Goal: Communication & Community: Answer question/provide support

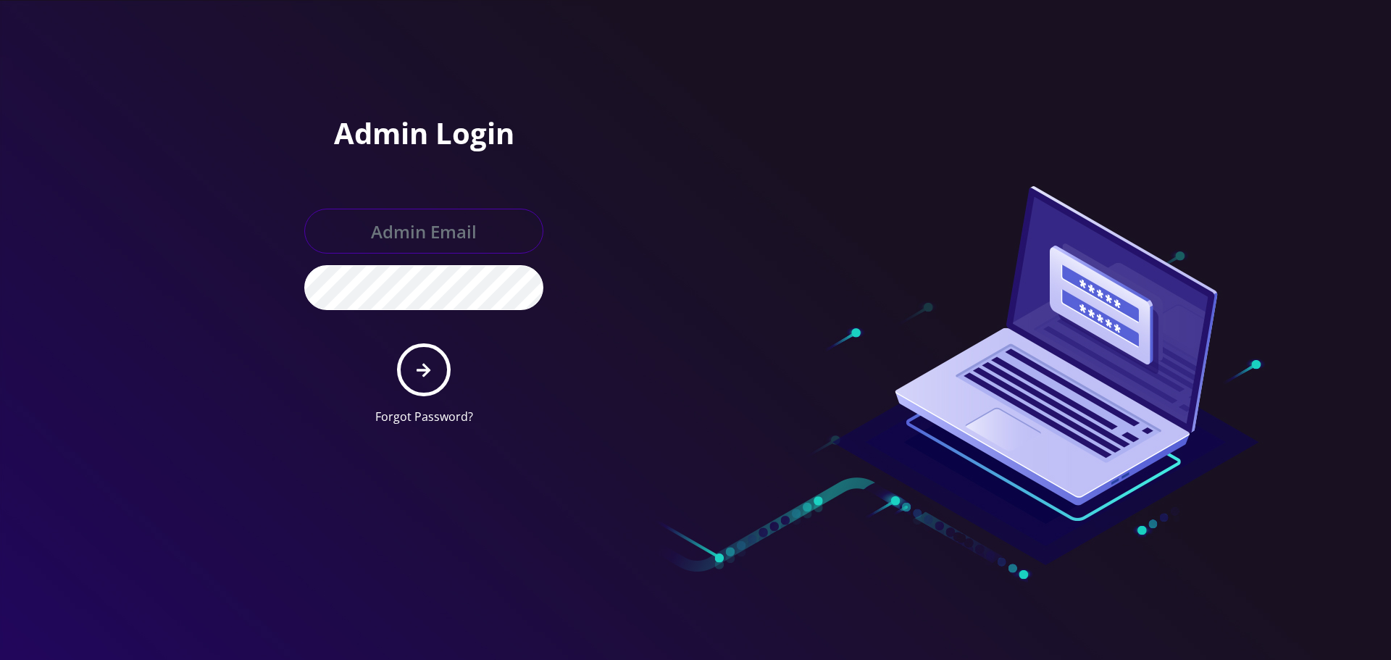
type input "[EMAIL_ADDRESS][DOMAIN_NAME]"
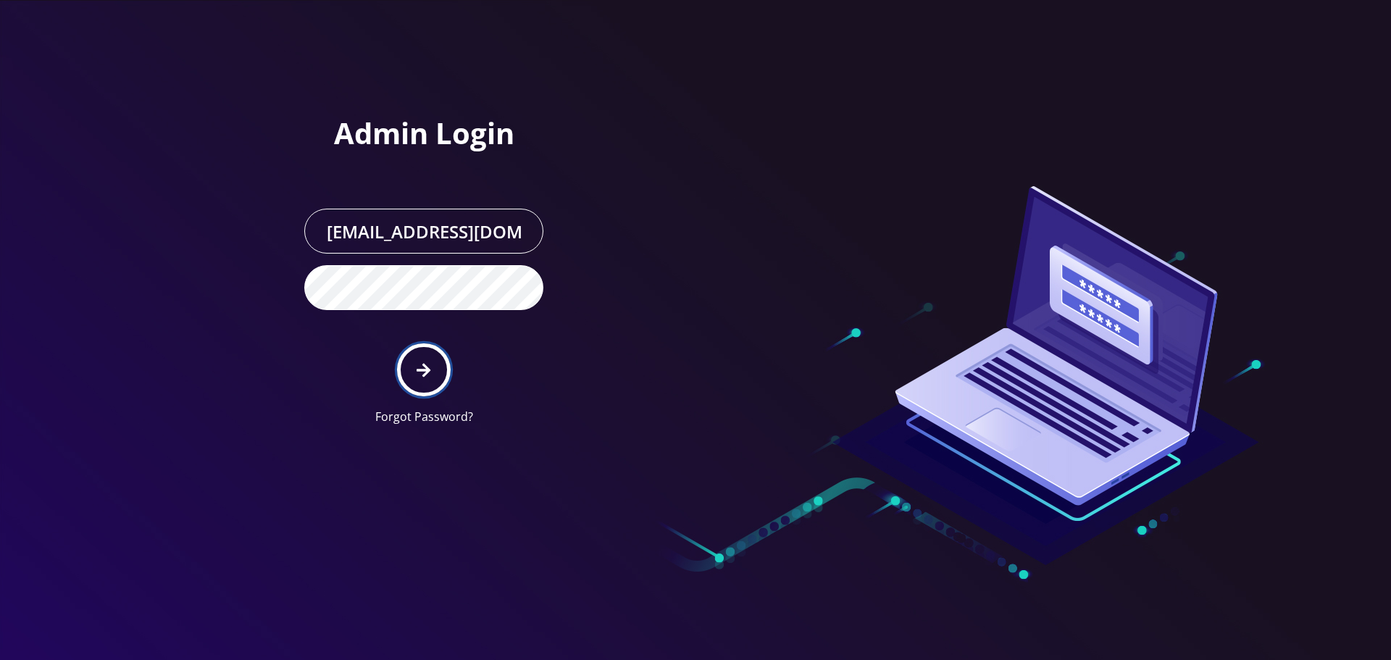
click at [430, 372] on icon "submit" at bounding box center [424, 370] width 14 height 16
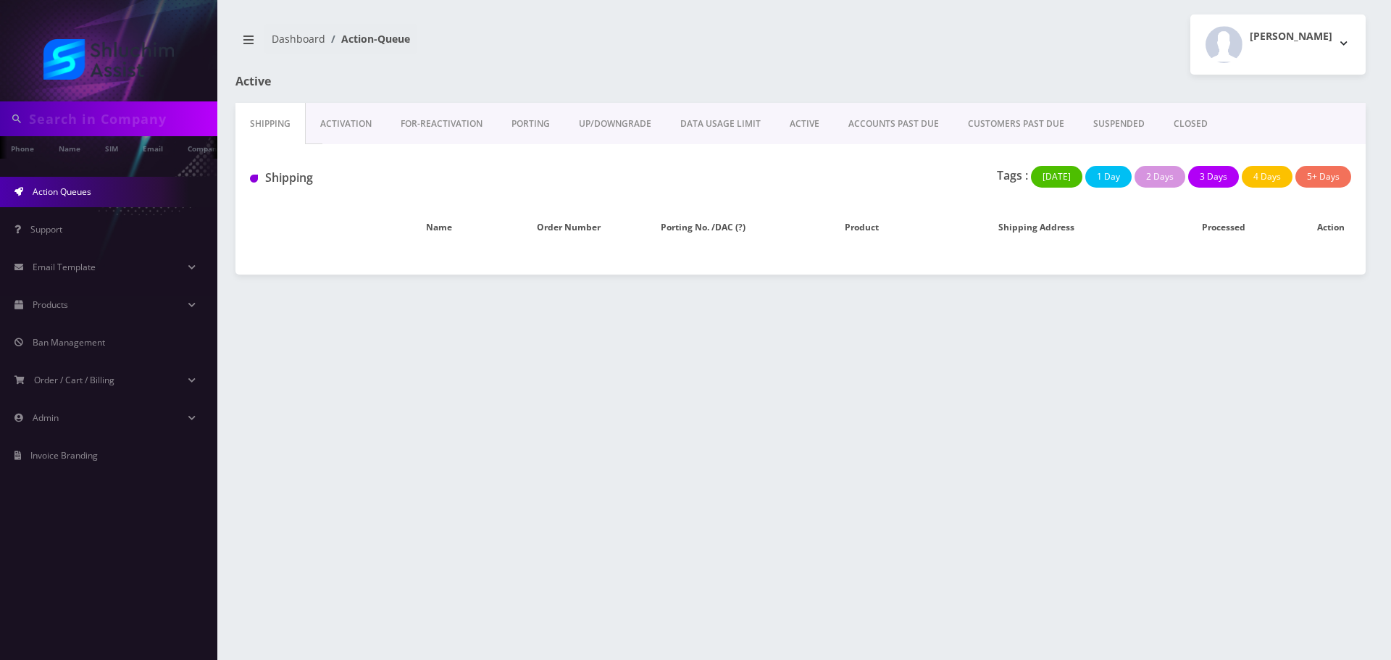
type input "5102168856"
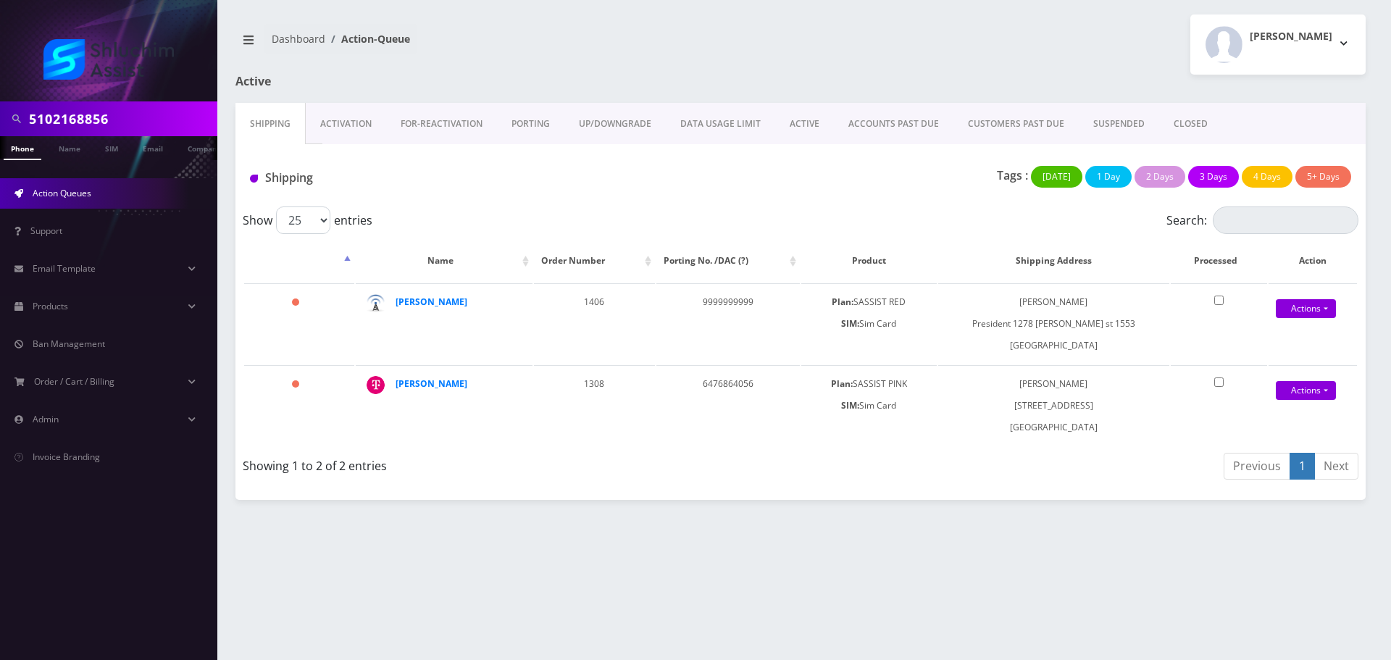
click at [750, 119] on link "DATA USAGE LIMIT" at bounding box center [720, 124] width 109 height 42
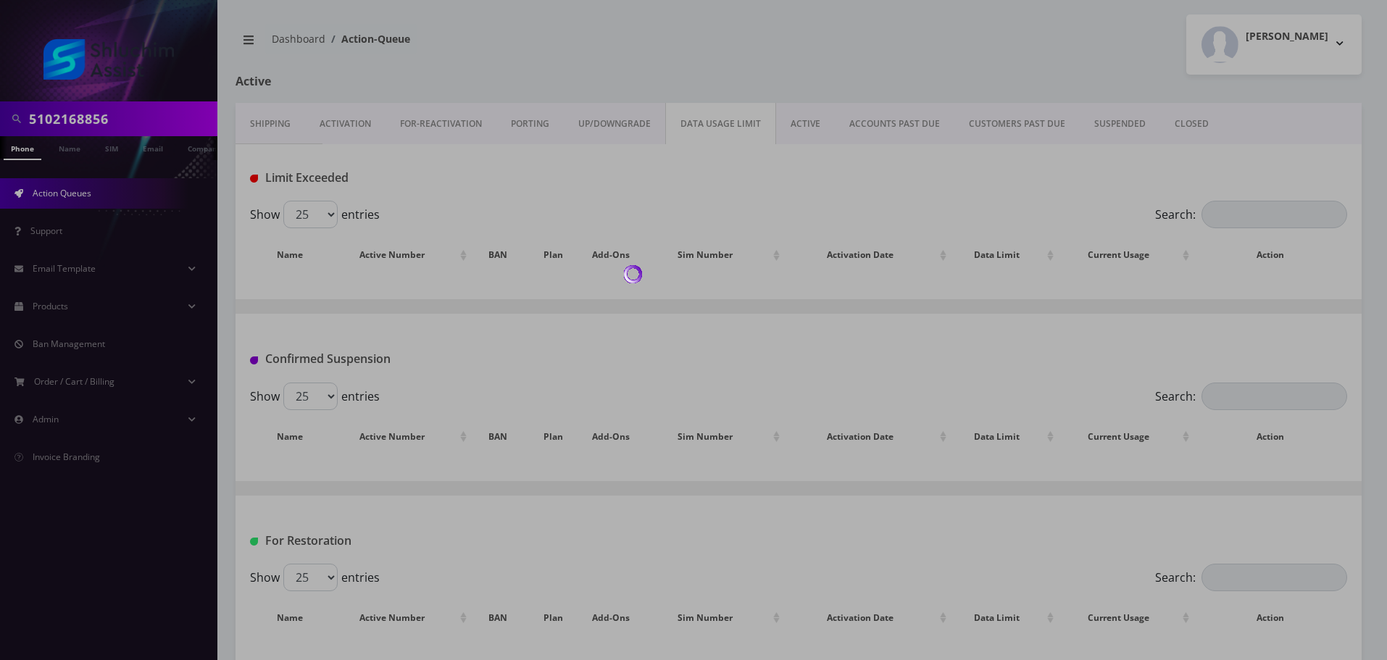
click at [869, 125] on div at bounding box center [693, 330] width 1387 height 660
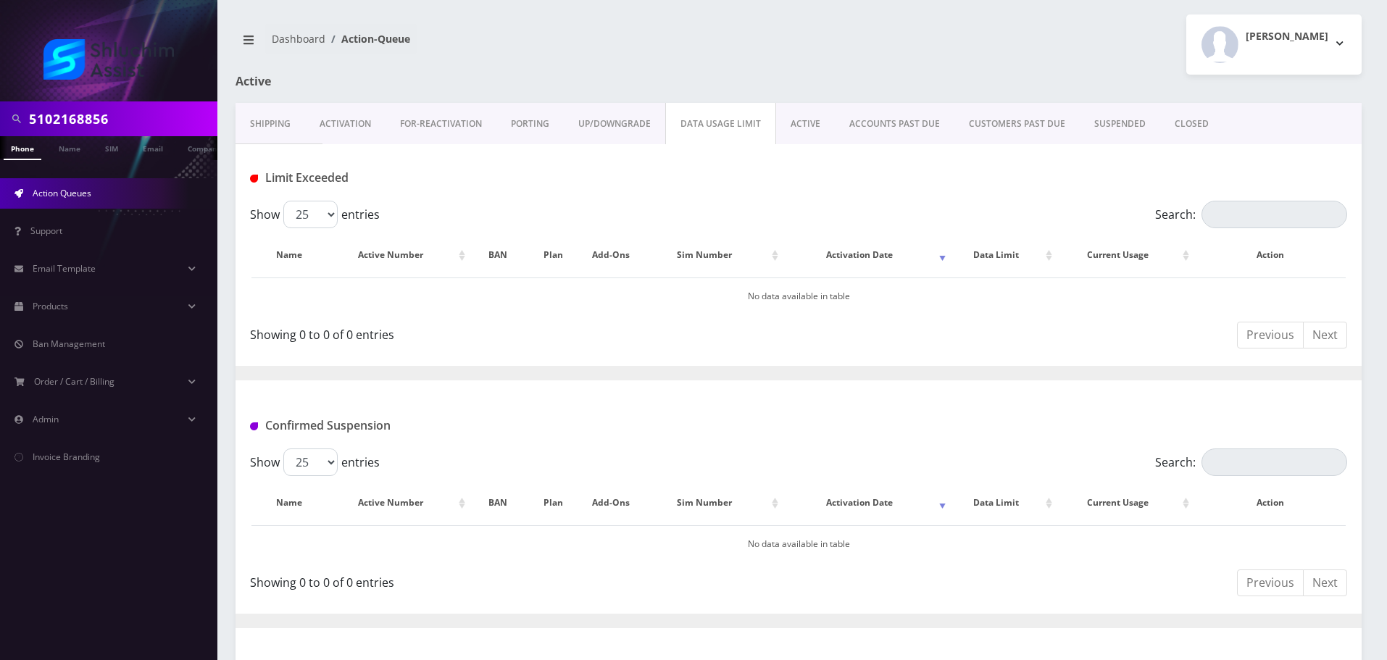
click at [869, 125] on link "ACCOUNTS PAST DUE" at bounding box center [895, 124] width 120 height 42
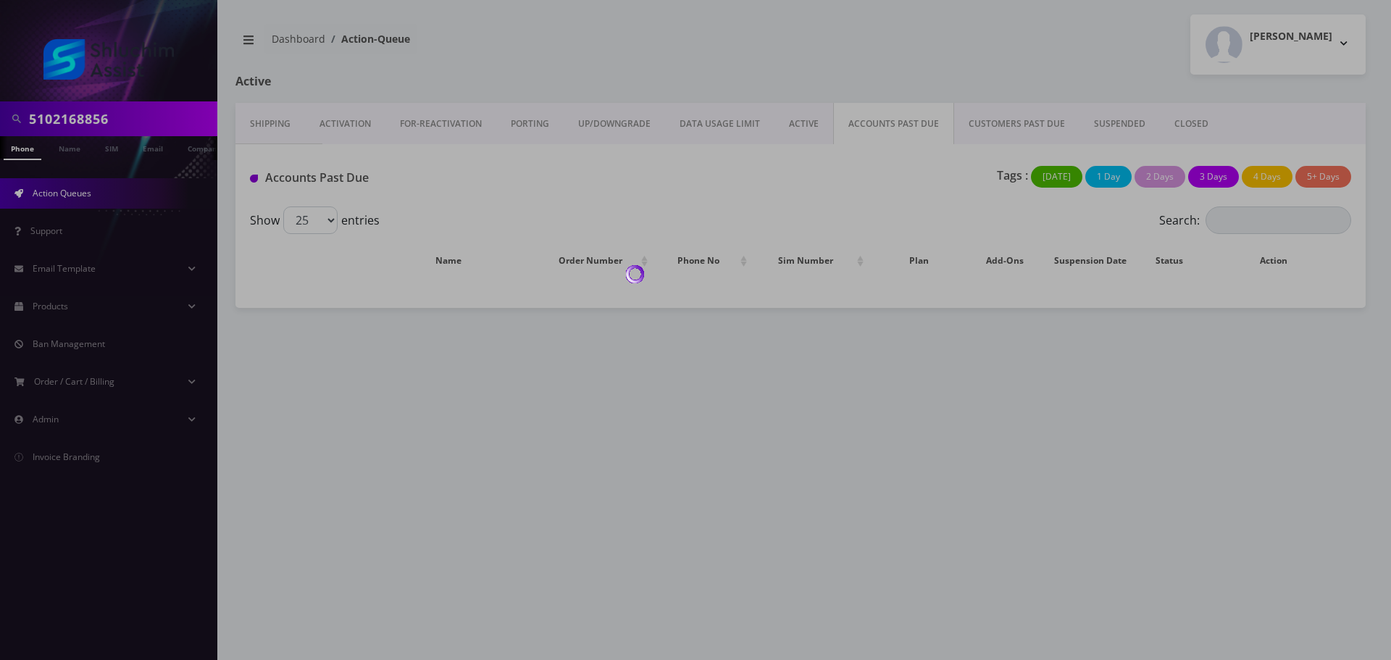
click at [869, 125] on div at bounding box center [695, 330] width 1391 height 660
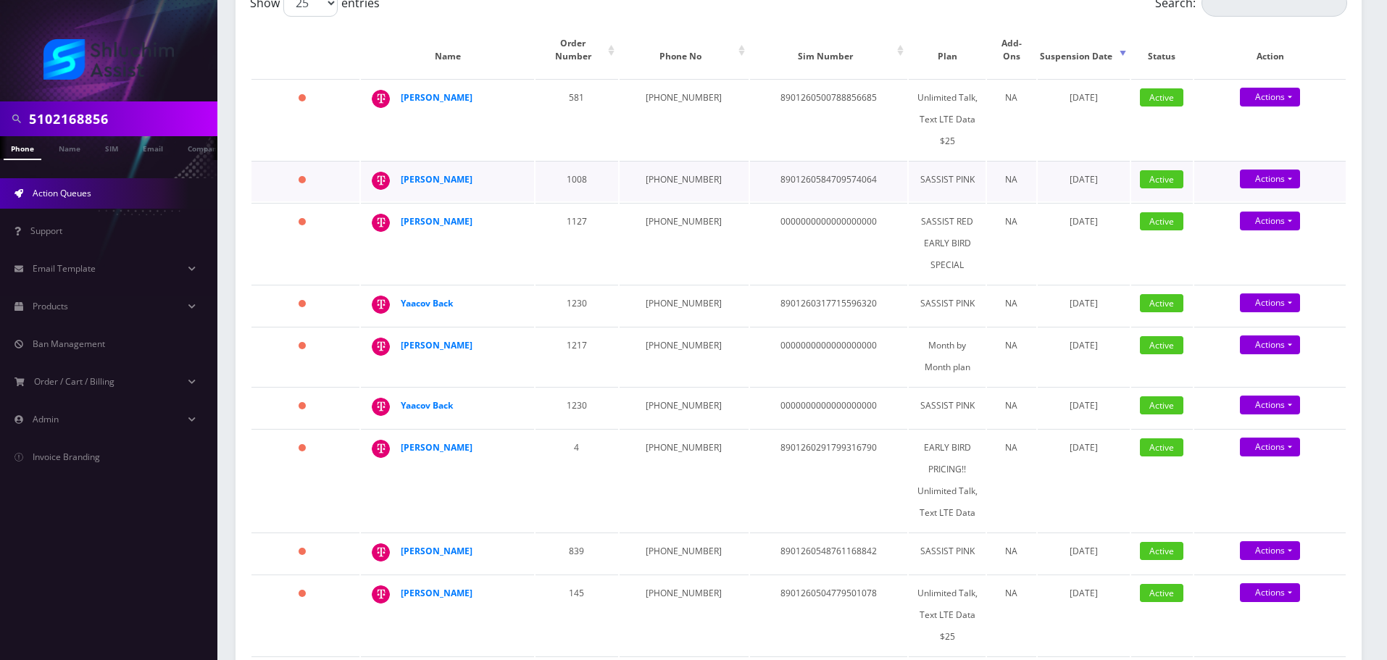
click at [667, 167] on td "929-598-0499" at bounding box center [683, 181] width 129 height 41
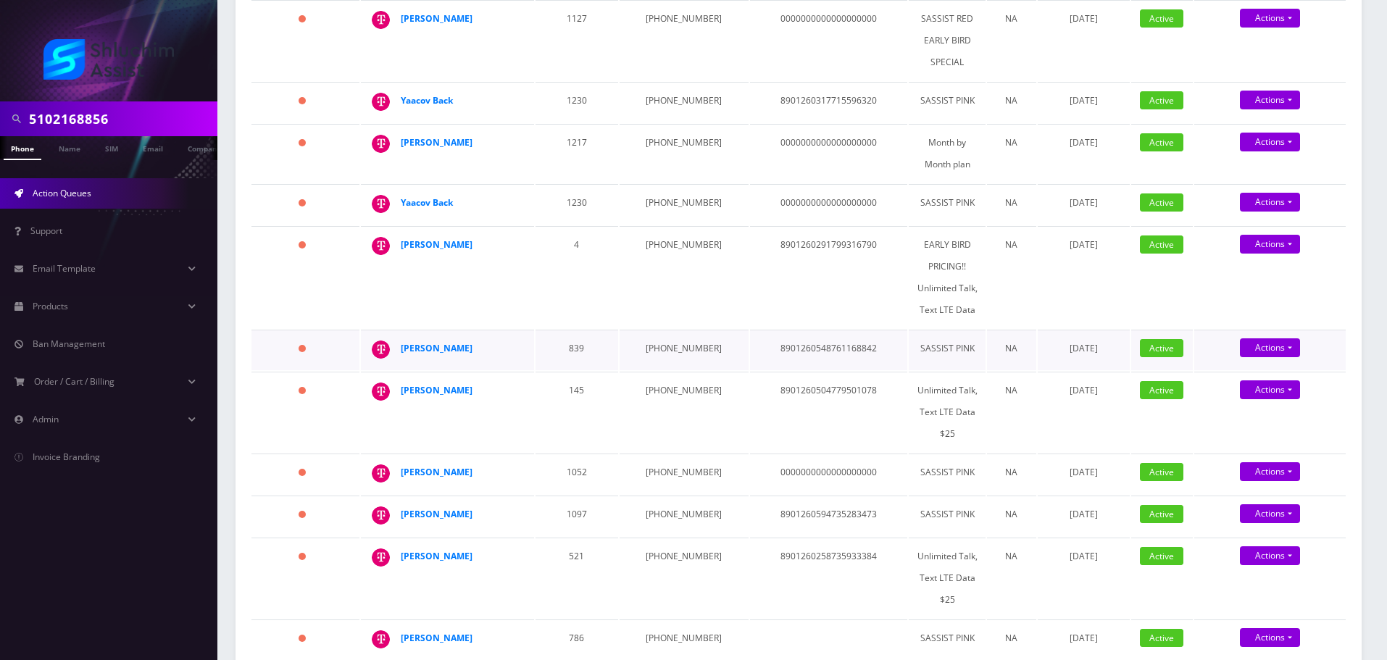
scroll to position [443, 0]
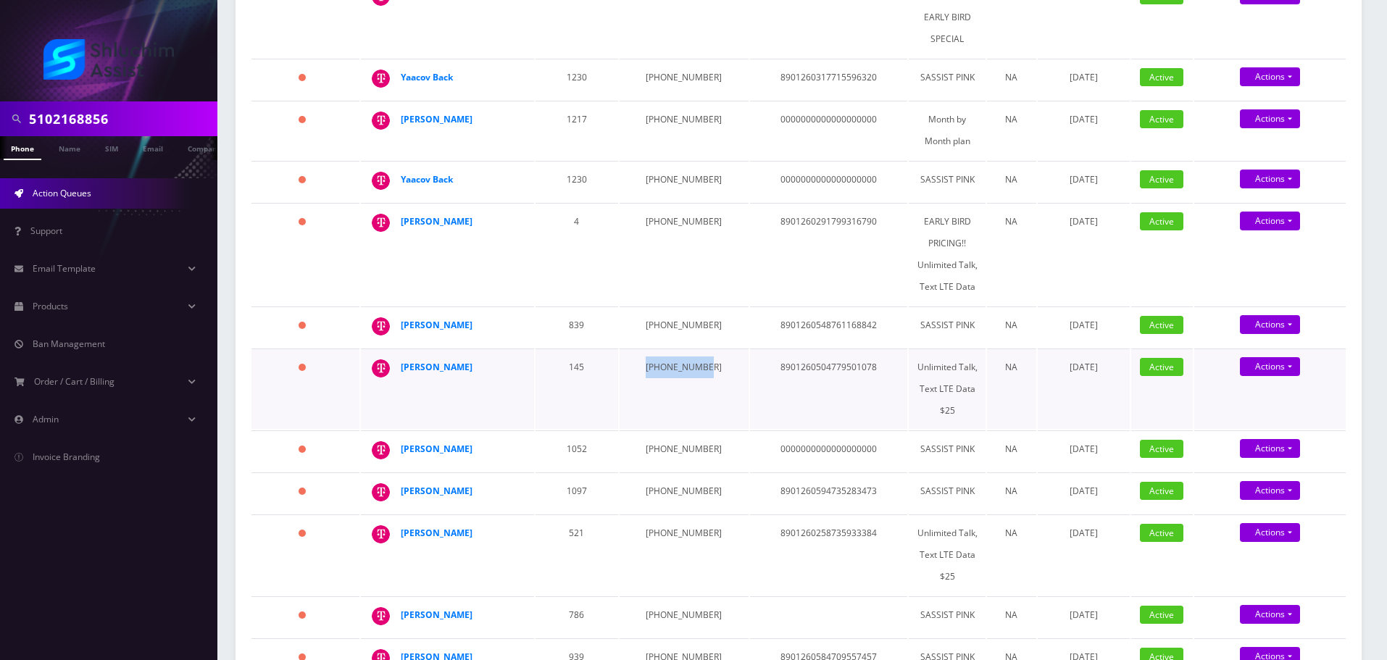
drag, startPoint x: 703, startPoint y: 354, endPoint x: 625, endPoint y: 354, distance: 77.5
click at [625, 354] on tr "1494 days Michoel Rosenbaum 145 646-716-2332 8901260504779501078 Unlimited Talk…" at bounding box center [798, 388] width 1094 height 80
copy tr "646-716-2332"
click at [648, 317] on td "347-725-6221" at bounding box center [683, 326] width 129 height 41
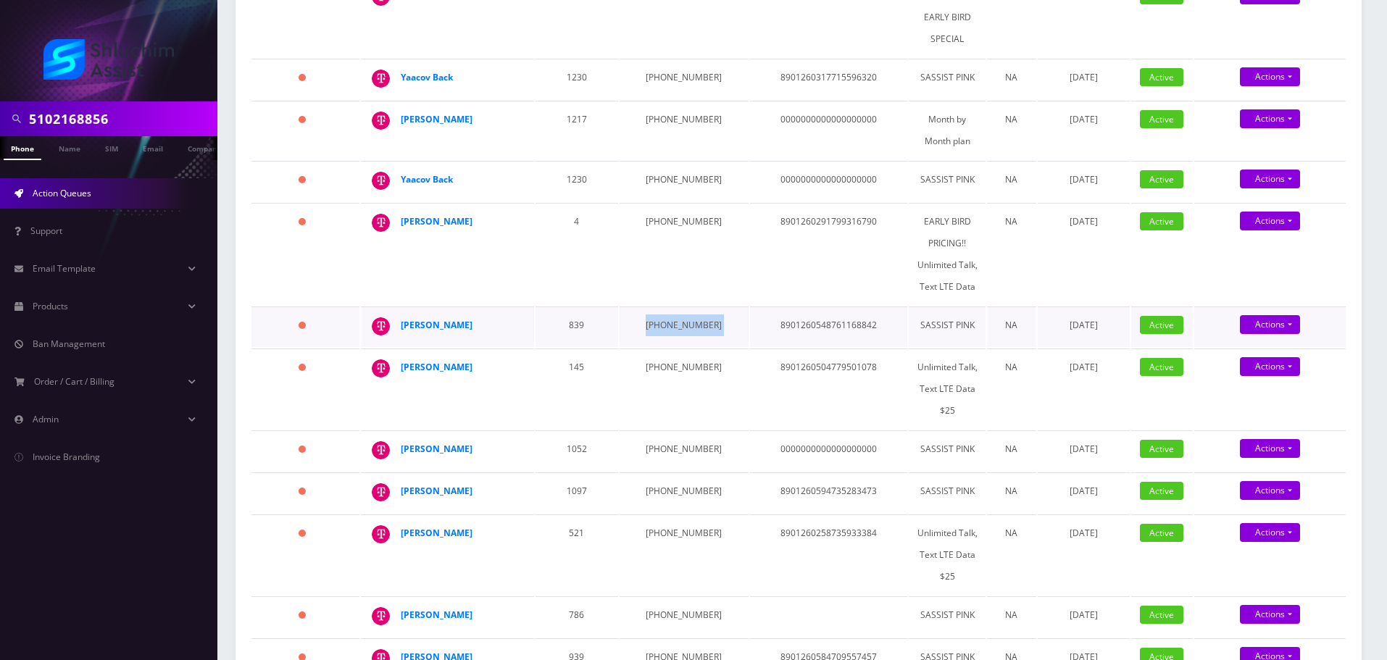
click at [648, 317] on td "347-725-6221" at bounding box center [683, 326] width 129 height 41
copy td "347-725-6221"
click at [655, 216] on td "323-439-4314" at bounding box center [683, 254] width 129 height 102
click at [656, 216] on td "323-439-4314" at bounding box center [683, 254] width 129 height 102
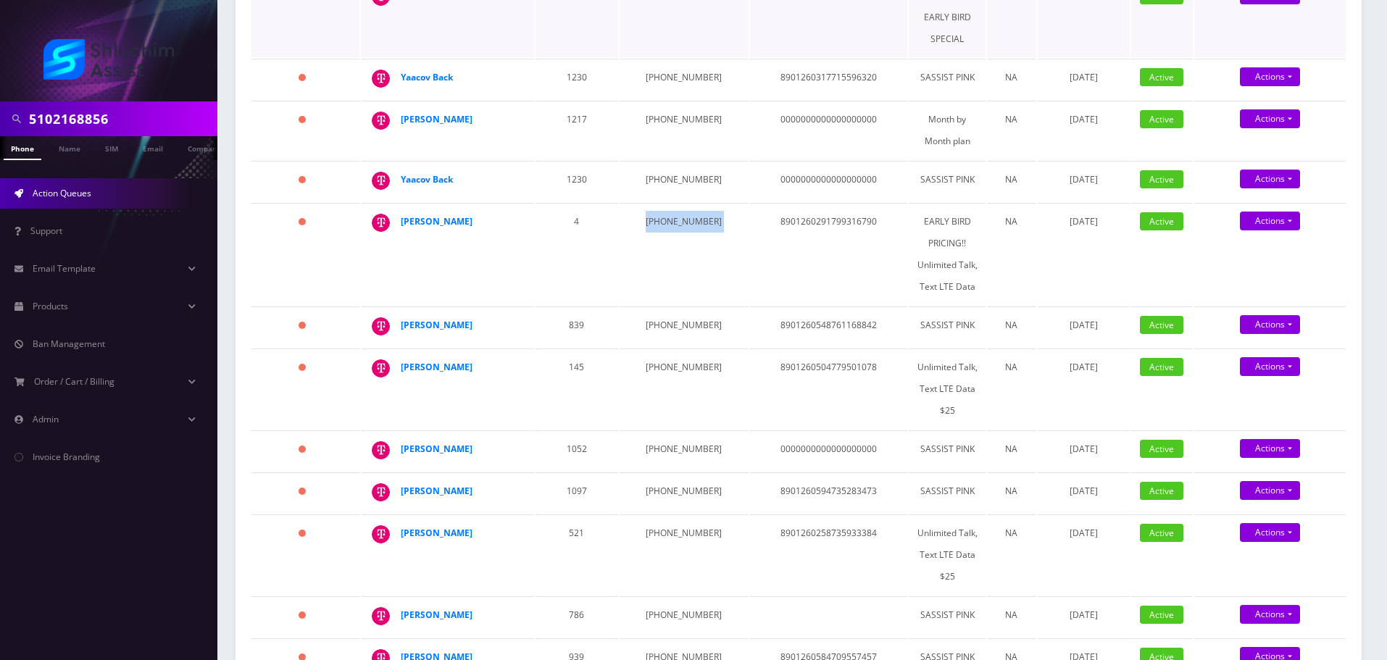
copy td "323-439-4314"
click at [657, 161] on td "347-770-4897" at bounding box center [683, 181] width 129 height 41
click at [657, 161] on td "[PHONE_NUMBER]" at bounding box center [683, 181] width 129 height 41
copy td "347-770-4897"
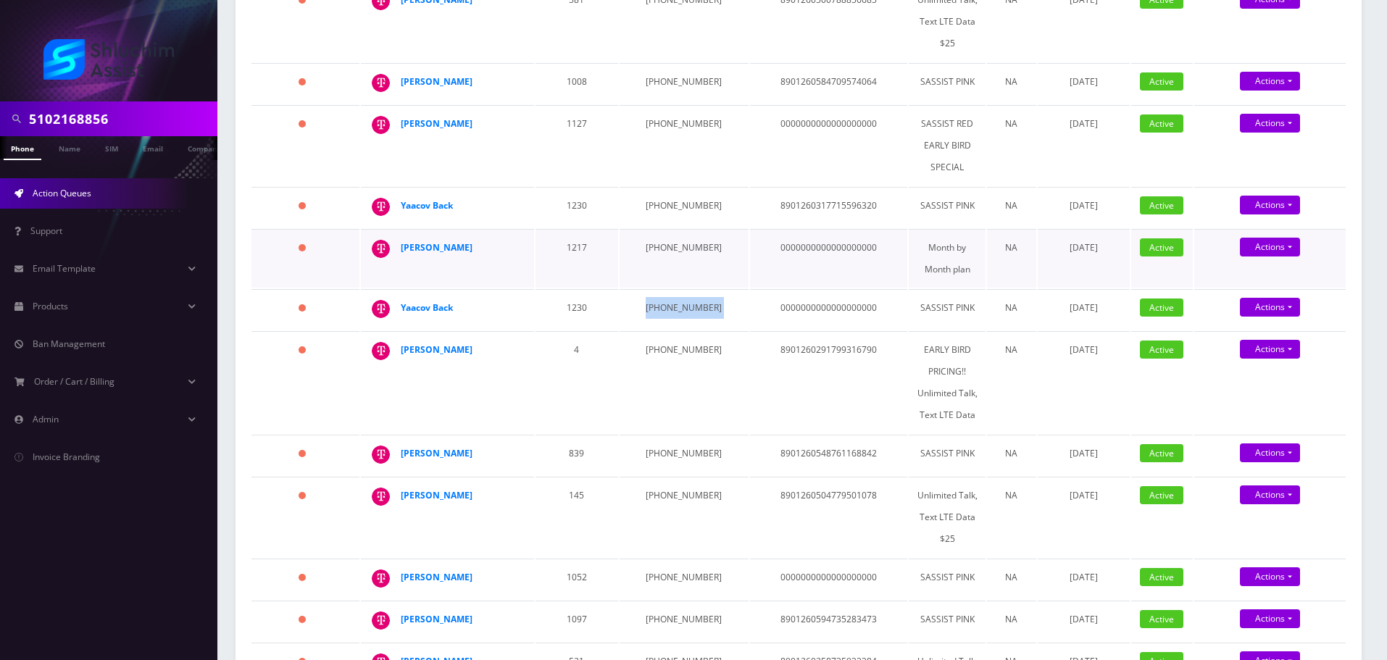
scroll to position [298, 0]
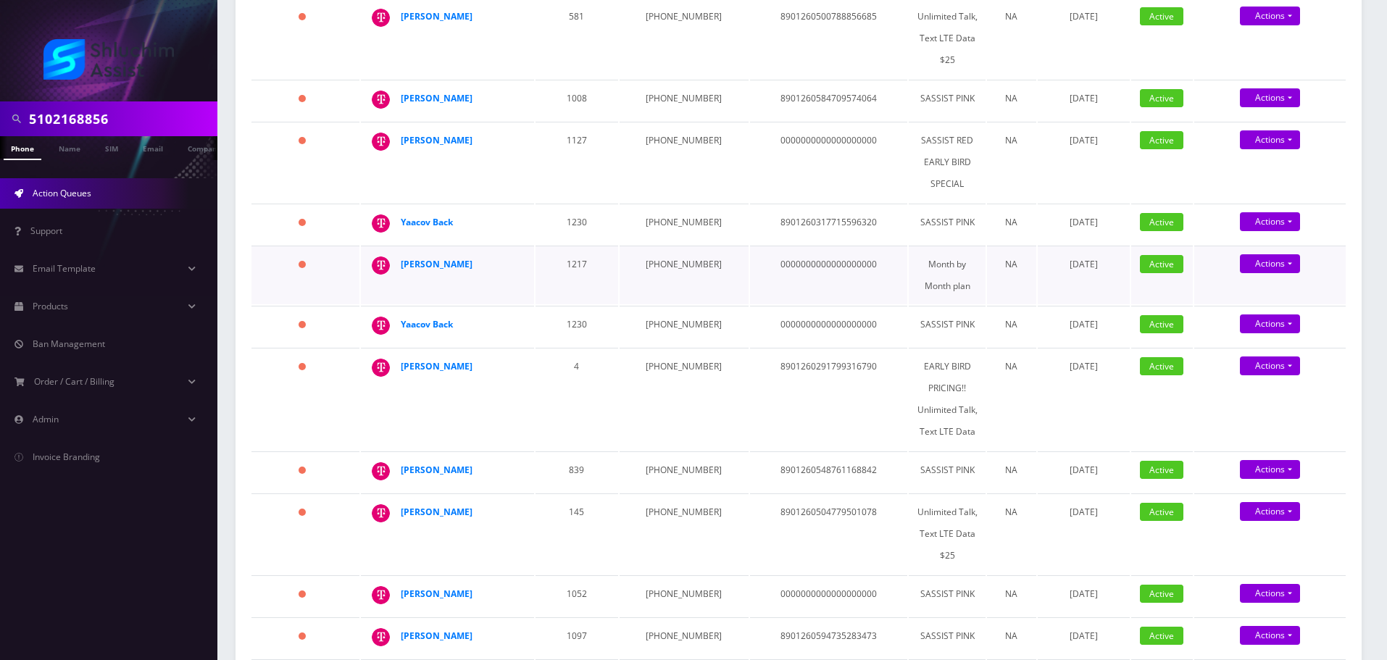
click at [659, 261] on td "440-732-6136" at bounding box center [683, 275] width 129 height 59
click at [663, 256] on td "440-732-6136" at bounding box center [683, 275] width 129 height 59
copy td "440-732-6136"
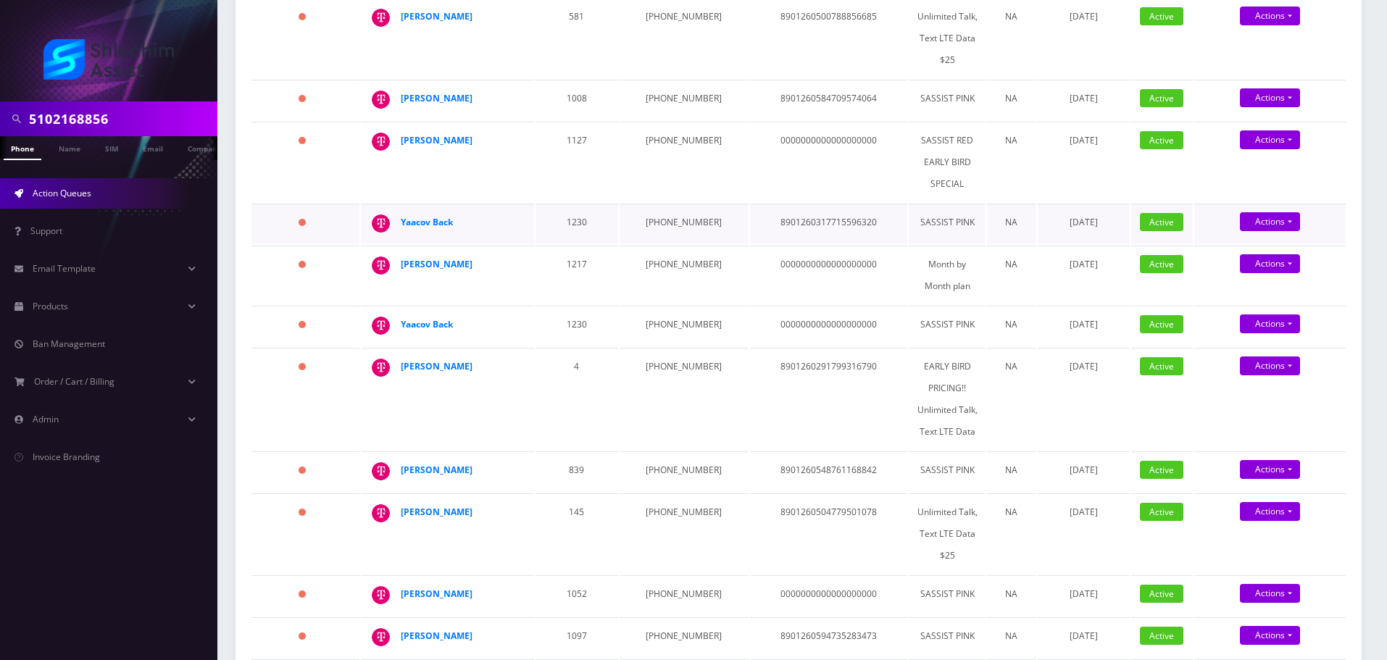
click at [677, 209] on td "646-379-3737" at bounding box center [683, 224] width 129 height 41
copy td "646-379-3737"
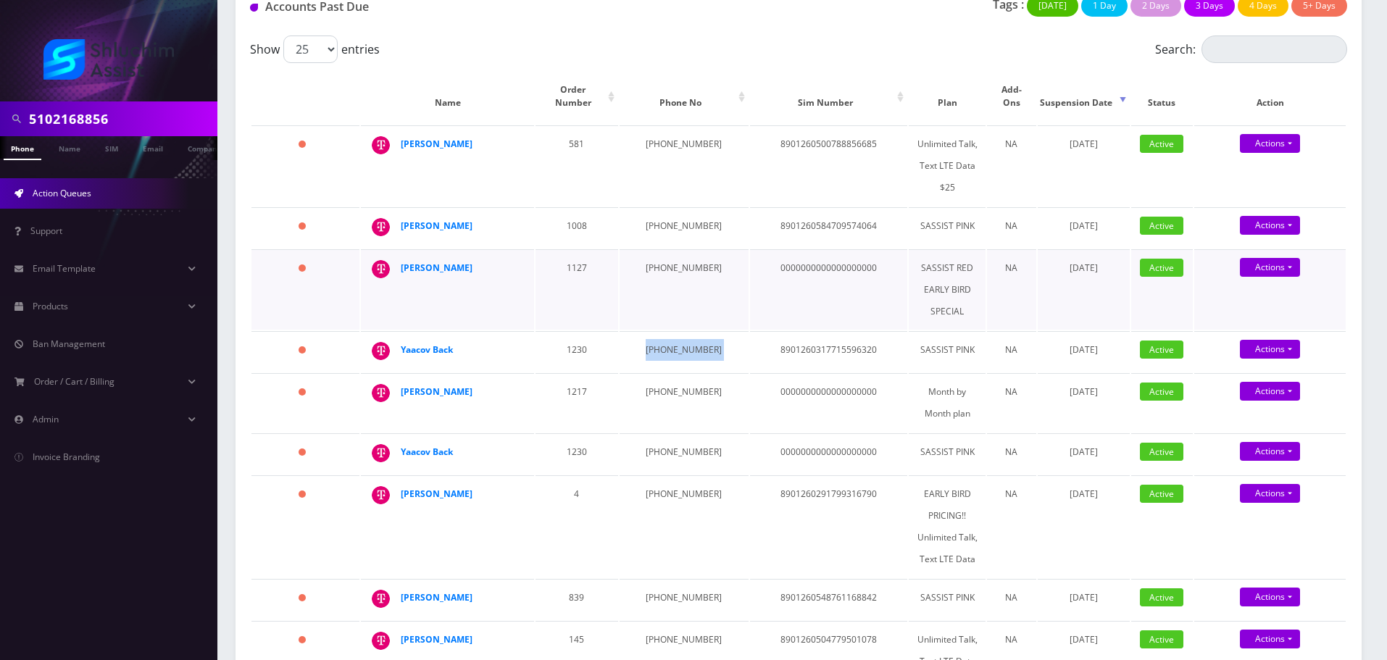
scroll to position [154, 0]
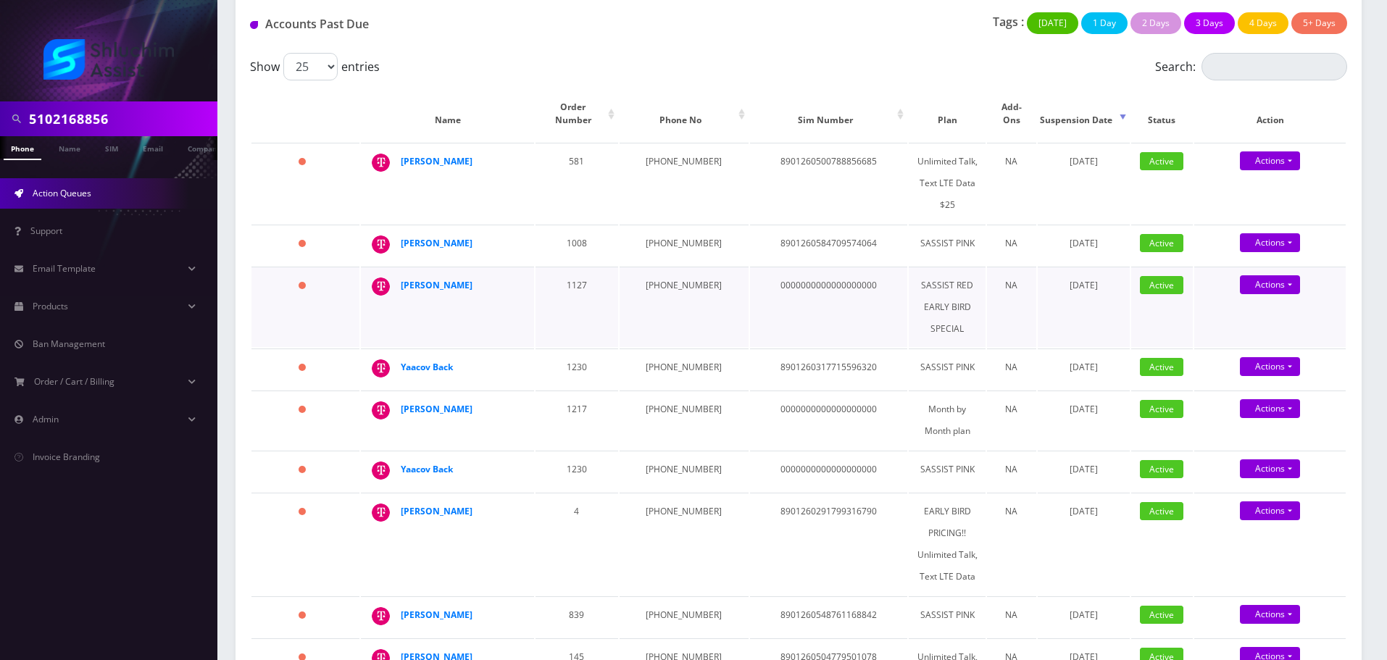
click at [663, 273] on td "773-562-0104" at bounding box center [683, 307] width 129 height 80
copy td "773-562-0104"
click at [642, 237] on td "[PHONE_NUMBER]" at bounding box center [683, 245] width 129 height 41
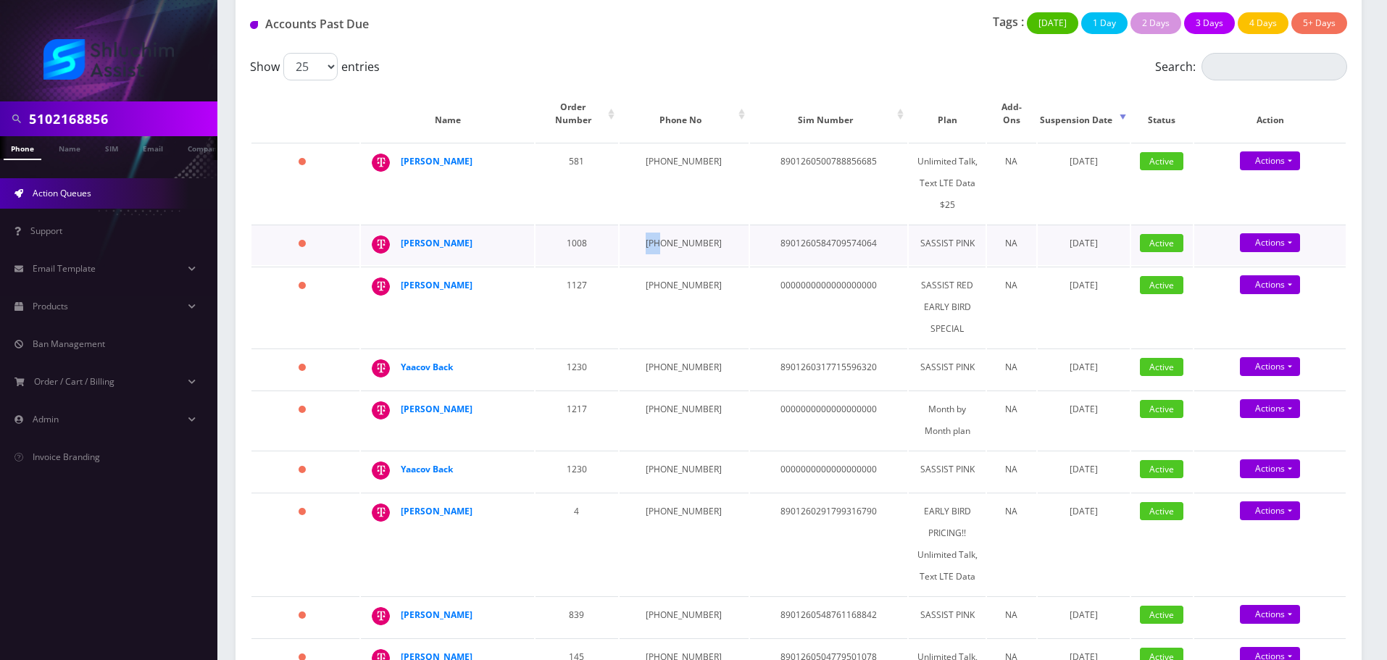
click at [642, 237] on td "[PHONE_NUMBER]" at bounding box center [683, 245] width 129 height 41
copy td "929-598-0499"
click at [672, 145] on td "347-420-7222" at bounding box center [683, 183] width 129 height 80
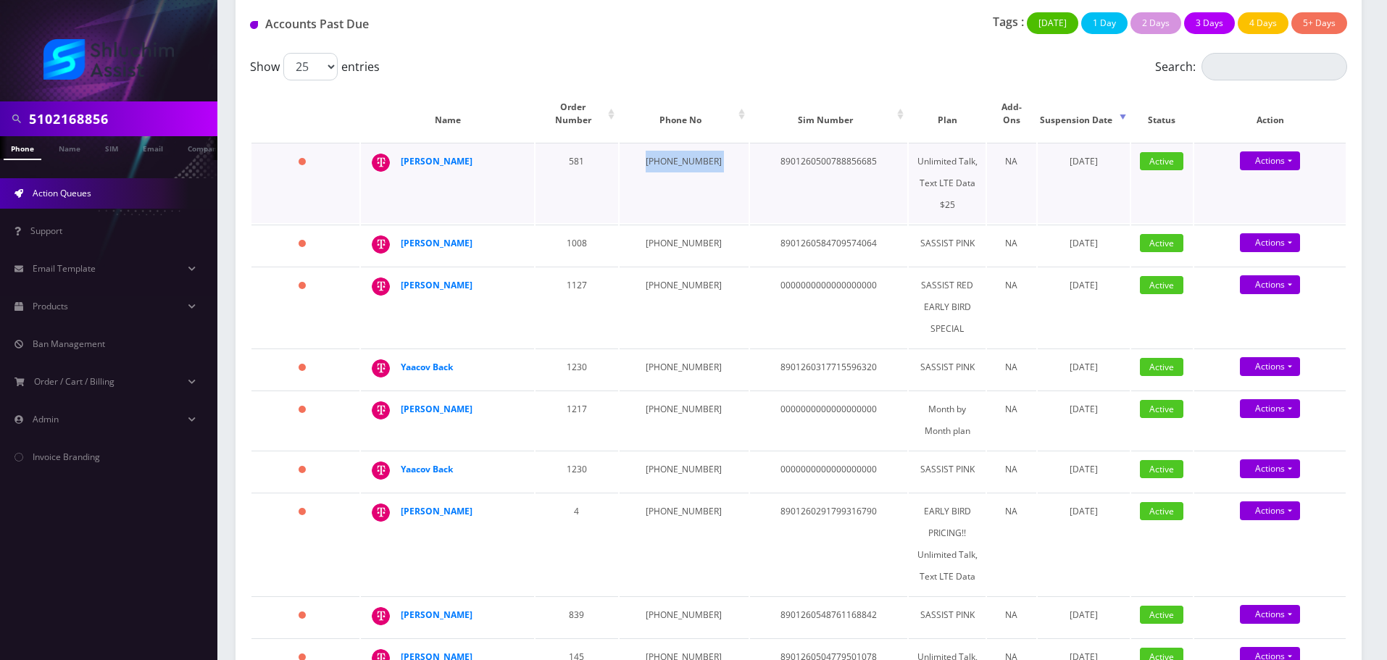
click at [672, 145] on td "[PHONE_NUMBER]" at bounding box center [683, 183] width 129 height 80
copy td "[PHONE_NUMBER]"
drag, startPoint x: 494, startPoint y: 150, endPoint x: 401, endPoint y: 147, distance: 92.8
click at [401, 151] on div "[PERSON_NAME]" at bounding box center [456, 162] width 111 height 22
copy strong "[PERSON_NAME]"
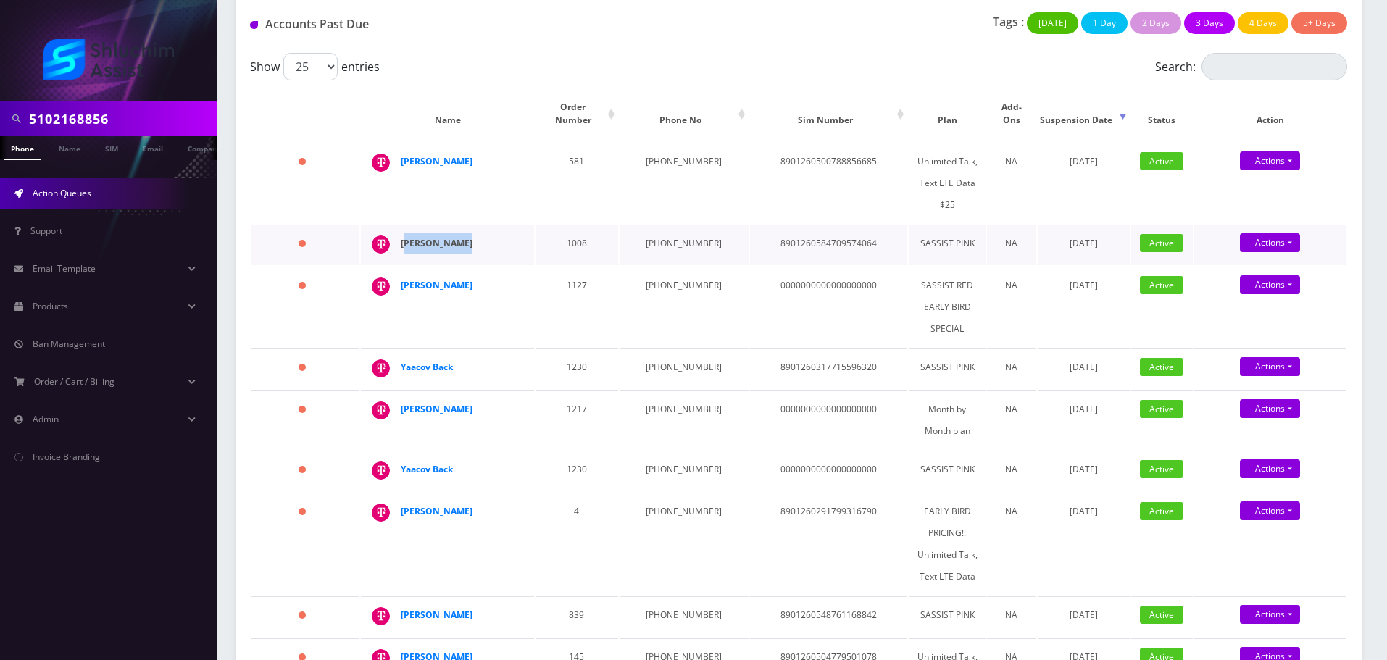
drag, startPoint x: 467, startPoint y: 232, endPoint x: 405, endPoint y: 232, distance: 62.3
click at [405, 233] on div "Leibel Kremer" at bounding box center [456, 244] width 111 height 22
click at [405, 237] on strong "Leibel Kremer" at bounding box center [437, 243] width 72 height 12
drag, startPoint x: 462, startPoint y: 271, endPoint x: 393, endPoint y: 277, distance: 69.1
click at [393, 277] on td "Yosef Wolf" at bounding box center [447, 307] width 173 height 80
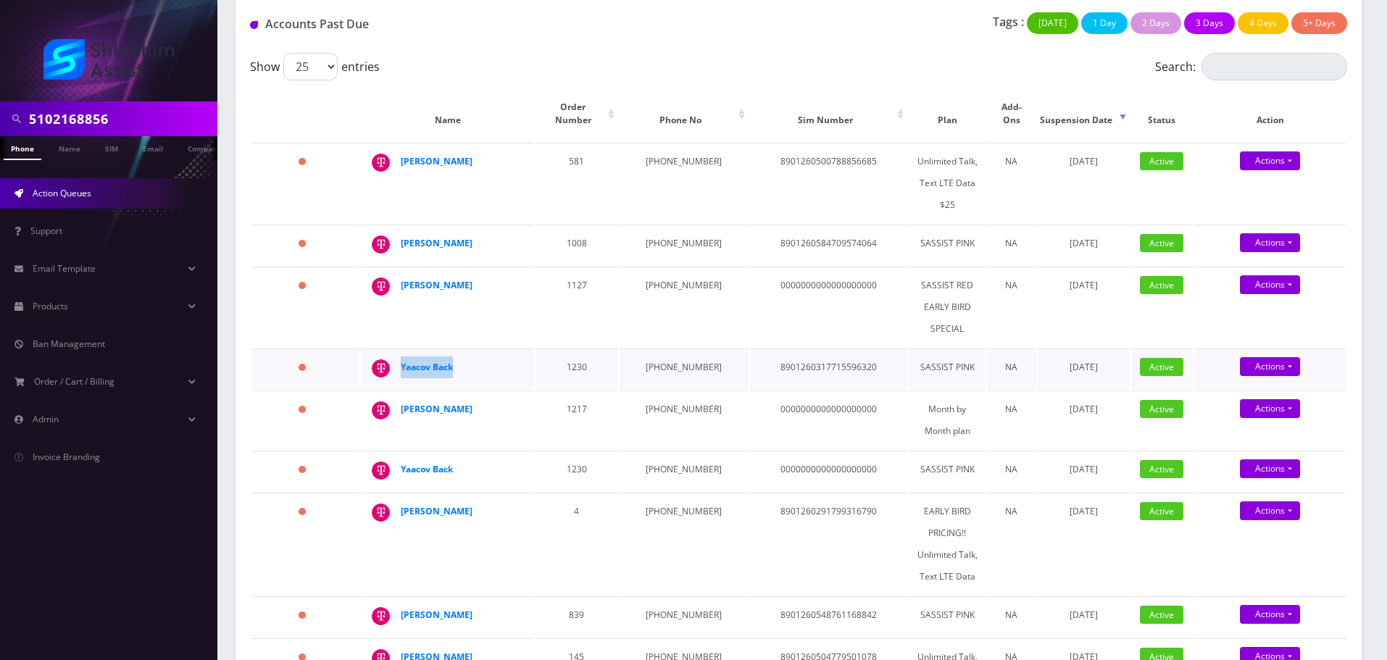
drag, startPoint x: 463, startPoint y: 356, endPoint x: 410, endPoint y: 344, distance: 54.3
click at [402, 361] on div "Yaacov Back" at bounding box center [456, 367] width 111 height 22
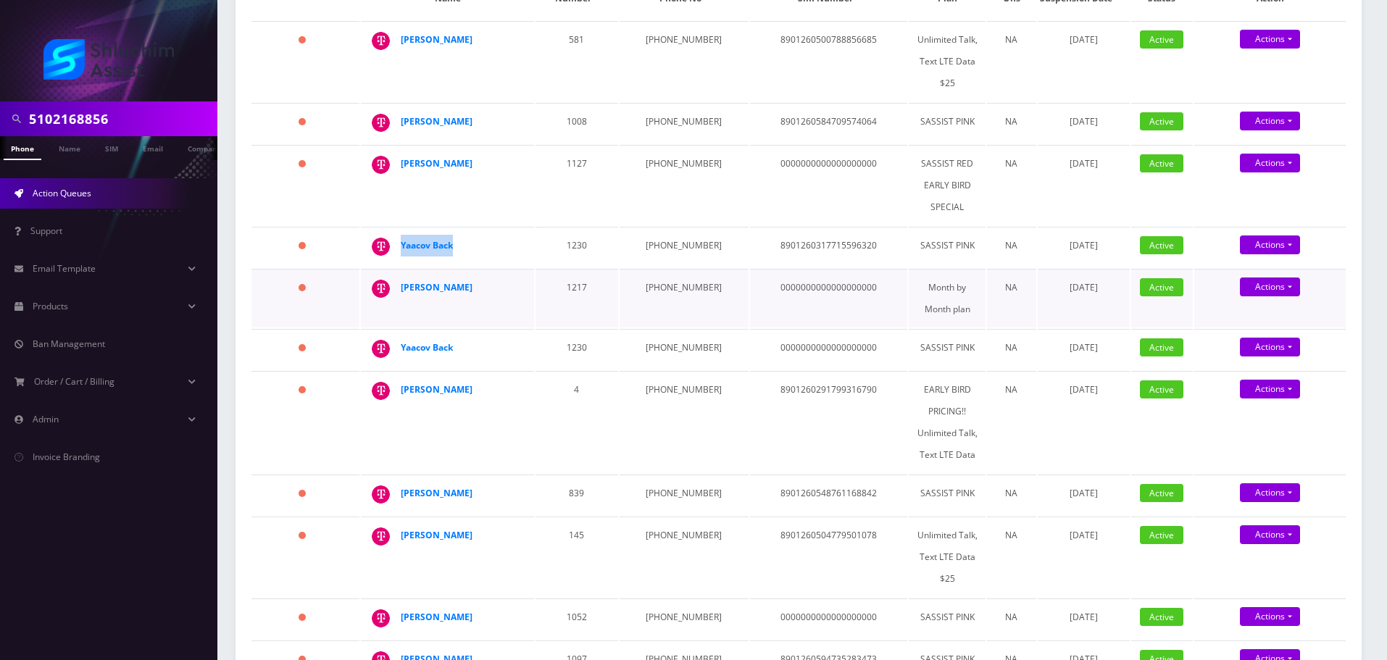
scroll to position [298, 0]
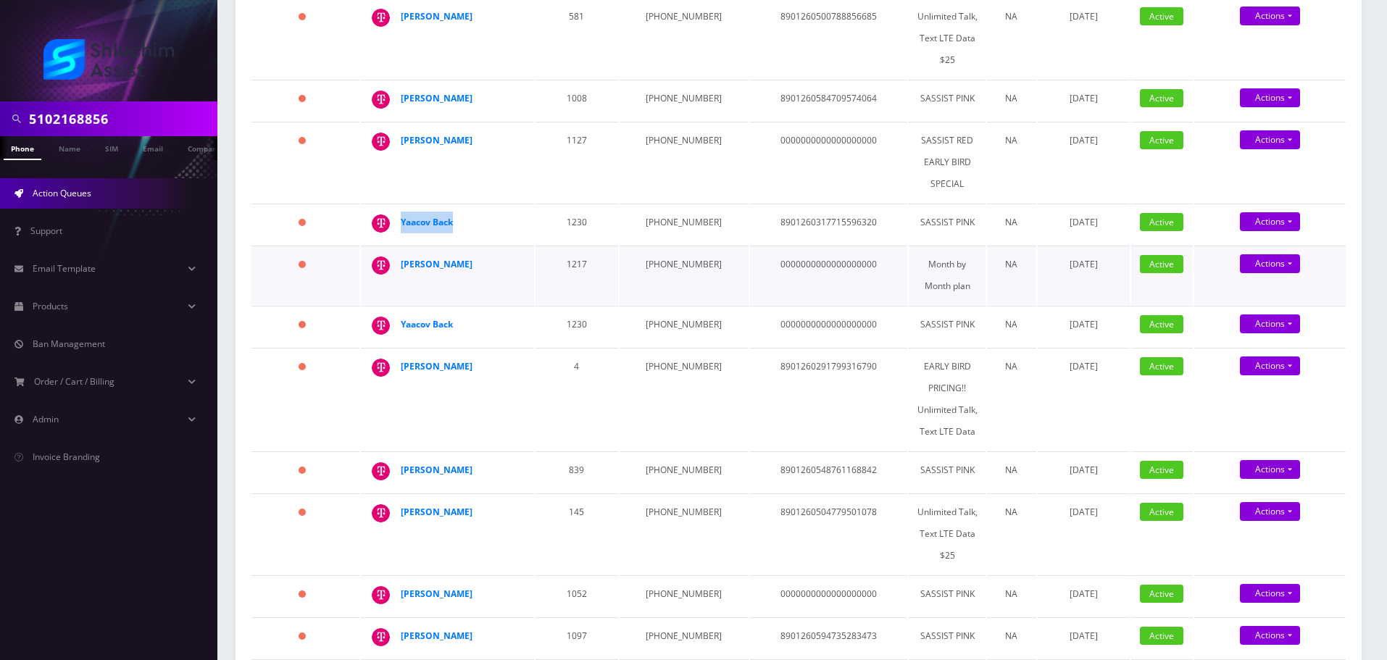
drag, startPoint x: 490, startPoint y: 251, endPoint x: 431, endPoint y: 269, distance: 61.4
click at [394, 248] on td "Mayer Greenberg" at bounding box center [447, 275] width 173 height 59
drag, startPoint x: 476, startPoint y: 311, endPoint x: 400, endPoint y: 316, distance: 76.2
click at [400, 316] on td "Yaacov Back" at bounding box center [447, 326] width 173 height 41
drag, startPoint x: 493, startPoint y: 254, endPoint x: 490, endPoint y: 267, distance: 12.8
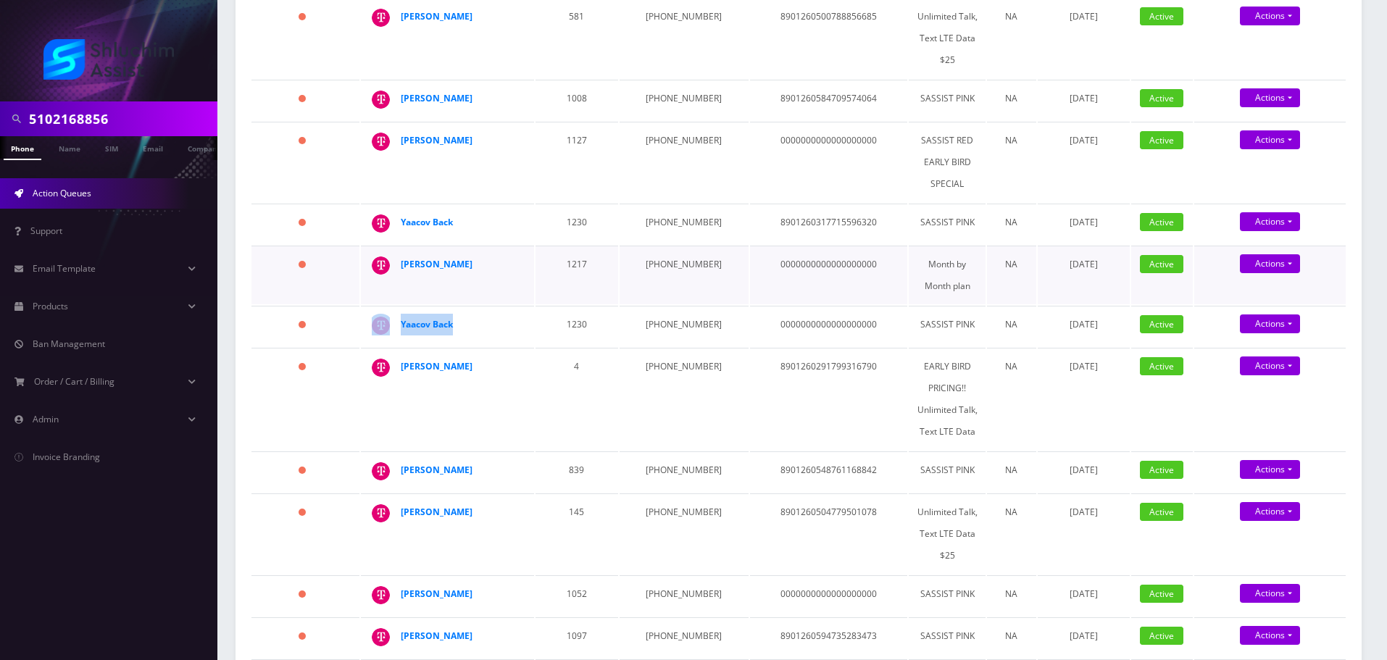
click at [490, 267] on td "Mayer Greenberg" at bounding box center [447, 275] width 173 height 59
drag, startPoint x: 484, startPoint y: 359, endPoint x: 399, endPoint y: 359, distance: 84.8
click at [399, 359] on td "Sarah Asefovitz" at bounding box center [447, 399] width 173 height 102
drag, startPoint x: 467, startPoint y: 454, endPoint x: 399, endPoint y: 454, distance: 68.1
click at [399, 454] on td "Levi Oster" at bounding box center [447, 471] width 173 height 41
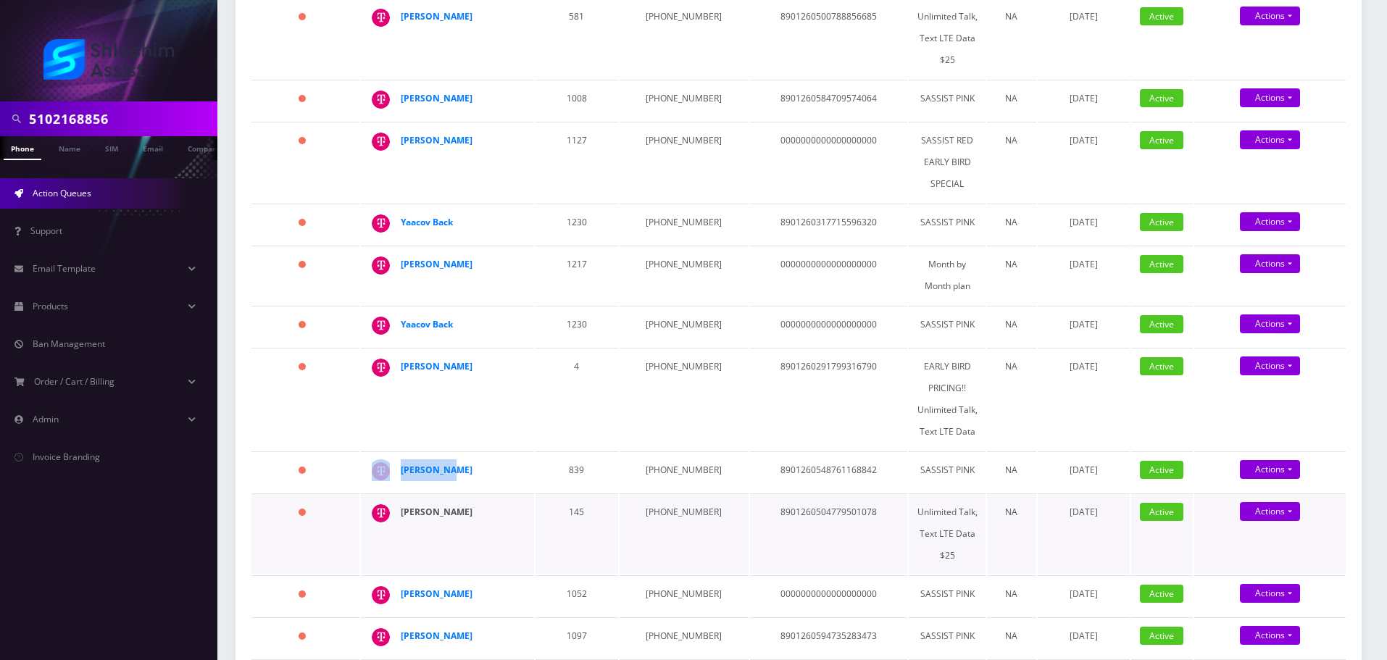
drag, startPoint x: 496, startPoint y: 498, endPoint x: 401, endPoint y: 498, distance: 94.2
click at [401, 501] on div "Michoel Rosenbaum" at bounding box center [456, 512] width 111 height 22
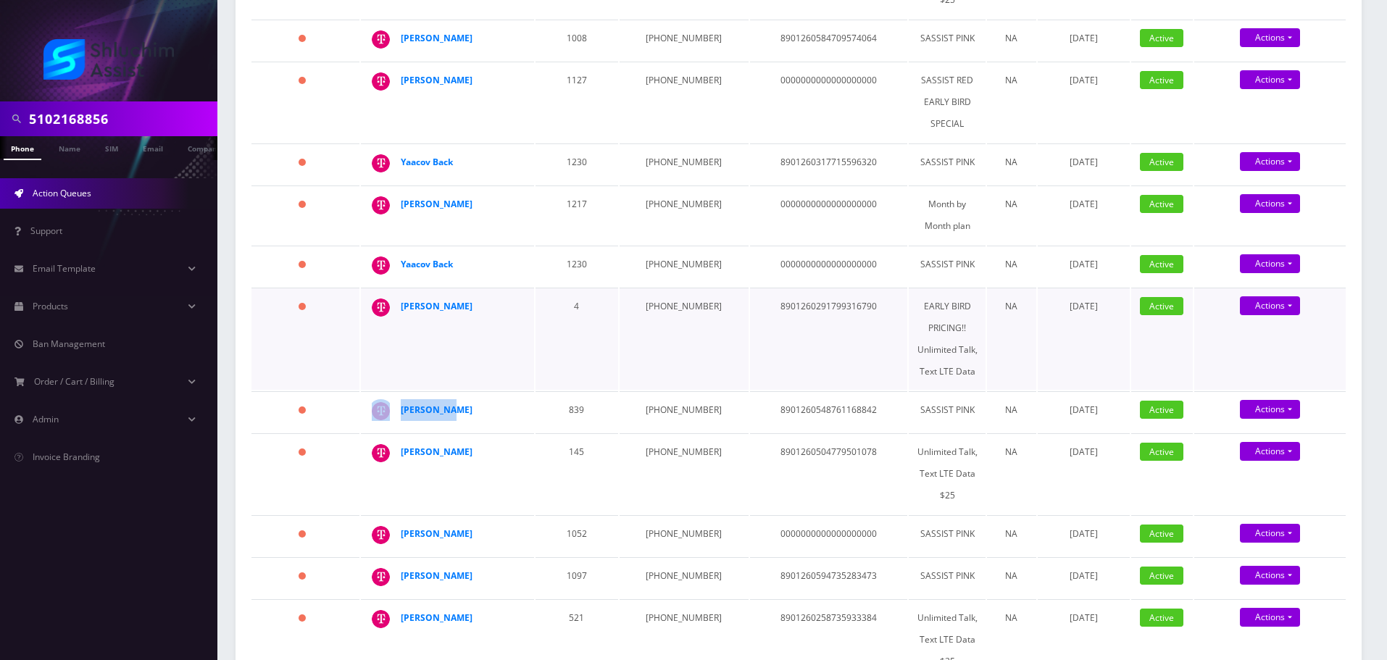
scroll to position [362, 0]
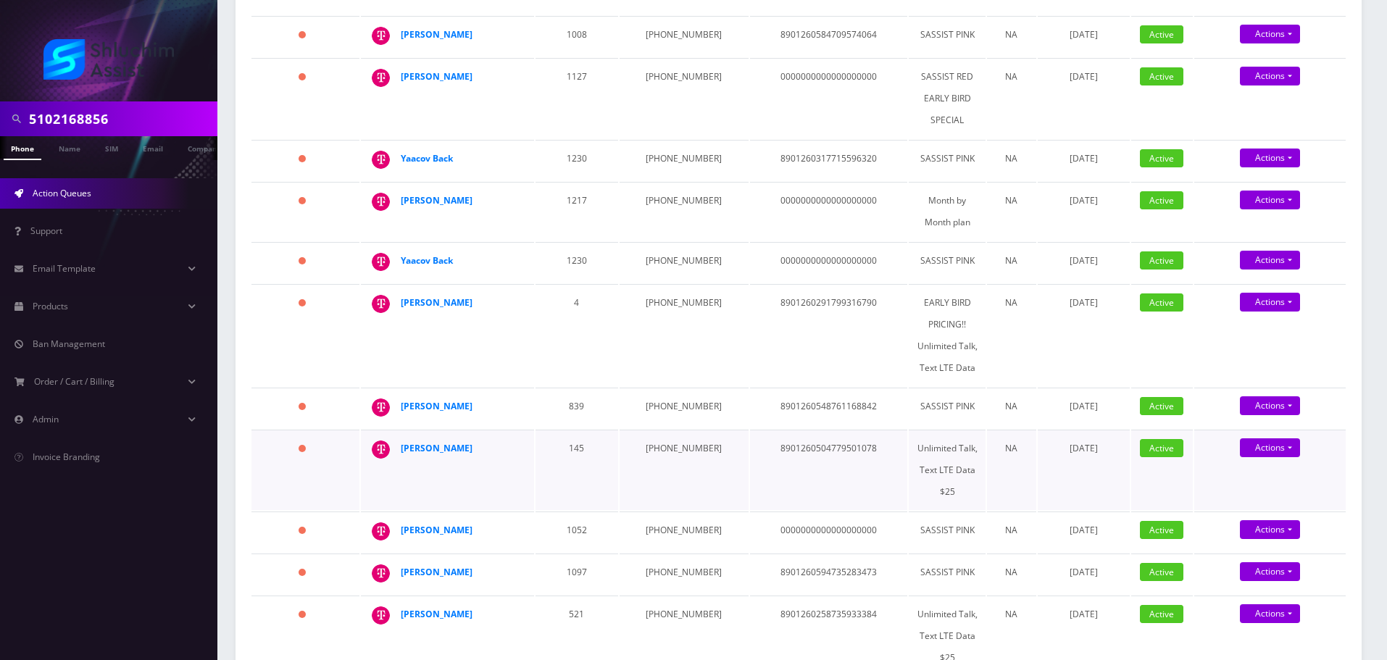
click at [669, 435] on td "646-716-2332" at bounding box center [683, 470] width 129 height 80
click at [461, 442] on strong "Michoel Rosenbaum" at bounding box center [437, 448] width 72 height 12
click at [414, 400] on strong "Levi Oster" at bounding box center [437, 406] width 72 height 12
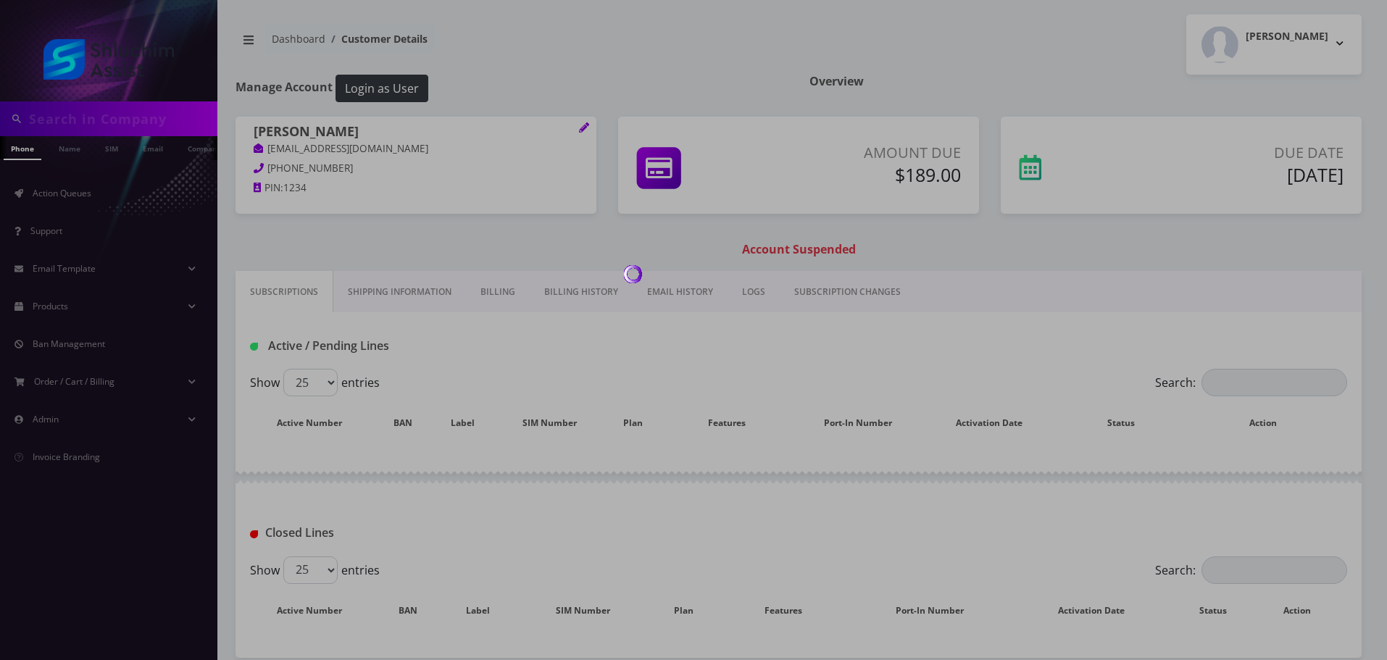
type input "5102168856"
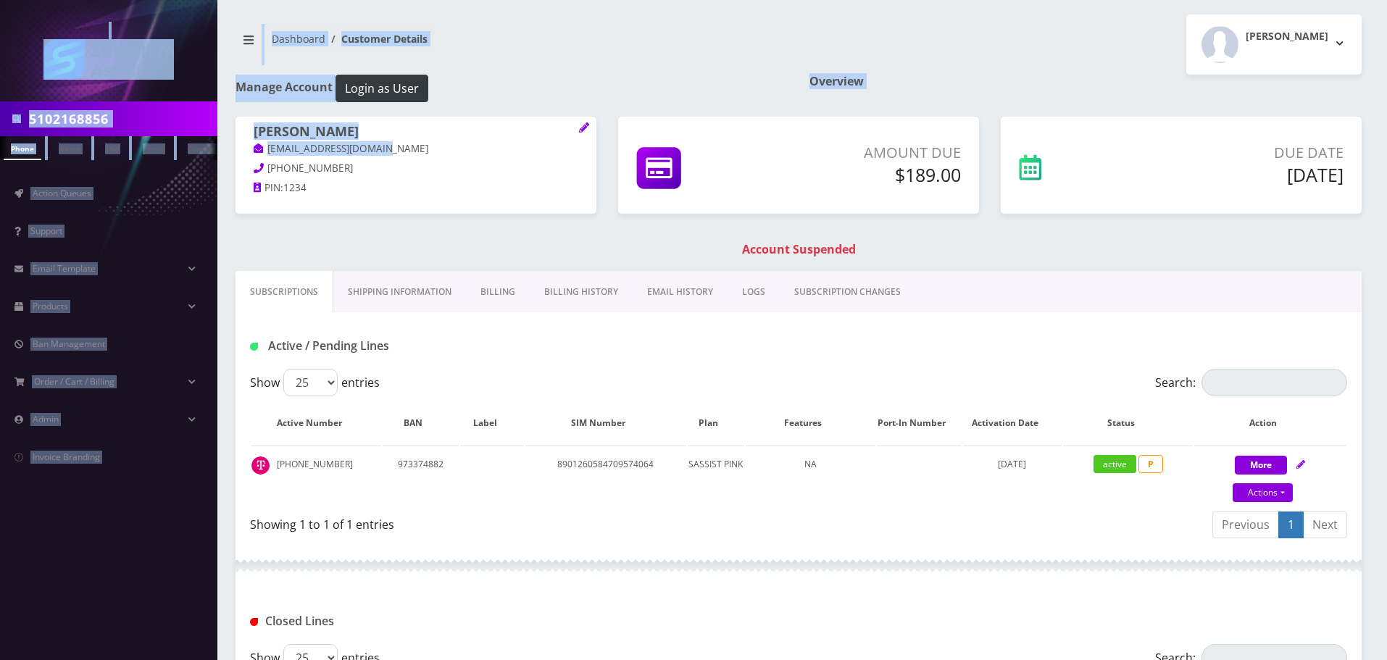
drag, startPoint x: 379, startPoint y: 149, endPoint x: 314, endPoint y: 136, distance: 66.4
click at [390, 154] on body "5102168856 Phone Name SIM Email Company Customer Action Queues Support Email Te…" at bounding box center [693, 441] width 1387 height 882
drag, startPoint x: 314, startPoint y: 136, endPoint x: 356, endPoint y: 133, distance: 42.8
click at [314, 136] on h1 "[PERSON_NAME]" at bounding box center [416, 132] width 325 height 17
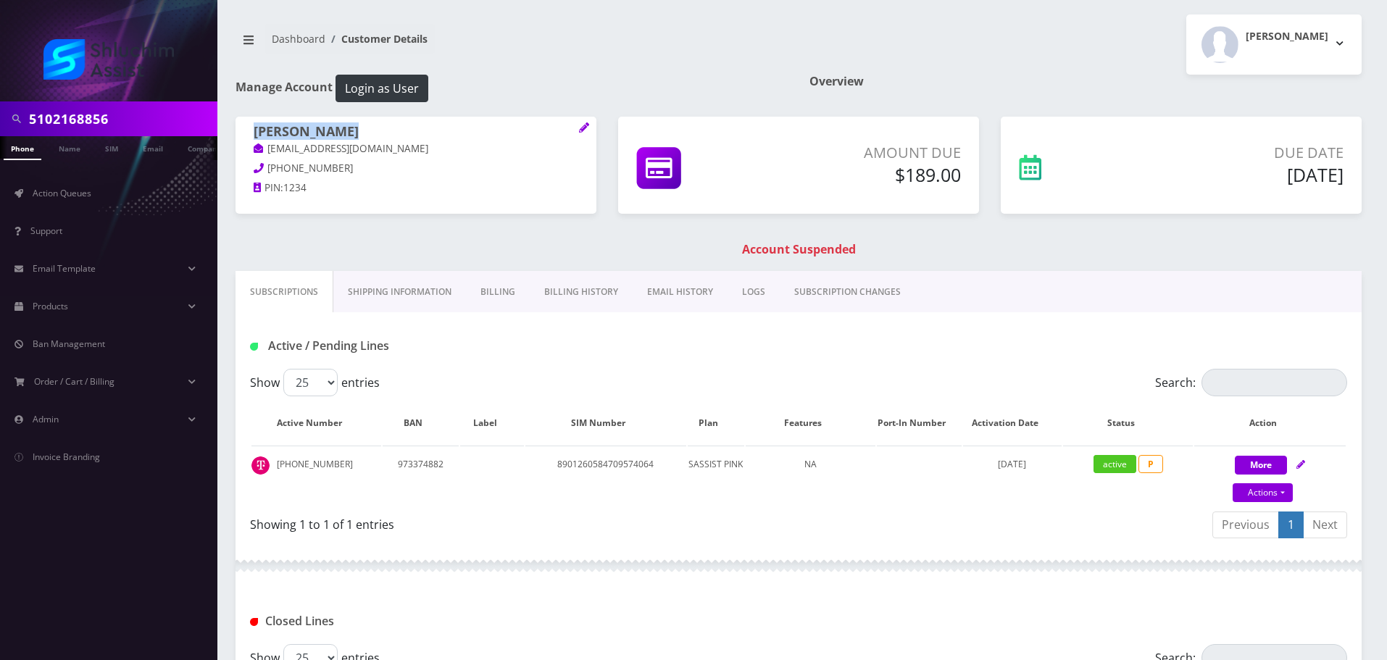
drag, startPoint x: 368, startPoint y: 133, endPoint x: 256, endPoint y: 128, distance: 111.7
click at [247, 130] on div "Leibel Kremer leibelkremer@gmail.com 514-733-9894 PIN: 1234" at bounding box center [415, 162] width 361 height 91
copy h1 "Leibel Kremer"
drag, startPoint x: 387, startPoint y: 151, endPoint x: 266, endPoint y: 151, distance: 121.0
click at [266, 151] on p "leibelkremer@gmail.com" at bounding box center [416, 149] width 325 height 16
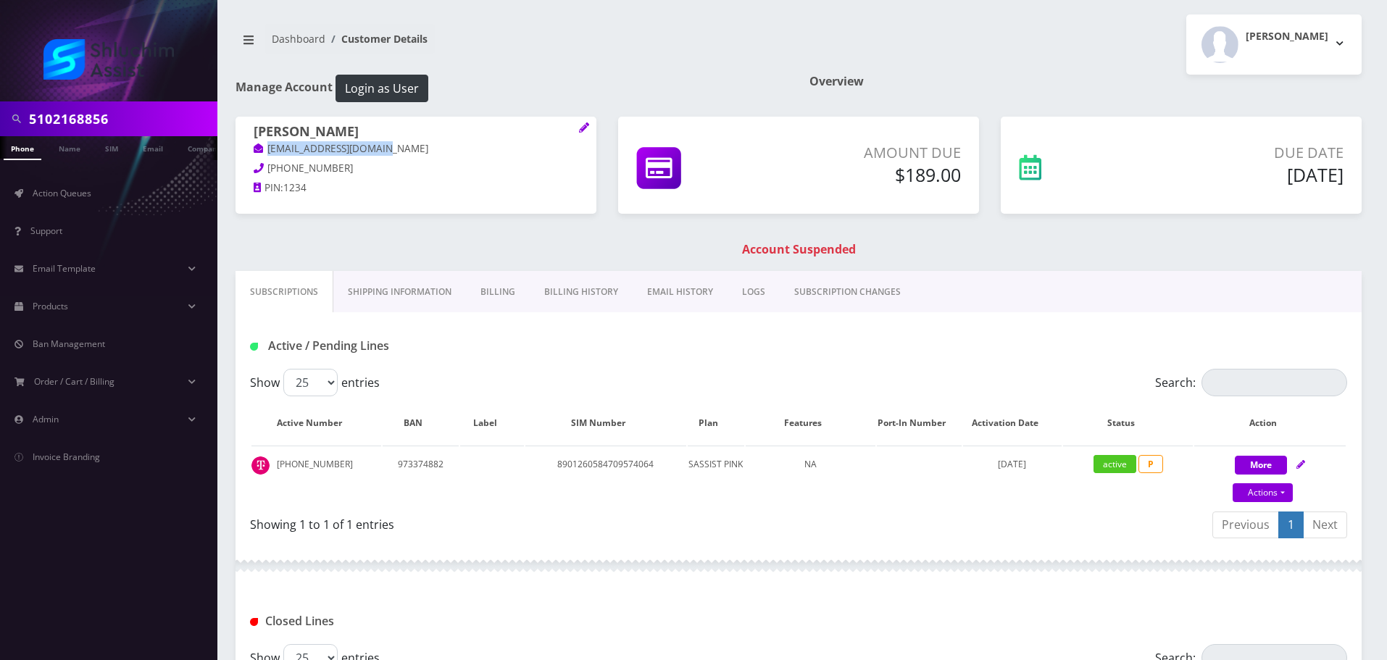
copy link "leibelkremer@gmail.com"
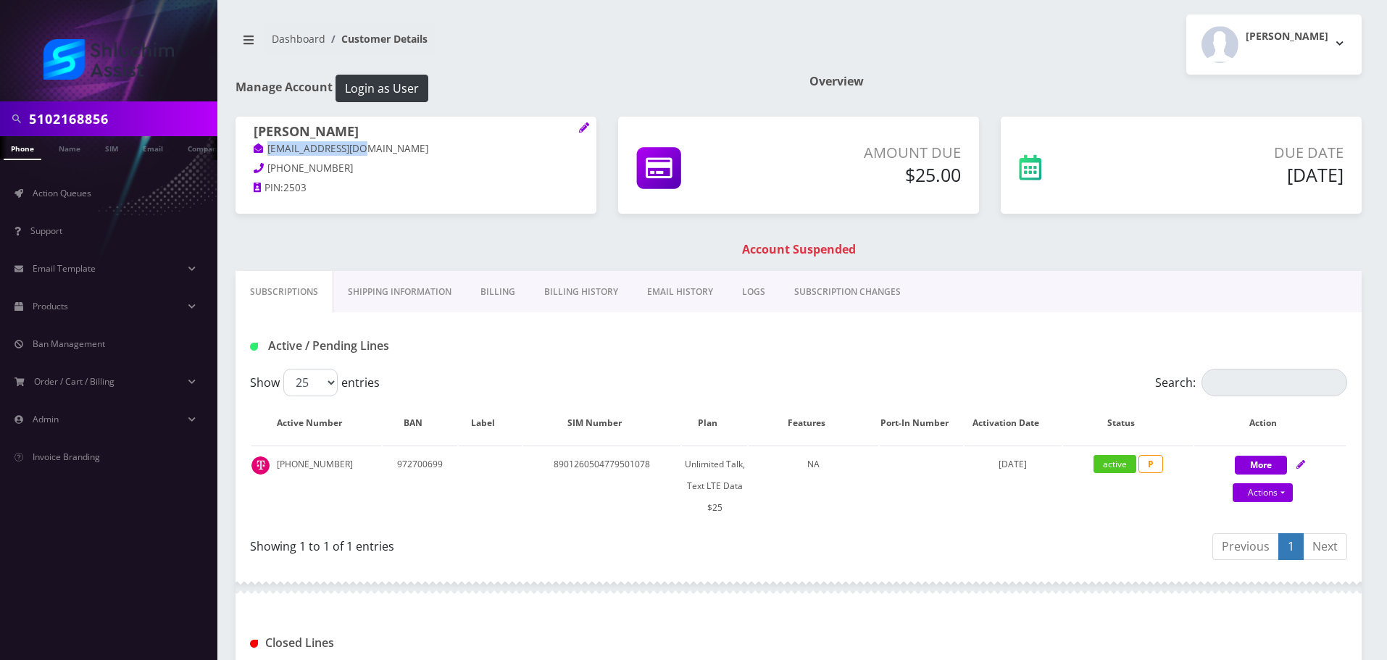
drag, startPoint x: 369, startPoint y: 146, endPoint x: 265, endPoint y: 150, distance: 104.4
click at [265, 150] on p "michoel9@gmail.com" at bounding box center [416, 149] width 325 height 16
copy link "michoel9@gmail.com"
click at [497, 291] on link "Billing" at bounding box center [498, 292] width 64 height 42
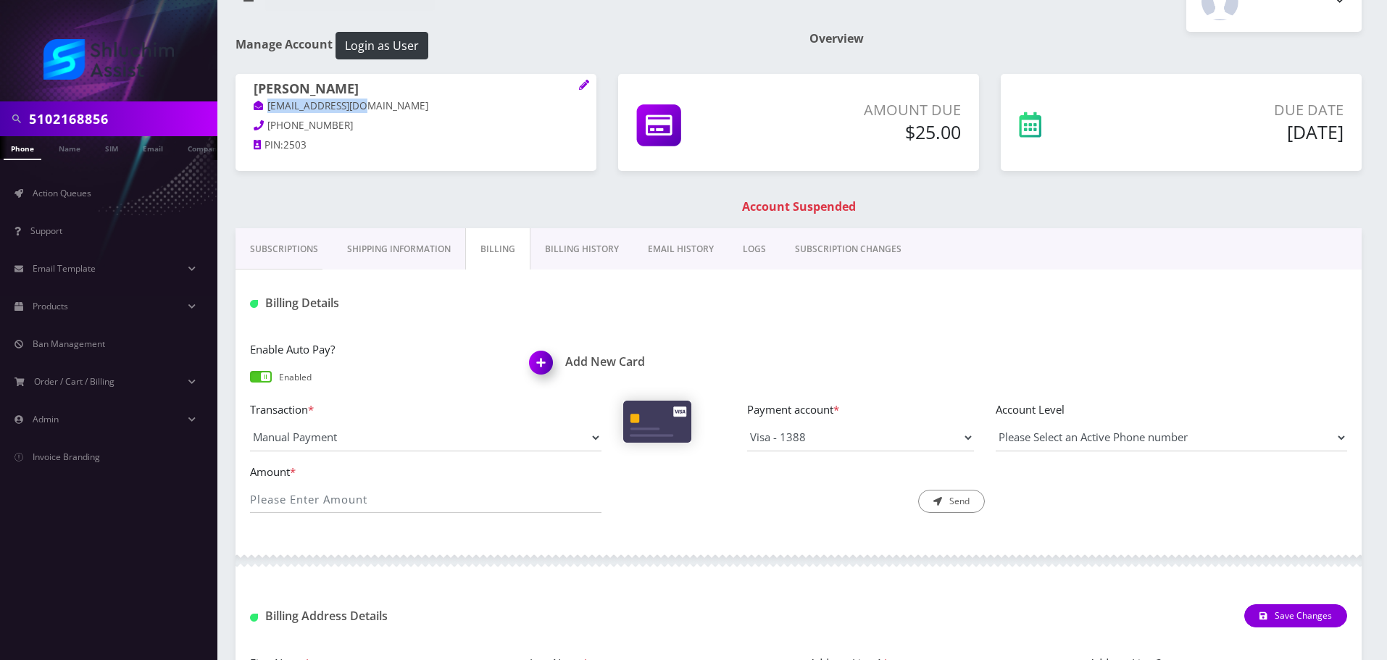
click at [584, 237] on link "Billing History" at bounding box center [581, 249] width 103 height 42
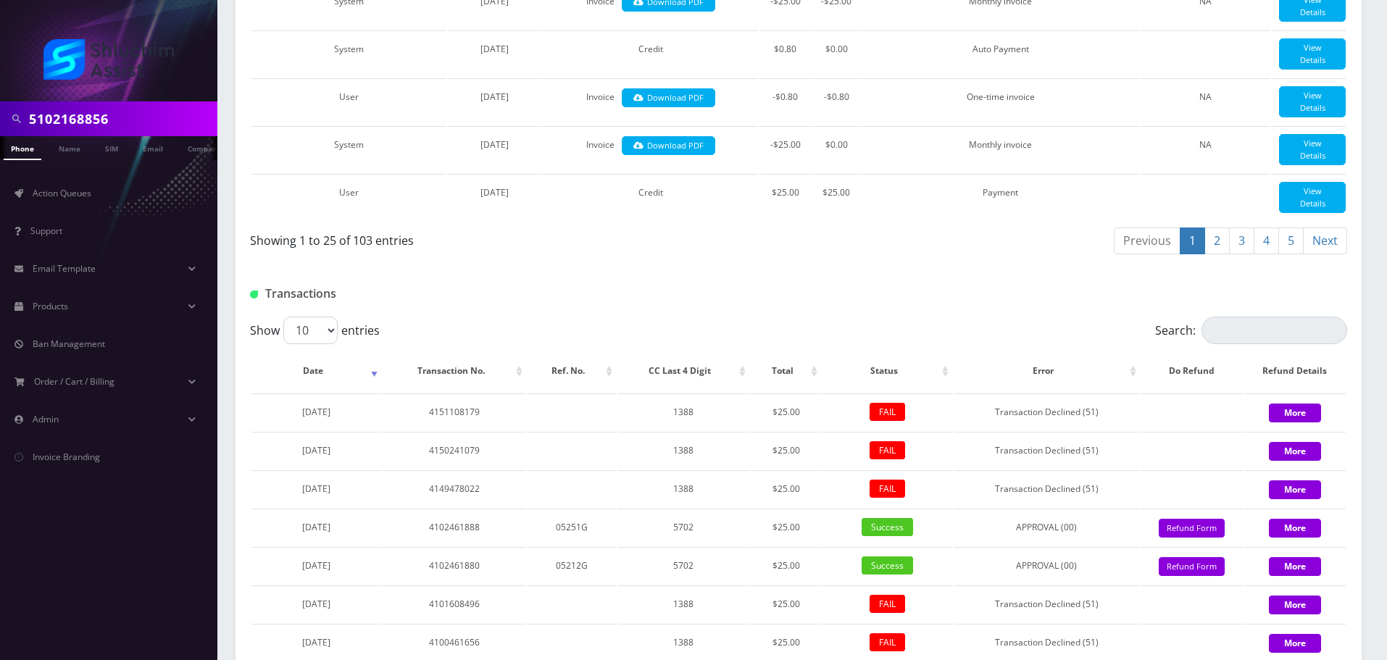
scroll to position [1734, 0]
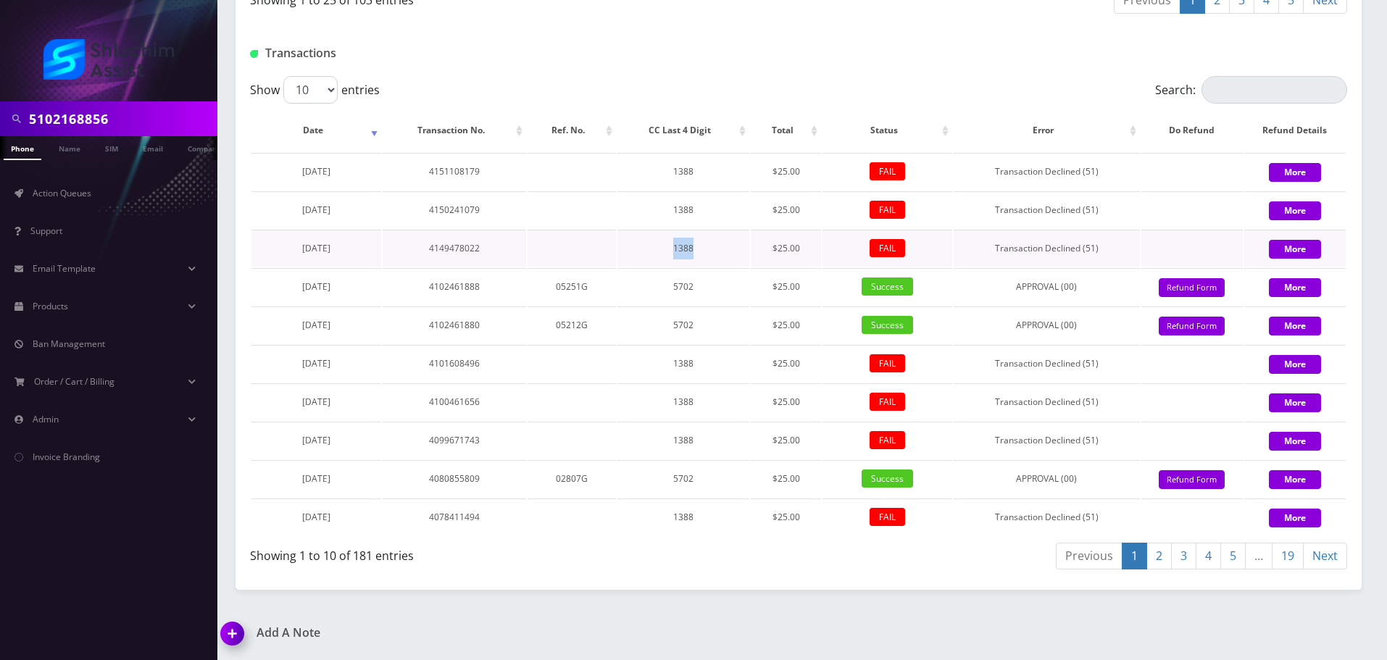
drag, startPoint x: 528, startPoint y: 253, endPoint x: 746, endPoint y: 253, distance: 217.4
click at [746, 253] on tr "September 24, 2025 4149478022 1388 $25.00 FAIL Transaction Declined (51) More" at bounding box center [798, 248] width 1094 height 37
click at [746, 253] on td "1388" at bounding box center [683, 248] width 132 height 37
drag, startPoint x: 636, startPoint y: 251, endPoint x: 796, endPoint y: 251, distance: 159.4
click at [796, 251] on tr "September 24, 2025 4149478022 1388 $25.00 FAIL Transaction Declined (51) More" at bounding box center [798, 248] width 1094 height 37
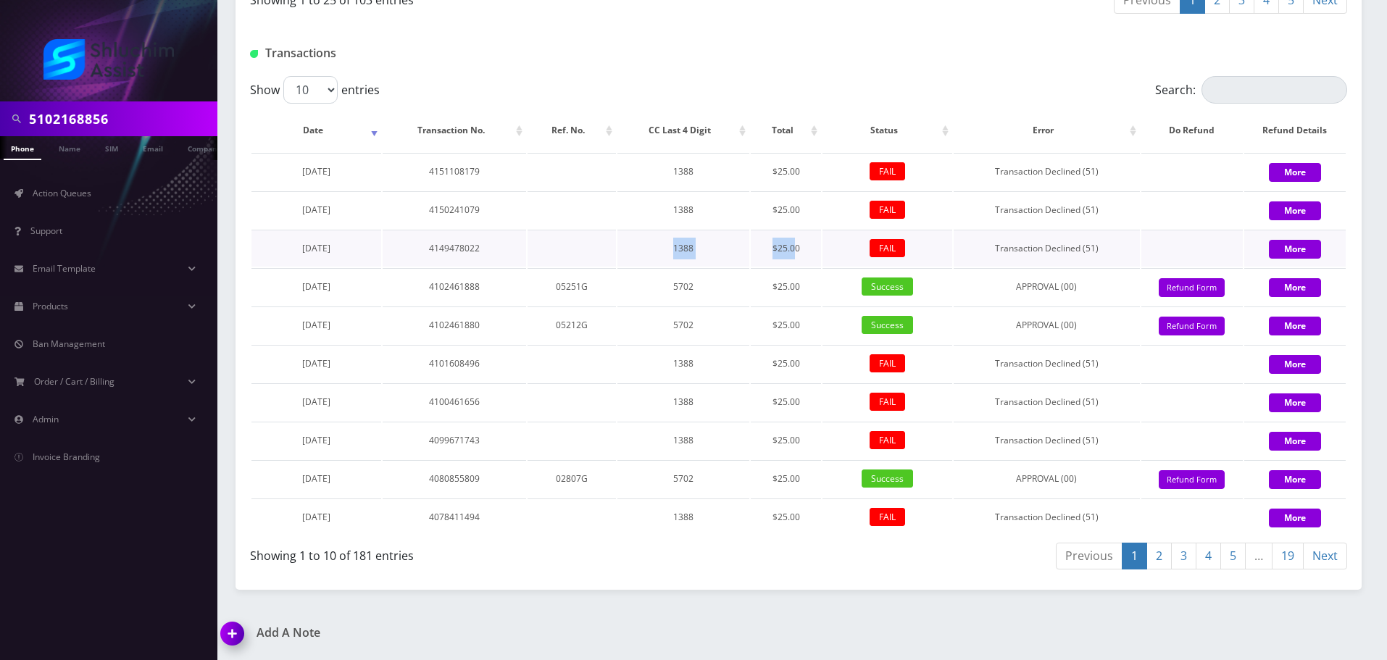
click at [796, 251] on td "$25.00" at bounding box center [786, 248] width 70 height 37
drag, startPoint x: 995, startPoint y: 249, endPoint x: 1103, endPoint y: 250, distance: 108.0
click at [1103, 250] on td "Transaction Declined (51)" at bounding box center [1045, 248] width 185 height 37
click at [1094, 250] on td "Transaction Declined (51)" at bounding box center [1045, 248] width 185 height 37
drag, startPoint x: 1000, startPoint y: 250, endPoint x: 1108, endPoint y: 252, distance: 108.0
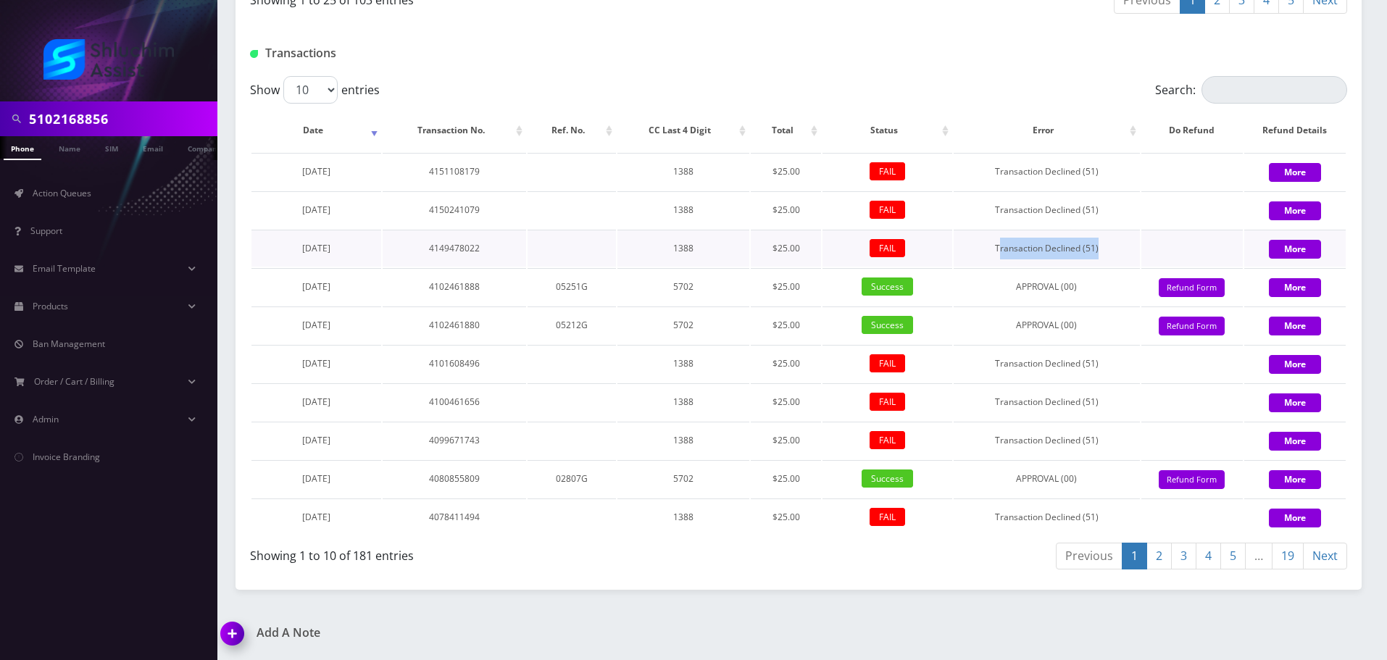
click at [1107, 252] on td "Transaction Declined (51)" at bounding box center [1045, 248] width 185 height 37
drag, startPoint x: 1108, startPoint y: 252, endPoint x: 1058, endPoint y: 254, distance: 50.0
click at [1108, 253] on td "Transaction Declined (51)" at bounding box center [1045, 248] width 185 height 37
click at [1107, 255] on td "Transaction Declined (51)" at bounding box center [1045, 248] width 185 height 37
drag, startPoint x: 451, startPoint y: 255, endPoint x: 558, endPoint y: 255, distance: 107.2
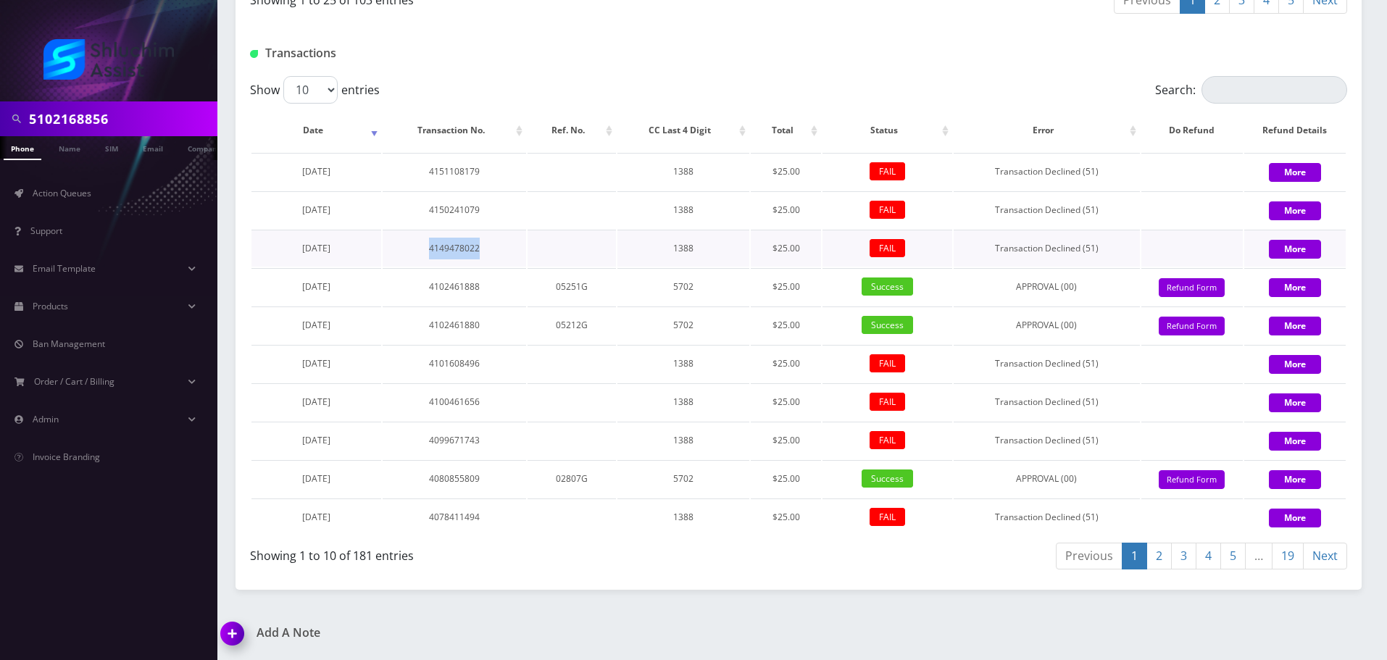
click at [551, 255] on tr "September 24, 2025 4149478022 1388 $25.00 FAIL Transaction Declined (51) More" at bounding box center [798, 248] width 1094 height 37
click at [558, 255] on td at bounding box center [571, 248] width 88 height 37
drag, startPoint x: 441, startPoint y: 250, endPoint x: 627, endPoint y: 250, distance: 185.5
click at [608, 250] on tr "September 24, 2025 4149478022 1388 $25.00 FAIL Transaction Declined (51) More" at bounding box center [798, 248] width 1094 height 37
click at [627, 250] on td "1388" at bounding box center [683, 248] width 132 height 37
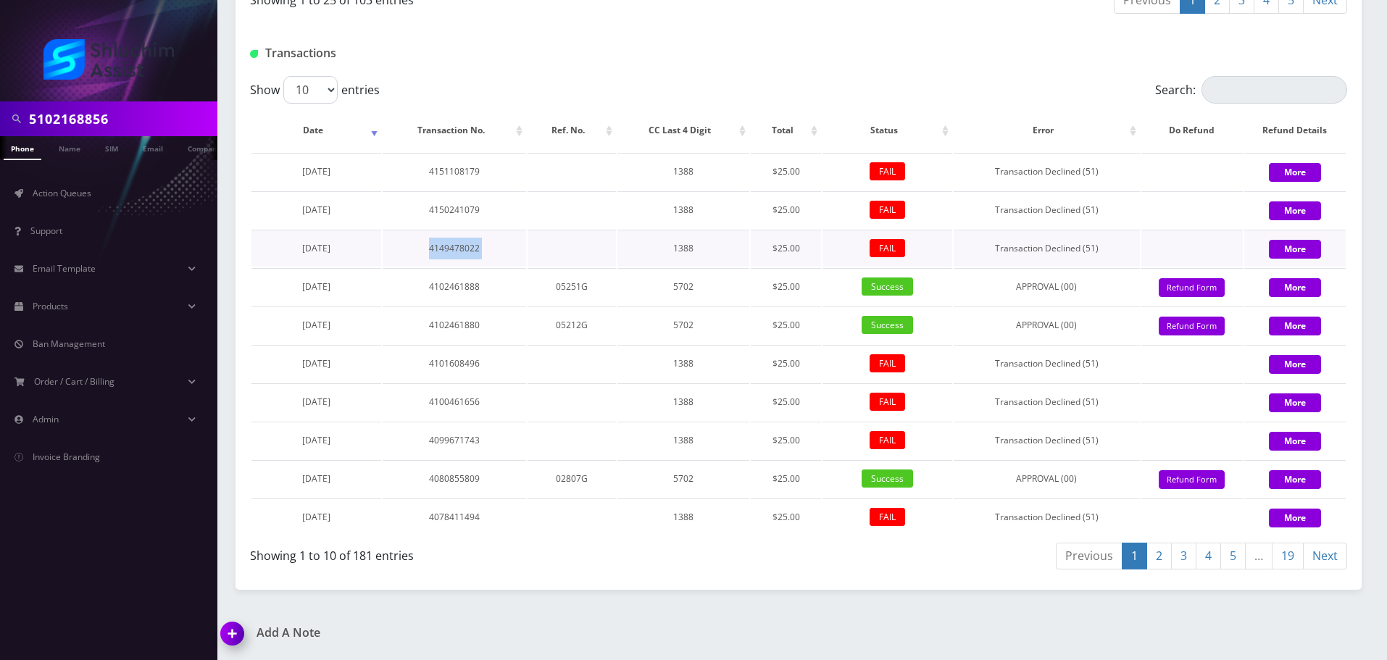
drag, startPoint x: 496, startPoint y: 250, endPoint x: 666, endPoint y: 250, distance: 169.5
click at [661, 250] on tr "September 24, 2025 4149478022 1388 $25.00 FAIL Transaction Declined (51) More" at bounding box center [798, 248] width 1094 height 37
click at [666, 250] on td "1388" at bounding box center [683, 248] width 132 height 37
drag, startPoint x: 456, startPoint y: 250, endPoint x: 622, endPoint y: 251, distance: 165.9
click at [616, 251] on table "Date Transaction No. Ref. No. CC Last 4 Digit Total Status Error Do Refund Refu…" at bounding box center [798, 322] width 1097 height 429
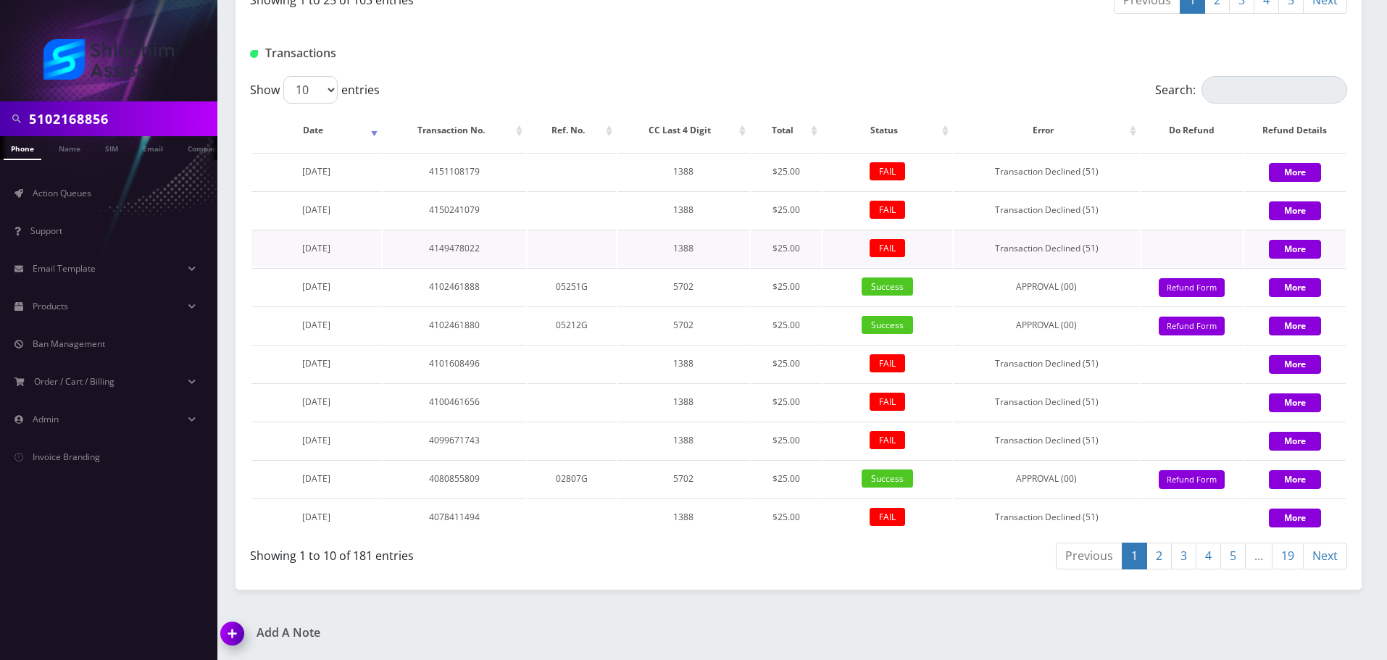
click at [622, 251] on td "1388" at bounding box center [683, 248] width 132 height 37
drag, startPoint x: 661, startPoint y: 258, endPoint x: 294, endPoint y: 257, distance: 366.6
click at [294, 257] on tr "September 24, 2025 4149478022 1388 $25.00 FAIL Transaction Declined (51) More" at bounding box center [798, 248] width 1094 height 37
click at [375, 255] on td "September 24, 2025" at bounding box center [316, 248] width 130 height 37
drag, startPoint x: 375, startPoint y: 249, endPoint x: 296, endPoint y: 268, distance: 81.2
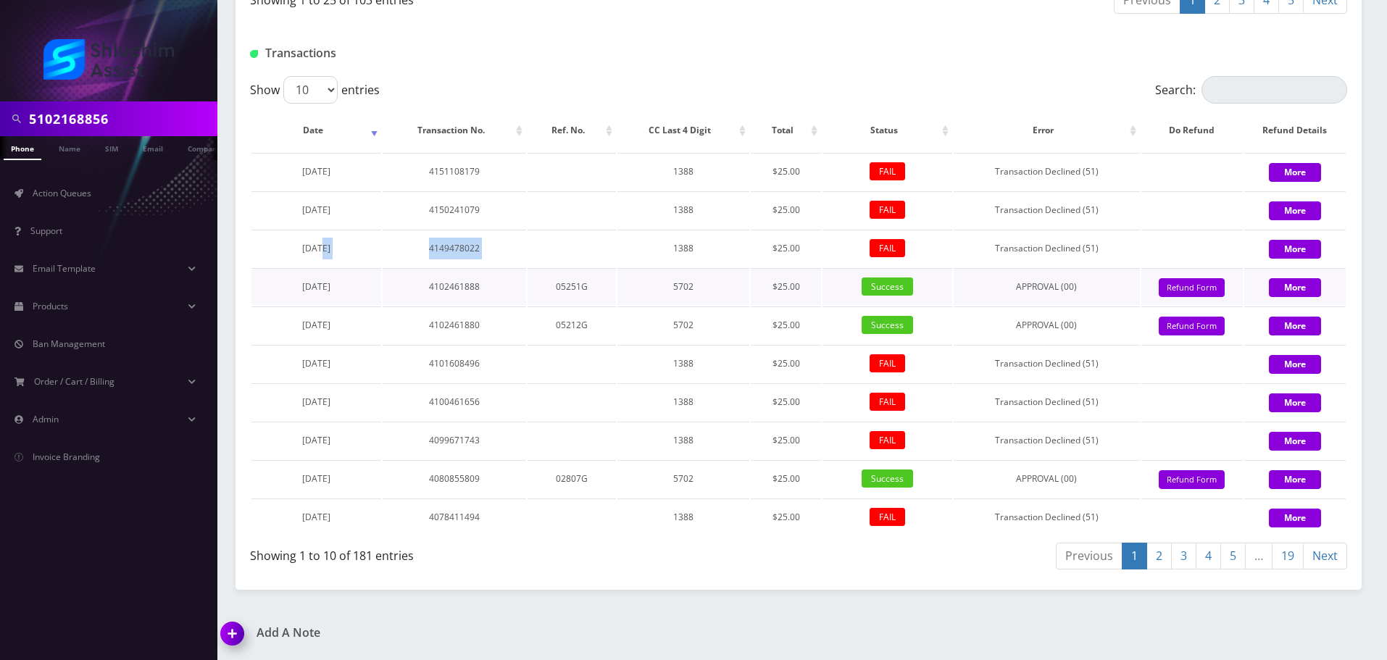
click at [256, 249] on td "September 24, 2025" at bounding box center [316, 248] width 130 height 37
copy span "September 24, 2025"
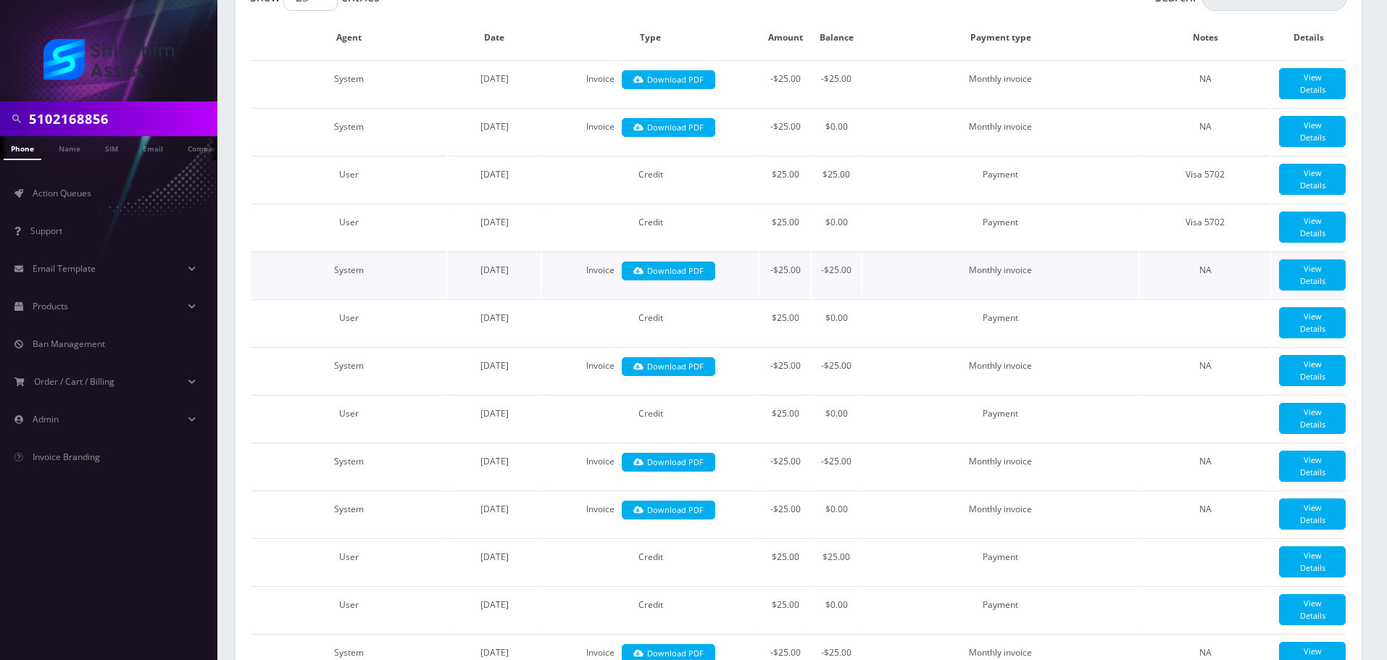
scroll to position [140, 0]
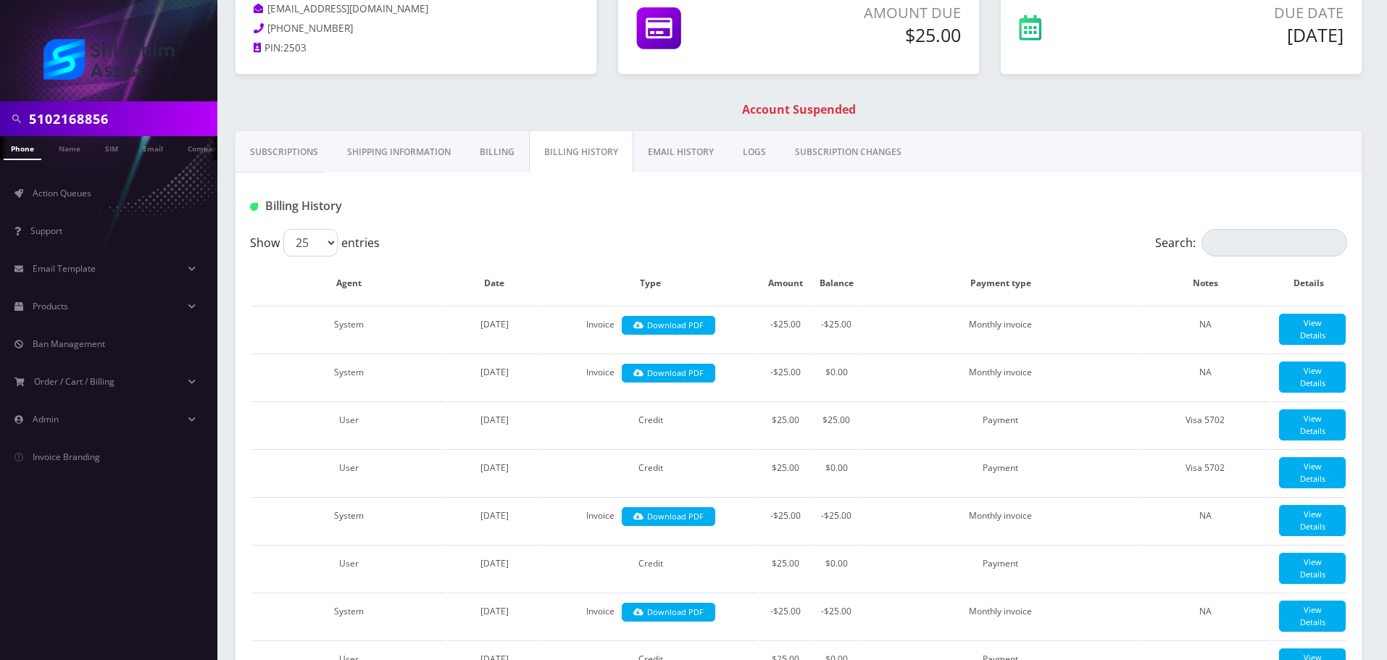
click at [690, 154] on link "EMAIL HISTORY" at bounding box center [680, 152] width 95 height 42
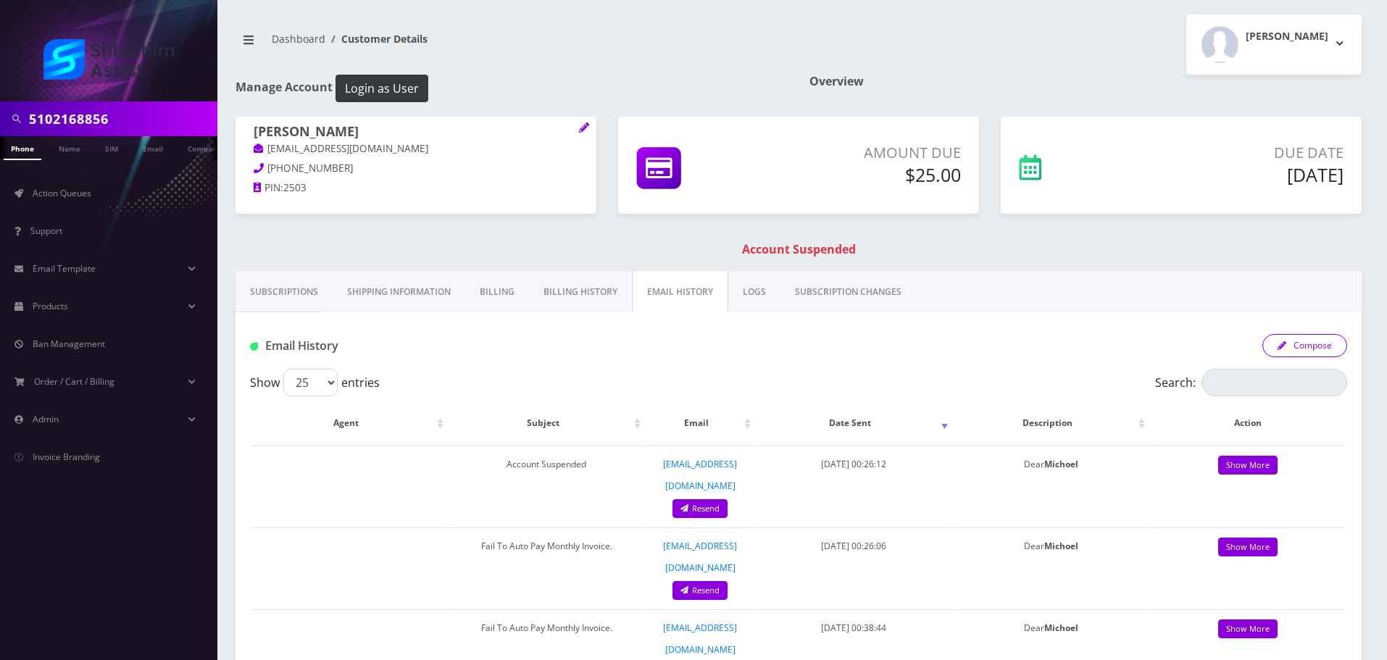
click at [1311, 349] on button "Compose" at bounding box center [1304, 345] width 85 height 23
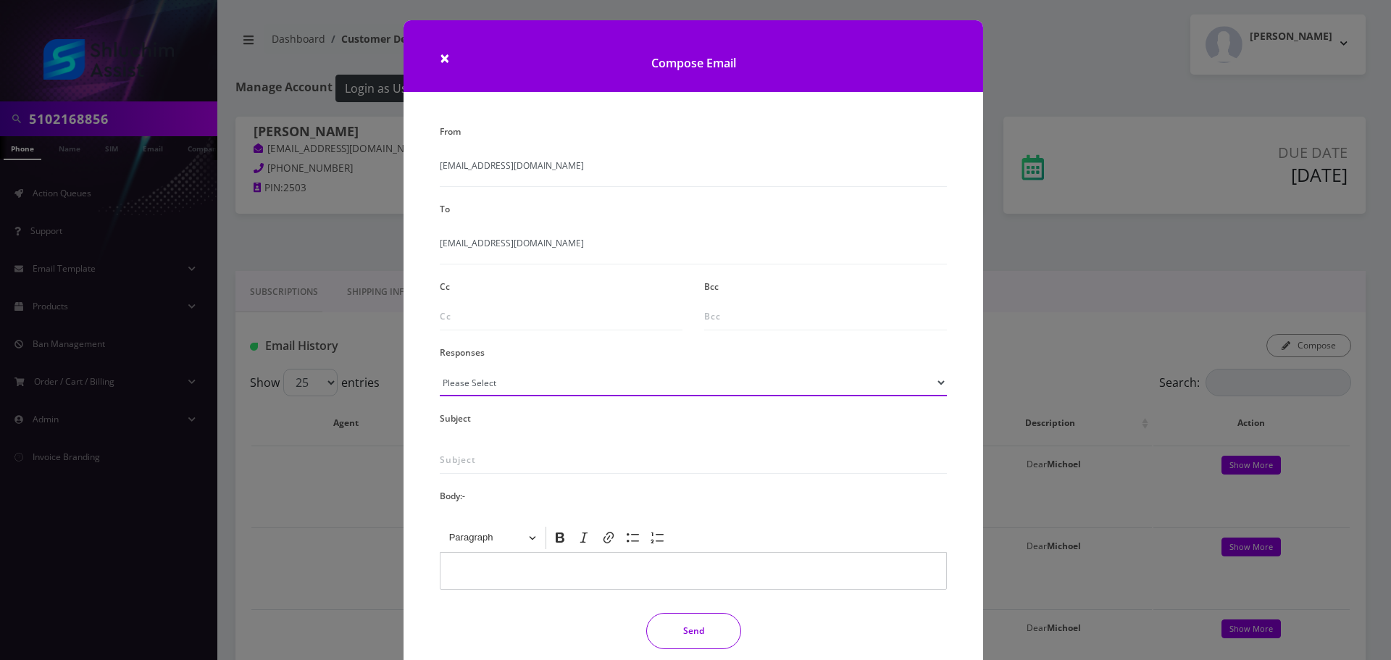
click at [514, 382] on select "Please Select TMobile port Unable to activate CH Pickup Past Due Pick up follow…" at bounding box center [693, 383] width 507 height 28
select select "29"
click at [440, 369] on select "Please Select TMobile port Unable to activate CH Pickup Past Due Pick up follow…" at bounding box center [693, 383] width 507 height 28
type input "Subject: URGENT Action Required: Past Due Payment for Shluchim Assist"
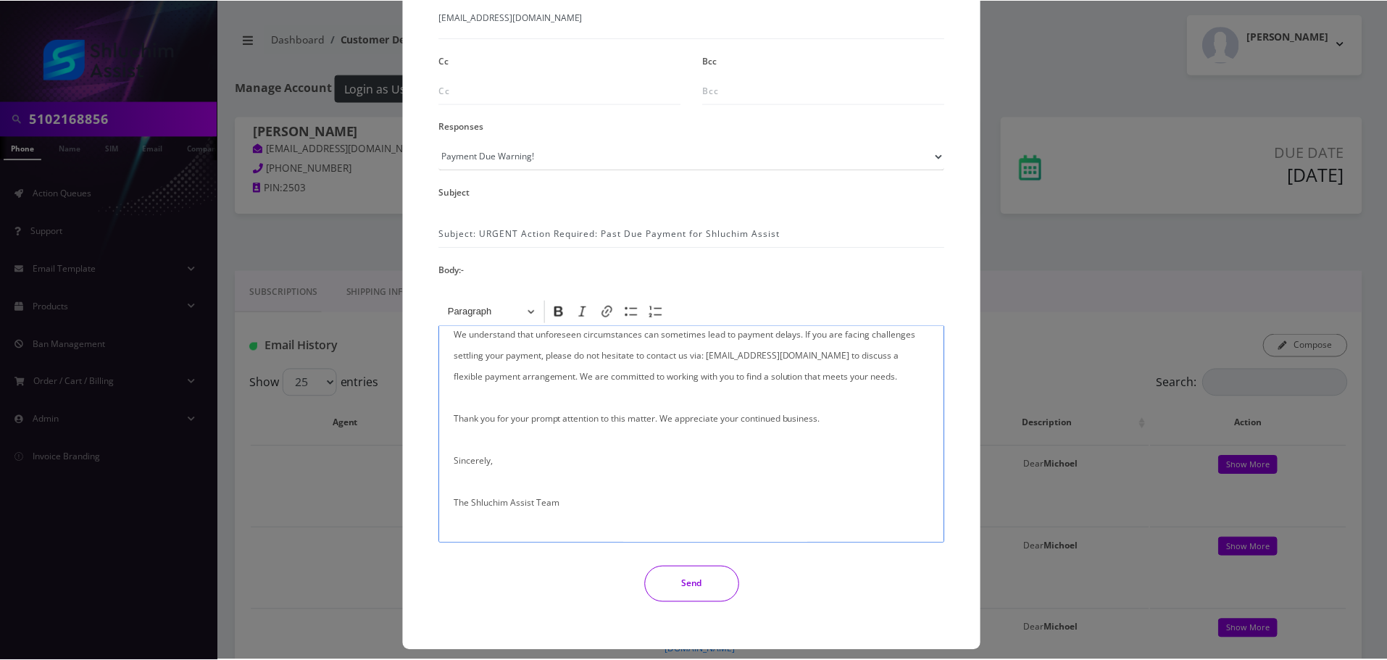
scroll to position [238, 0]
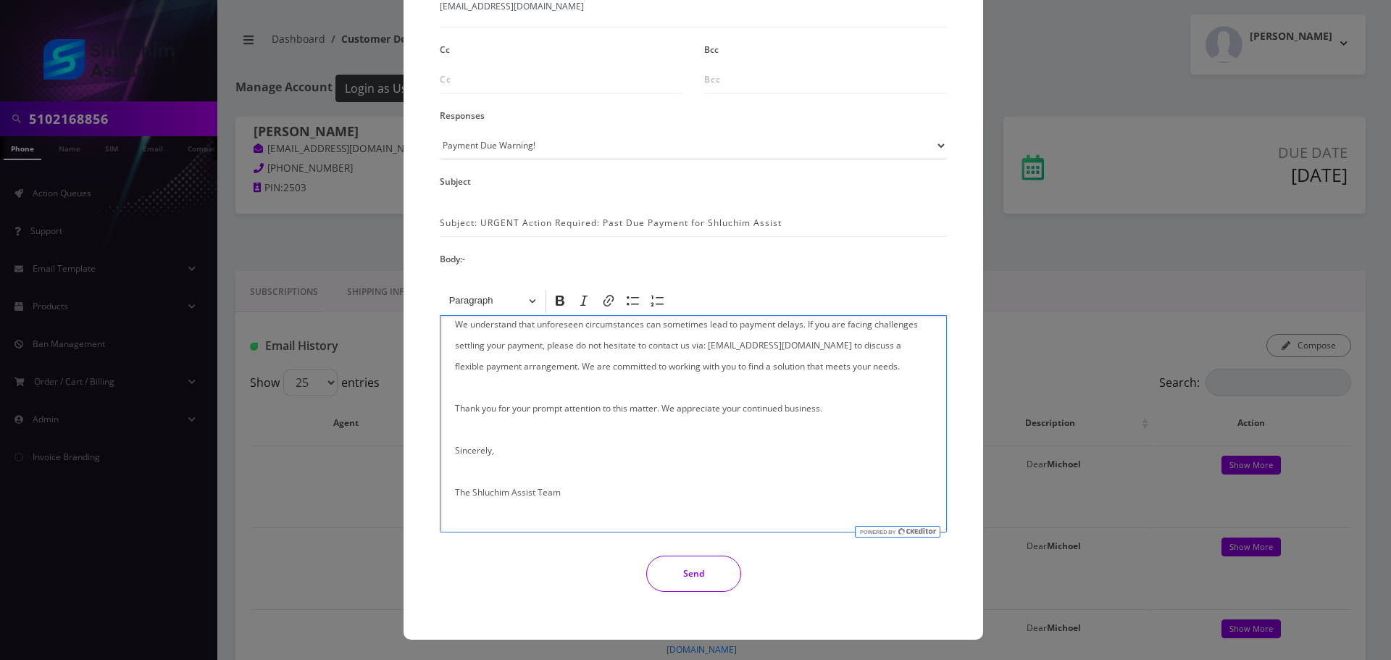
click at [713, 571] on button "Send" at bounding box center [693, 574] width 95 height 36
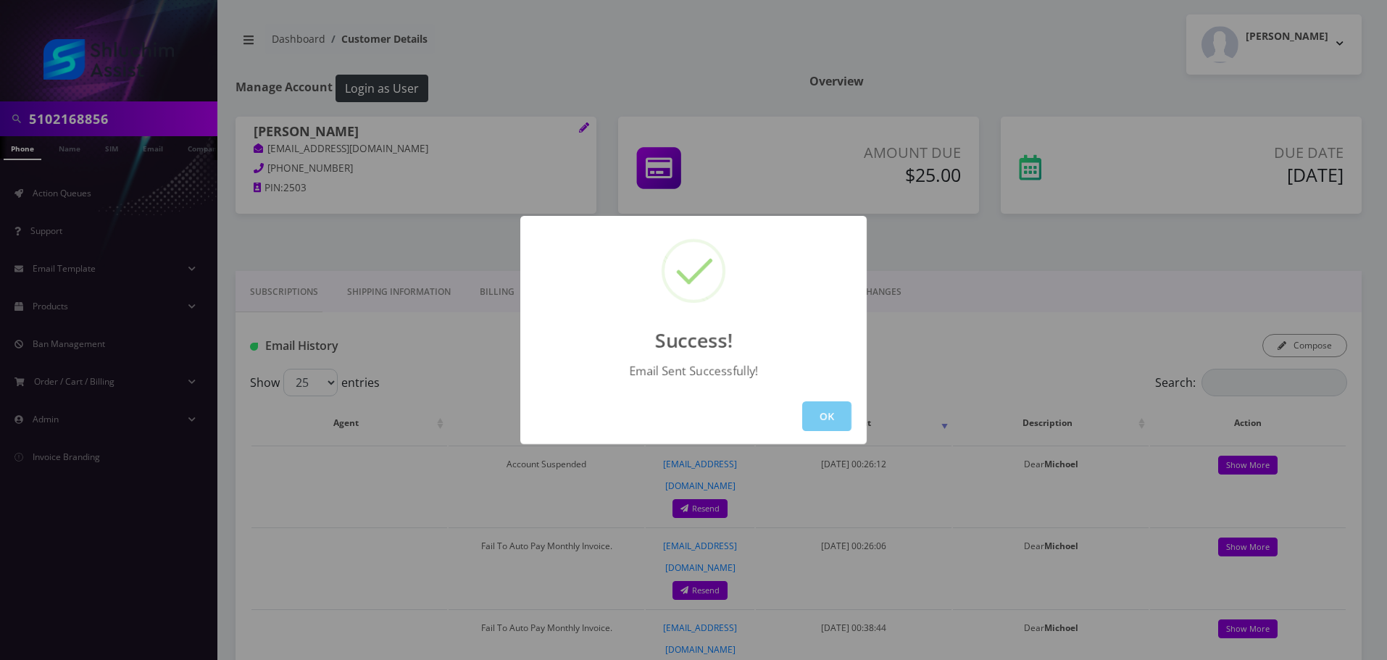
click at [821, 409] on button "OK" at bounding box center [826, 416] width 49 height 30
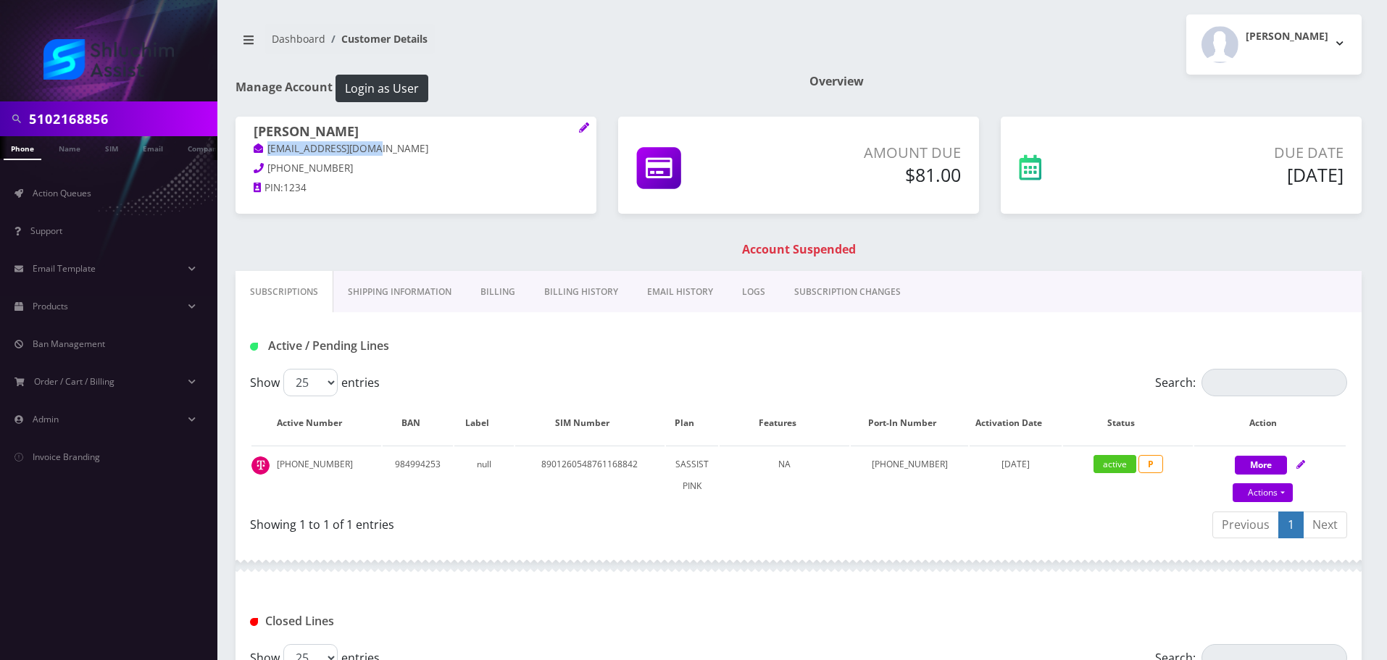
drag, startPoint x: 380, startPoint y: 149, endPoint x: 261, endPoint y: 149, distance: 119.5
click at [261, 149] on p "[EMAIL_ADDRESS][DOMAIN_NAME]" at bounding box center [416, 149] width 325 height 16
copy link "[EMAIL_ADDRESS][DOMAIN_NAME]"
click at [582, 294] on link "Billing History" at bounding box center [581, 292] width 103 height 42
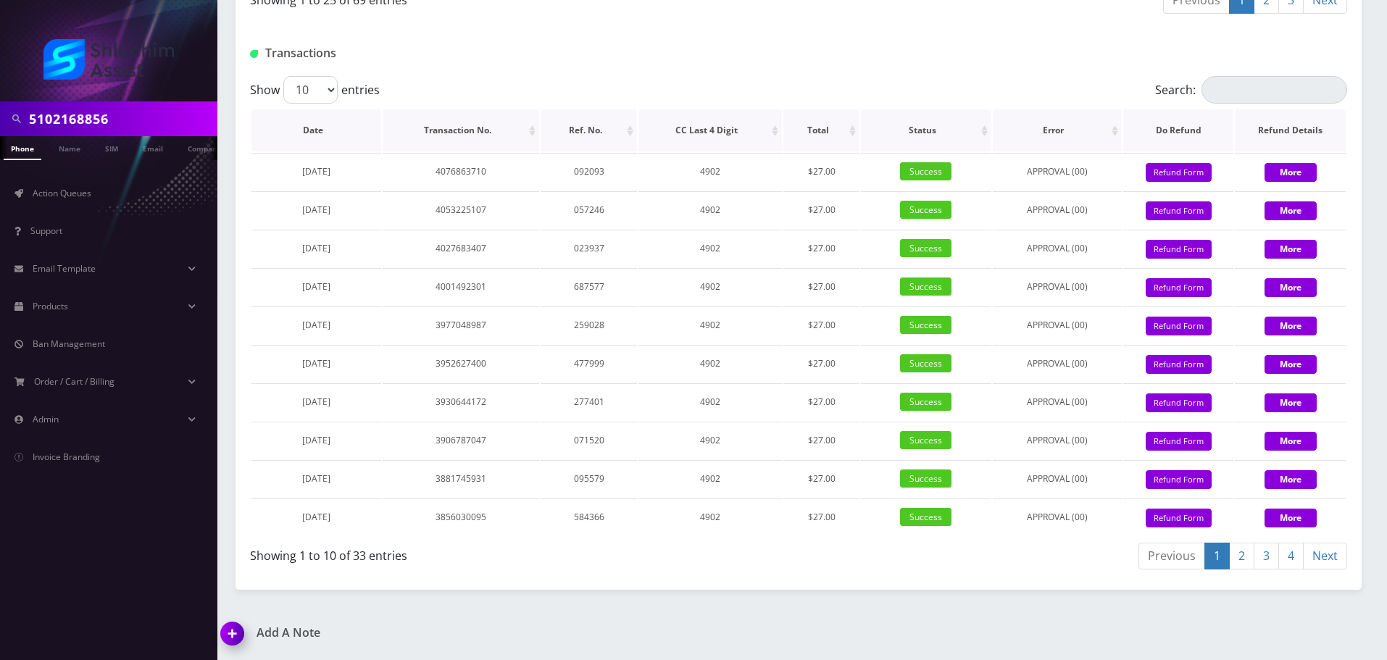
scroll to position [1746, 0]
drag, startPoint x: 354, startPoint y: 173, endPoint x: 288, endPoint y: 172, distance: 65.2
click at [288, 172] on td "June 24, 2025" at bounding box center [316, 171] width 130 height 37
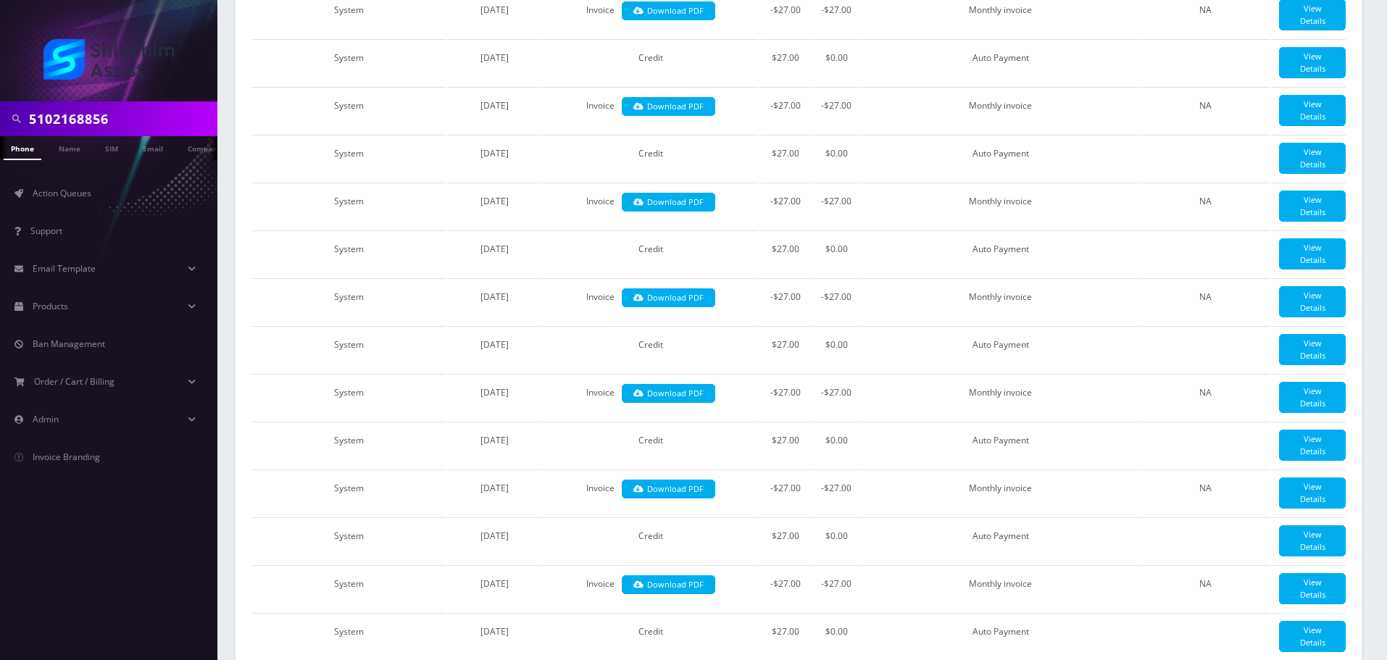
scroll to position [225, 0]
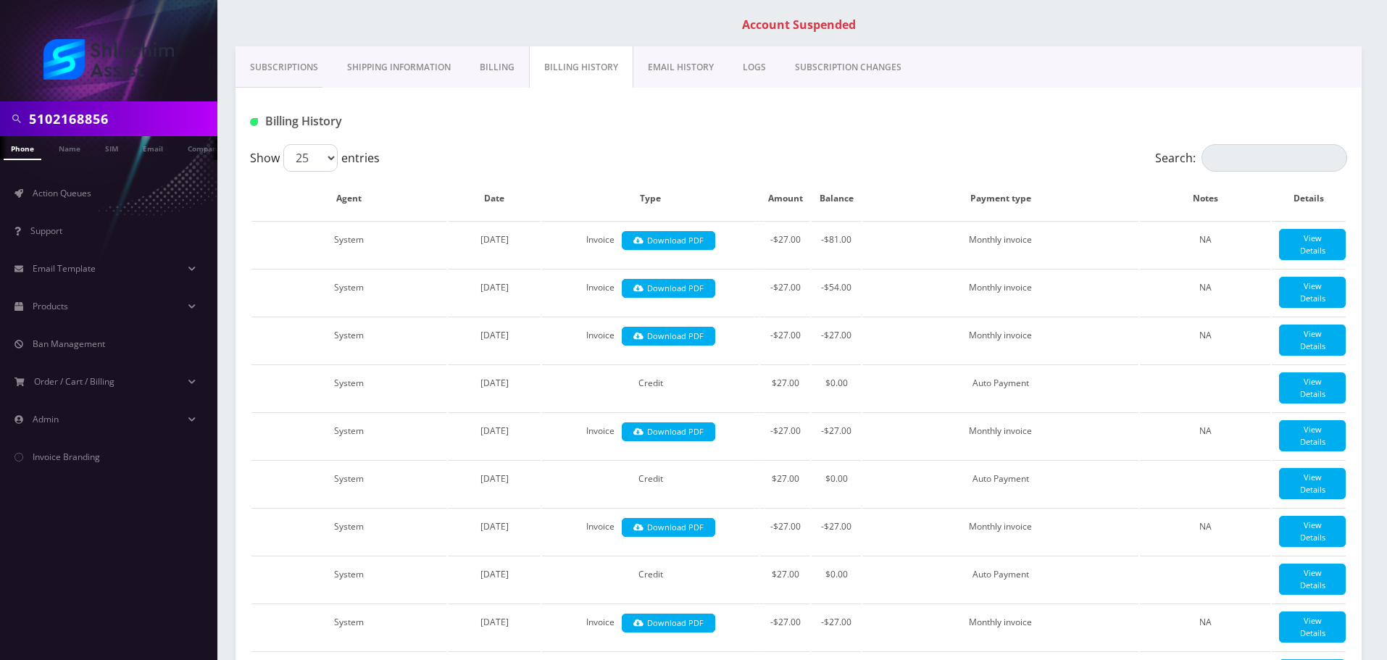
click at [665, 73] on link "EMAIL HISTORY" at bounding box center [680, 67] width 95 height 42
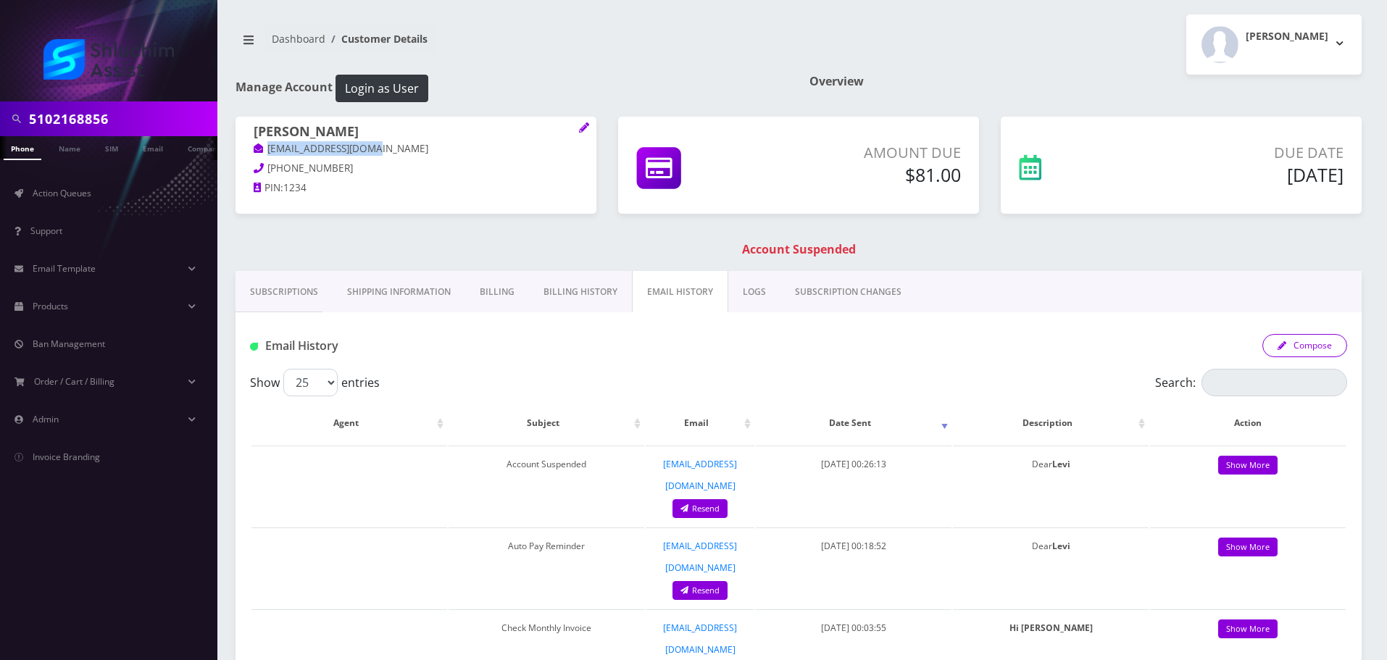
click at [1325, 344] on button "Compose" at bounding box center [1304, 345] width 85 height 23
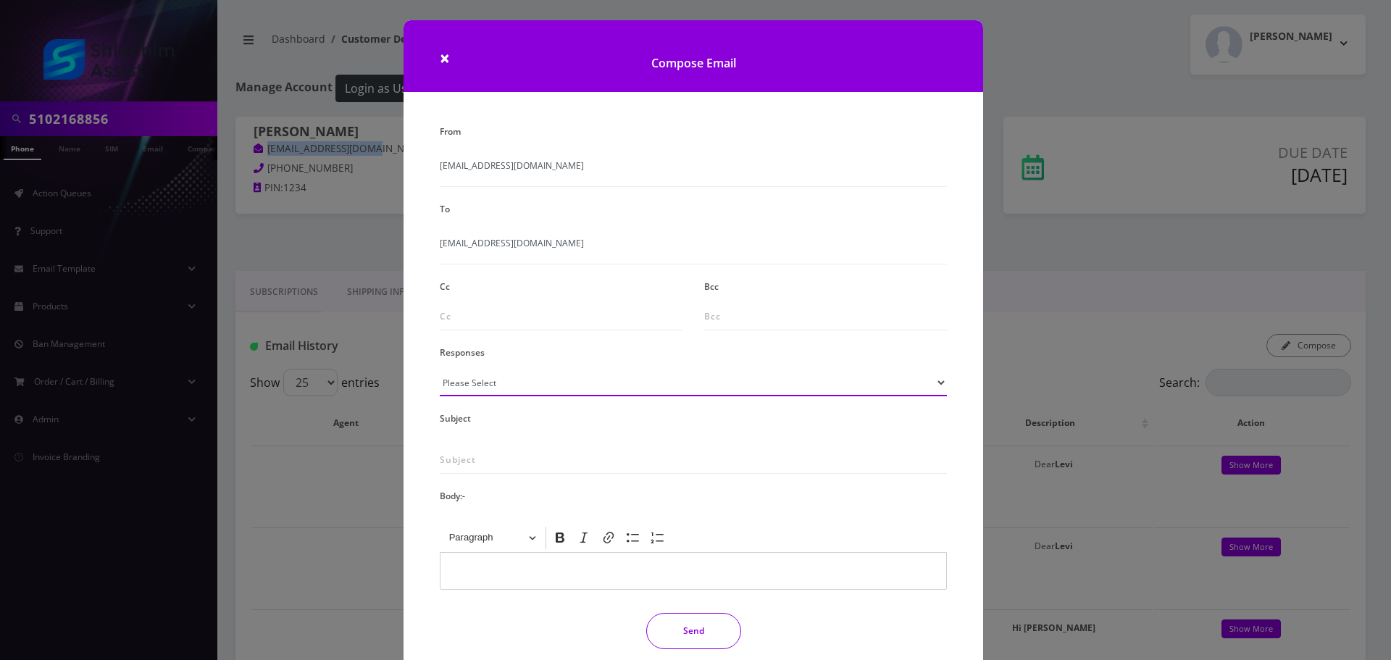
click at [533, 386] on select "Please Select TMobile port Unable to activate CH Pickup Past Due Pick up follow…" at bounding box center [693, 383] width 507 height 28
select select "29"
click at [440, 369] on select "Please Select TMobile port Unable to activate CH Pickup Past Due Pick up follow…" at bounding box center [693, 383] width 507 height 28
type input "Subject: URGENT Action Required: Past Due Payment for Shluchim Assist"
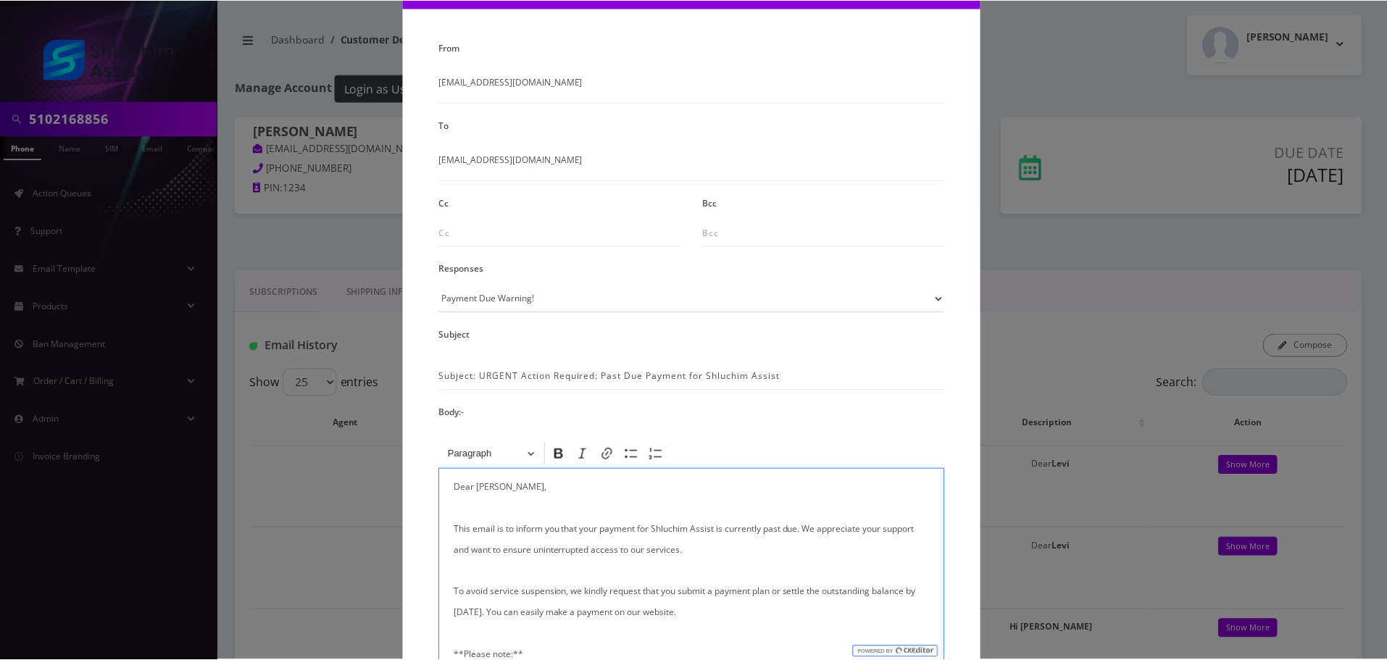
scroll to position [238, 0]
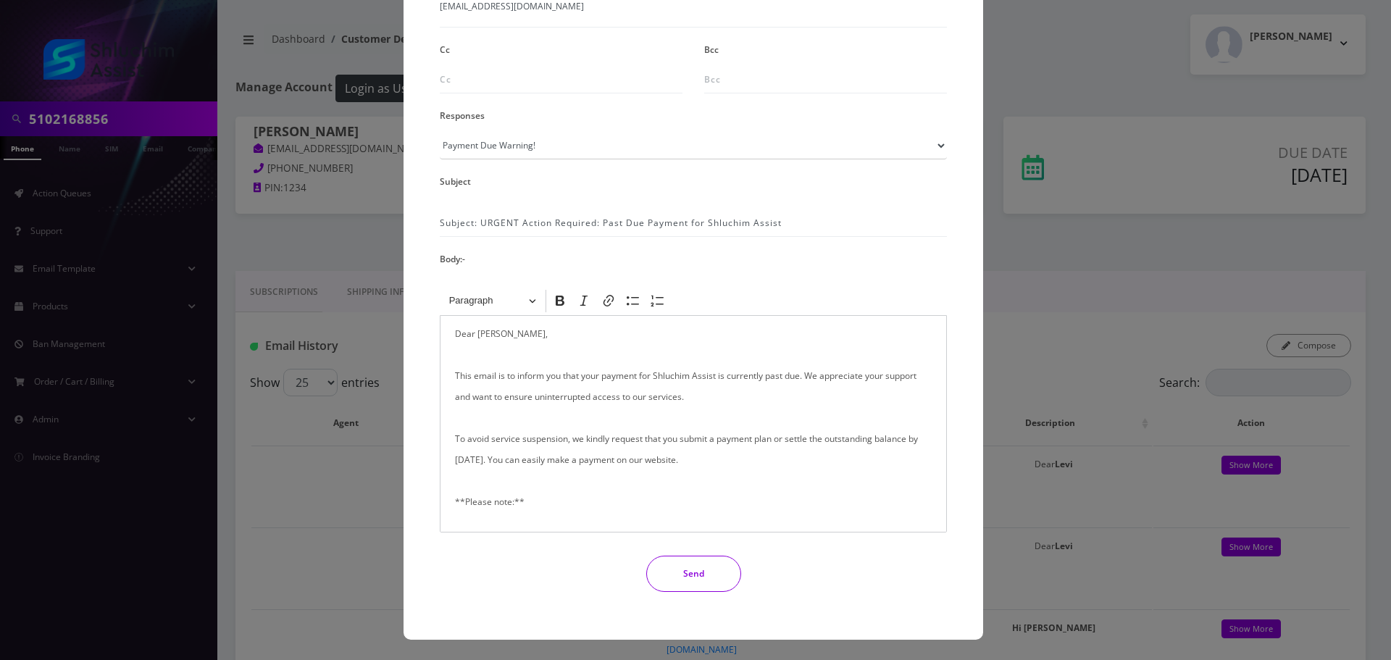
click at [690, 574] on button "Send" at bounding box center [693, 574] width 95 height 36
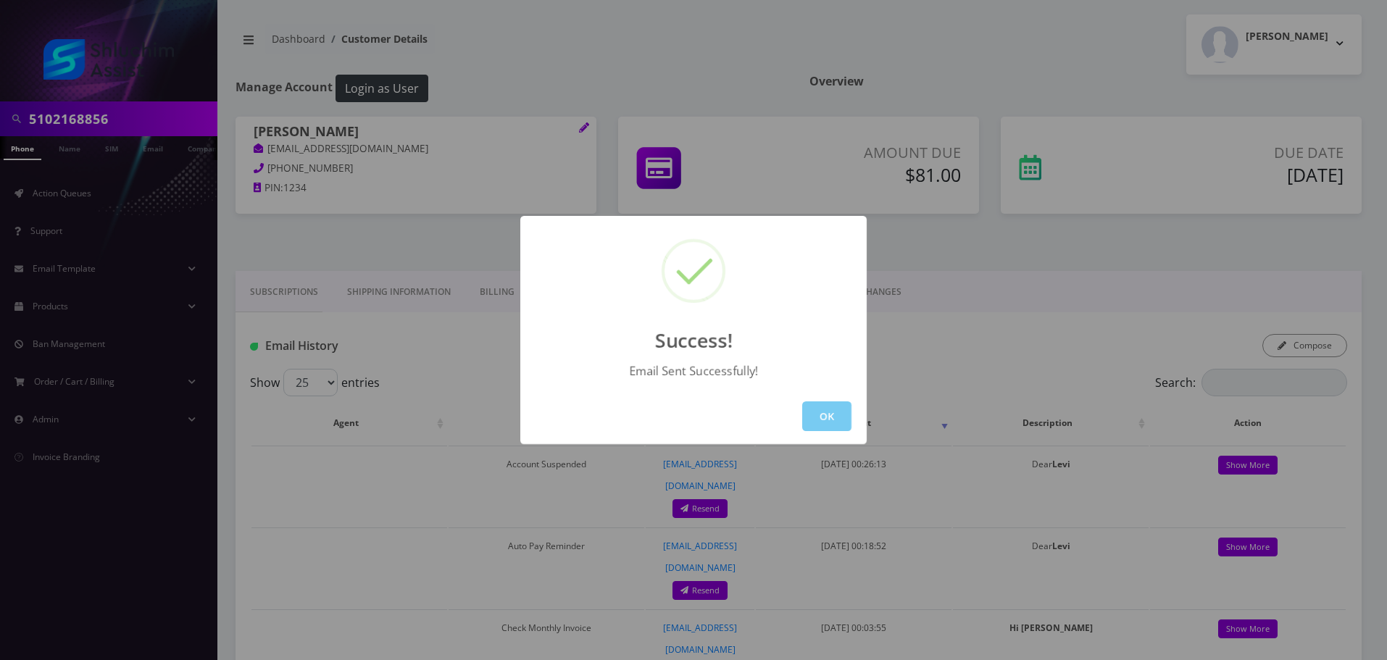
click at [827, 421] on button "OK" at bounding box center [826, 416] width 49 height 30
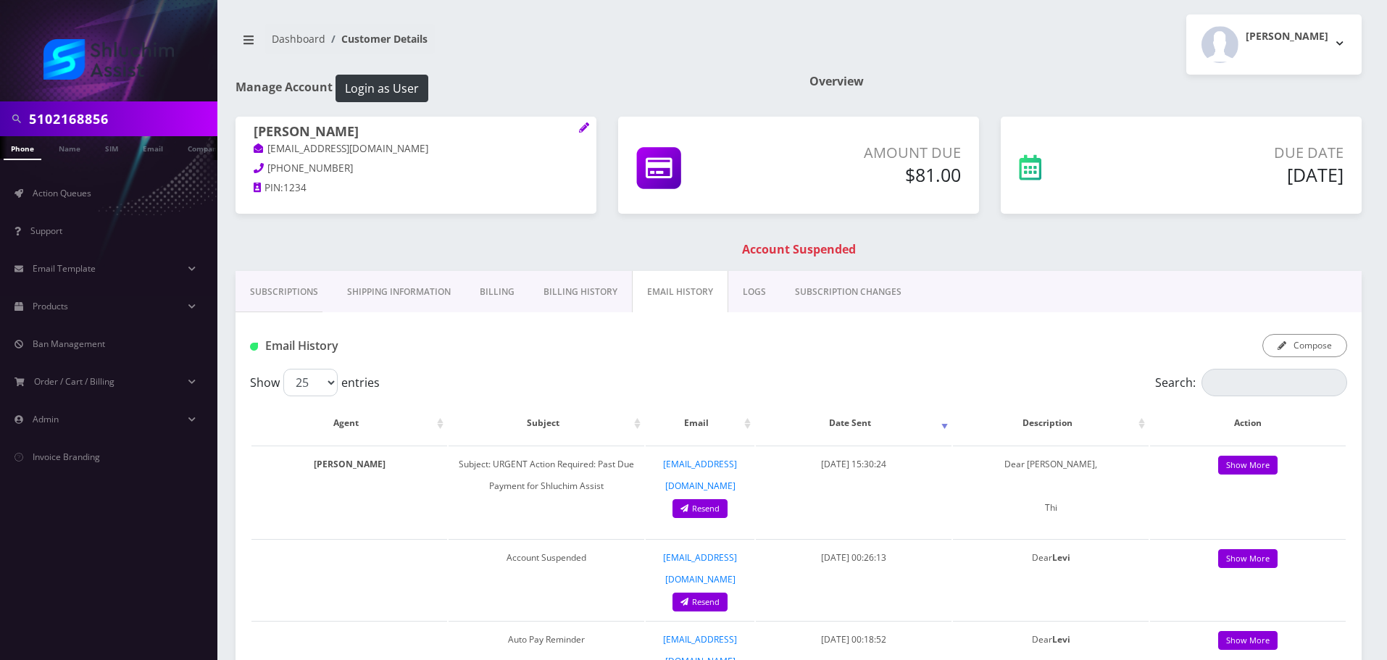
scroll to position [0, 7]
click at [167, 117] on input "5102168856" at bounding box center [121, 119] width 185 height 28
paste input "[PHONE_NUMBER]"
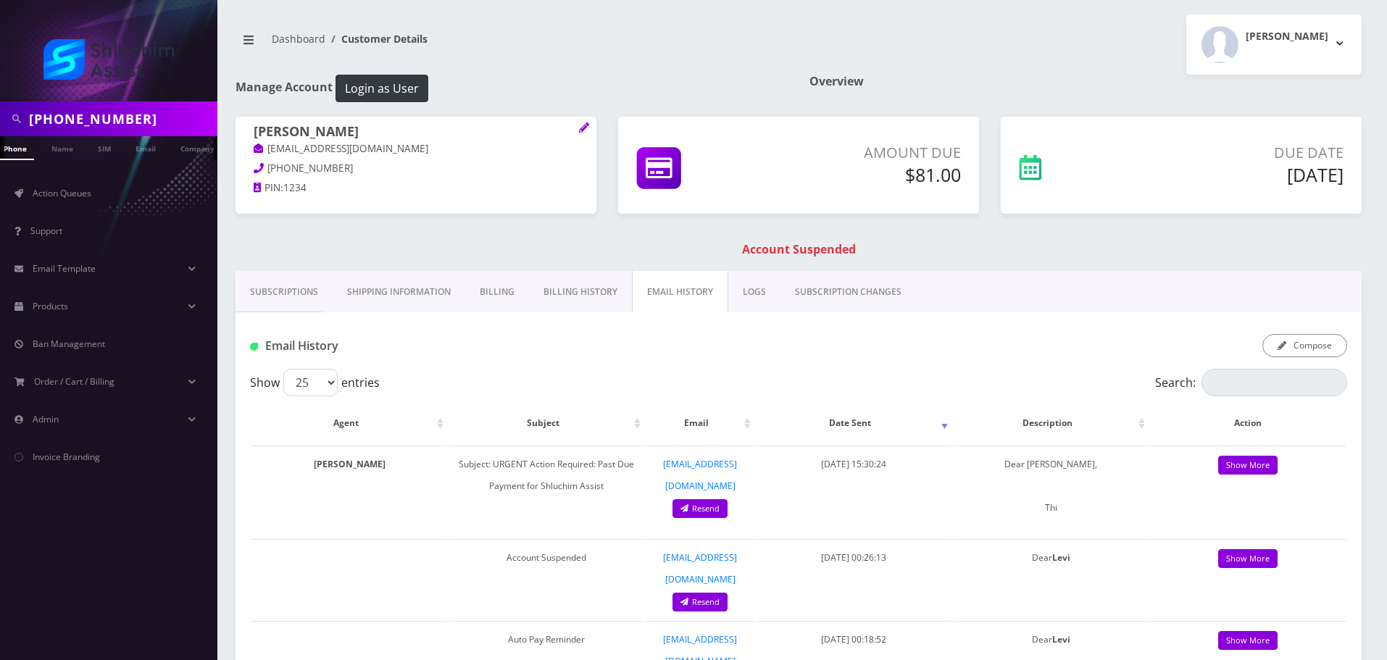
click at [86, 123] on input "[PHONE_NUMBER]" at bounding box center [121, 119] width 185 height 28
click at [103, 125] on input "[PHONE_NUMBER]" at bounding box center [121, 119] width 185 height 28
type input "3234394314"
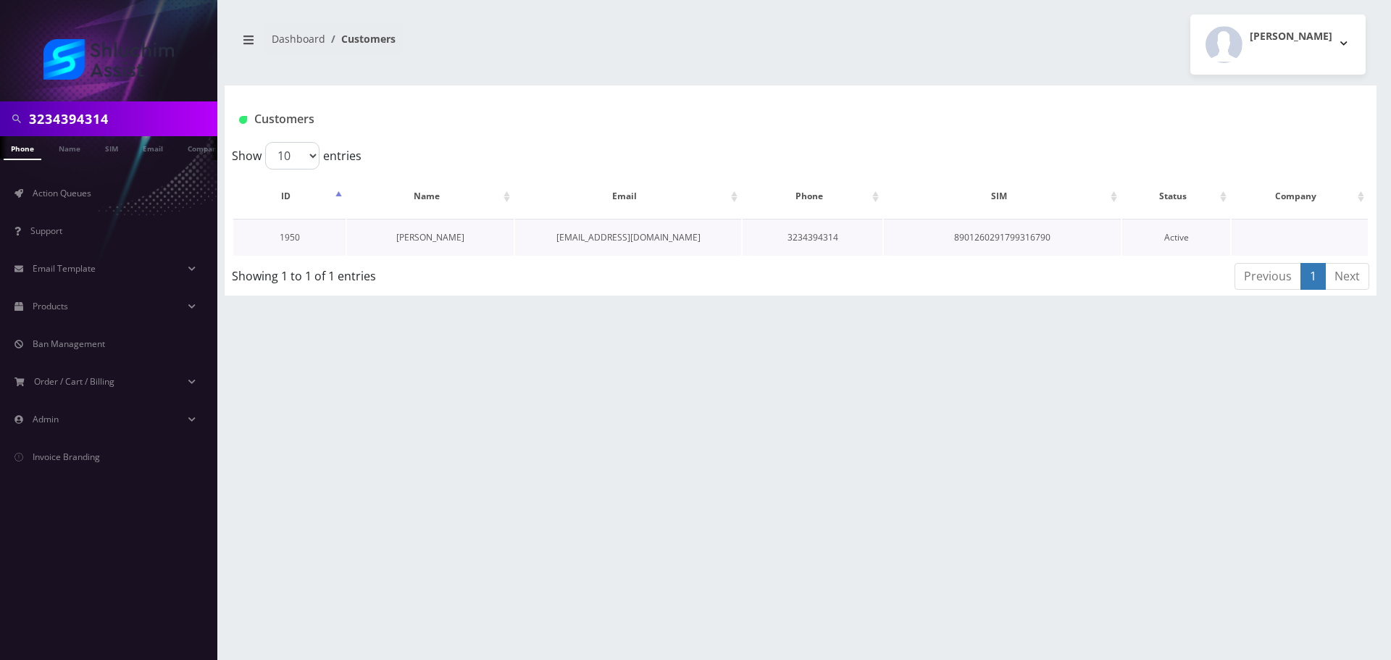
click at [451, 241] on link "[PERSON_NAME]" at bounding box center [430, 237] width 68 height 12
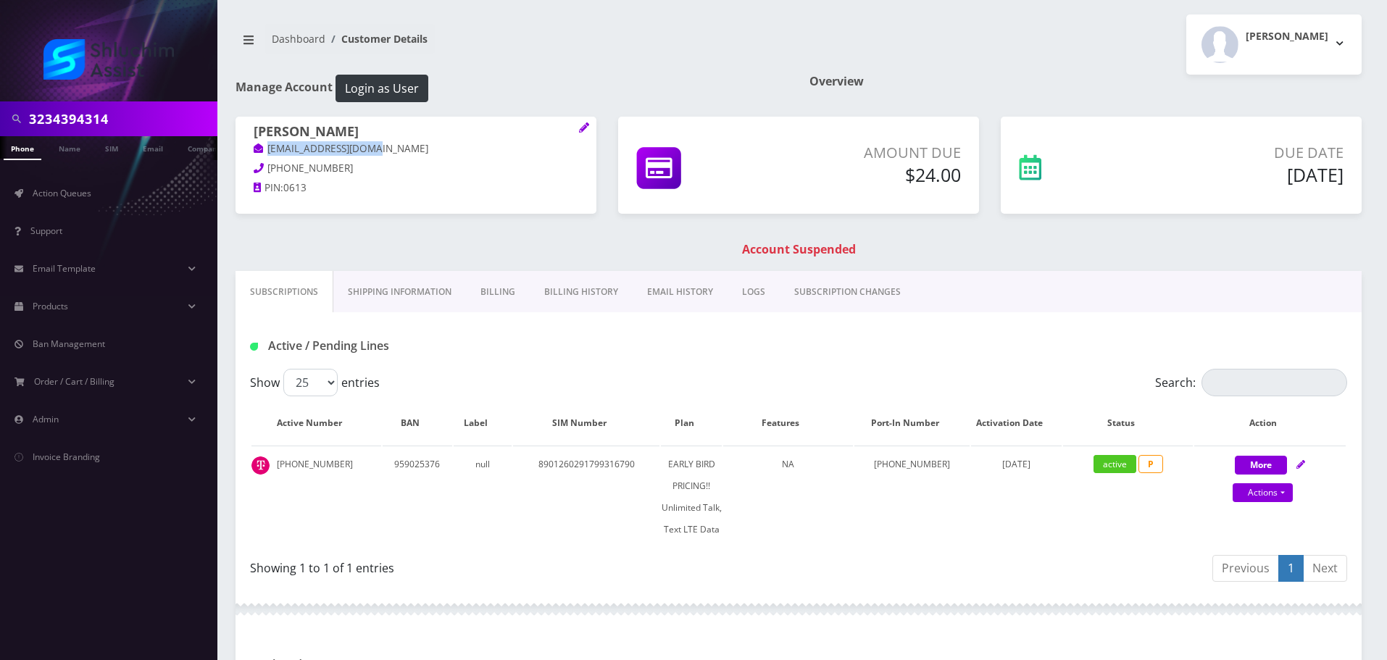
drag, startPoint x: 387, startPoint y: 145, endPoint x: 251, endPoint y: 146, distance: 136.2
click at [251, 146] on div "[PERSON_NAME] [PERSON_NAME][EMAIL_ADDRESS][DOMAIN_NAME] [PHONE_NUMBER] PIN: 0613" at bounding box center [415, 162] width 361 height 91
copy link "[EMAIL_ADDRESS][DOMAIN_NAME]"
click at [667, 288] on link "EMAIL HISTORY" at bounding box center [679, 292] width 95 height 42
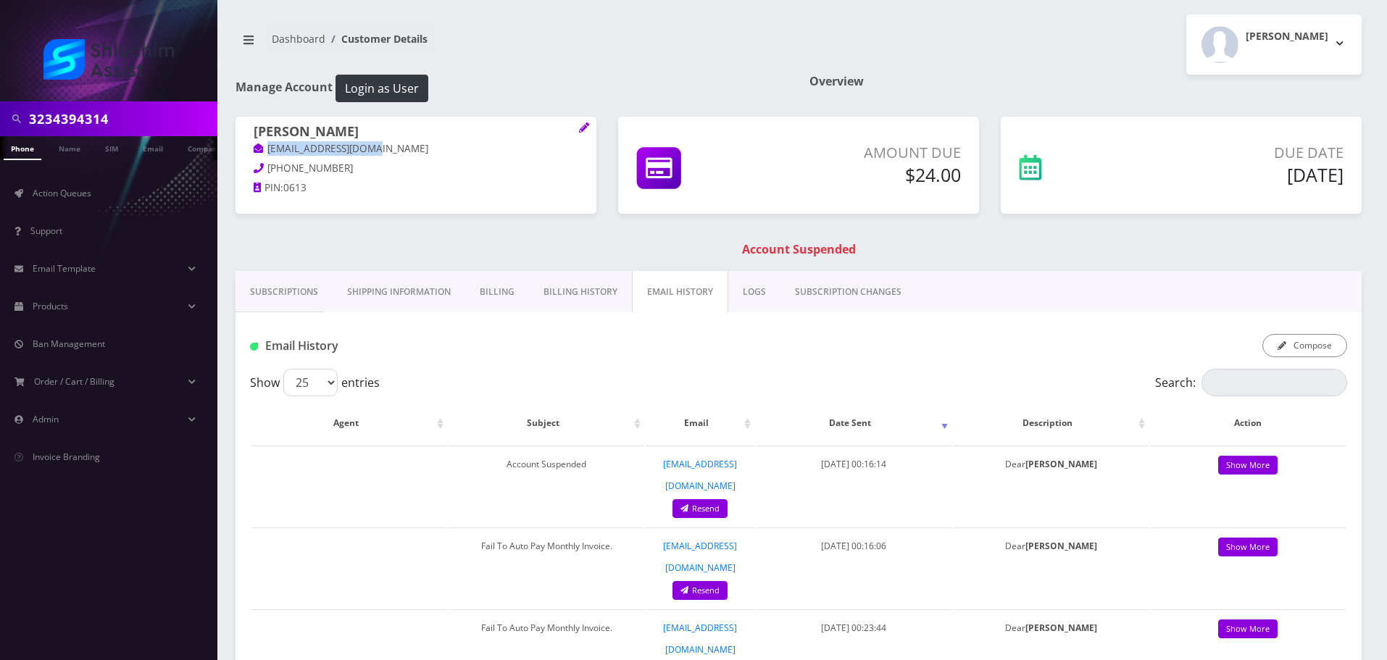
click at [587, 301] on link "Billing History" at bounding box center [580, 292] width 103 height 42
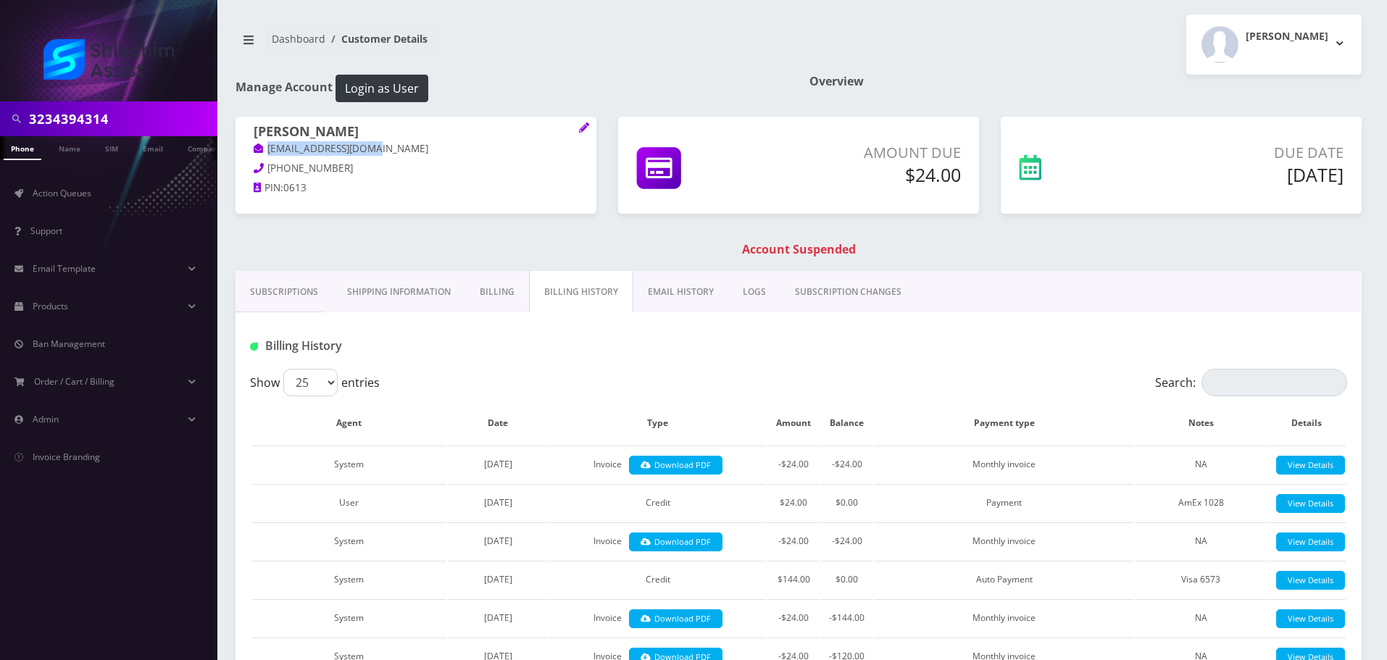
click at [686, 299] on link "EMAIL HISTORY" at bounding box center [680, 292] width 95 height 42
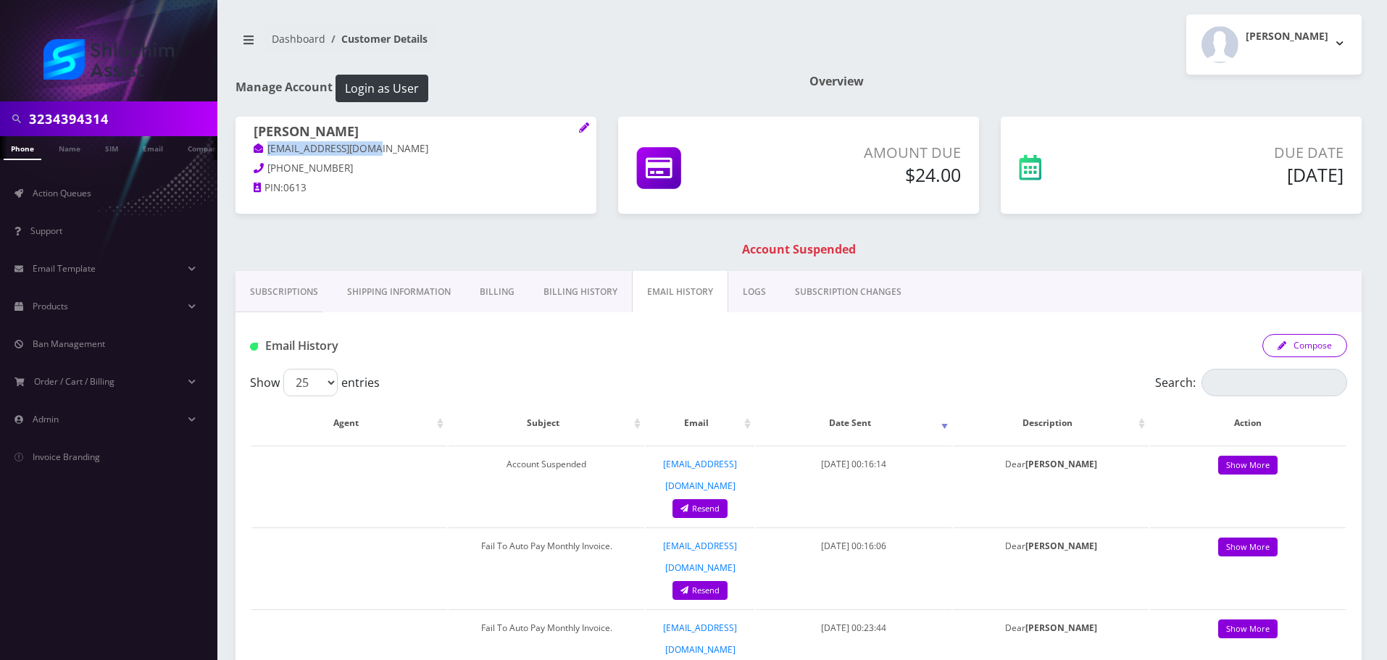
click at [1295, 349] on button "Compose" at bounding box center [1304, 345] width 85 height 23
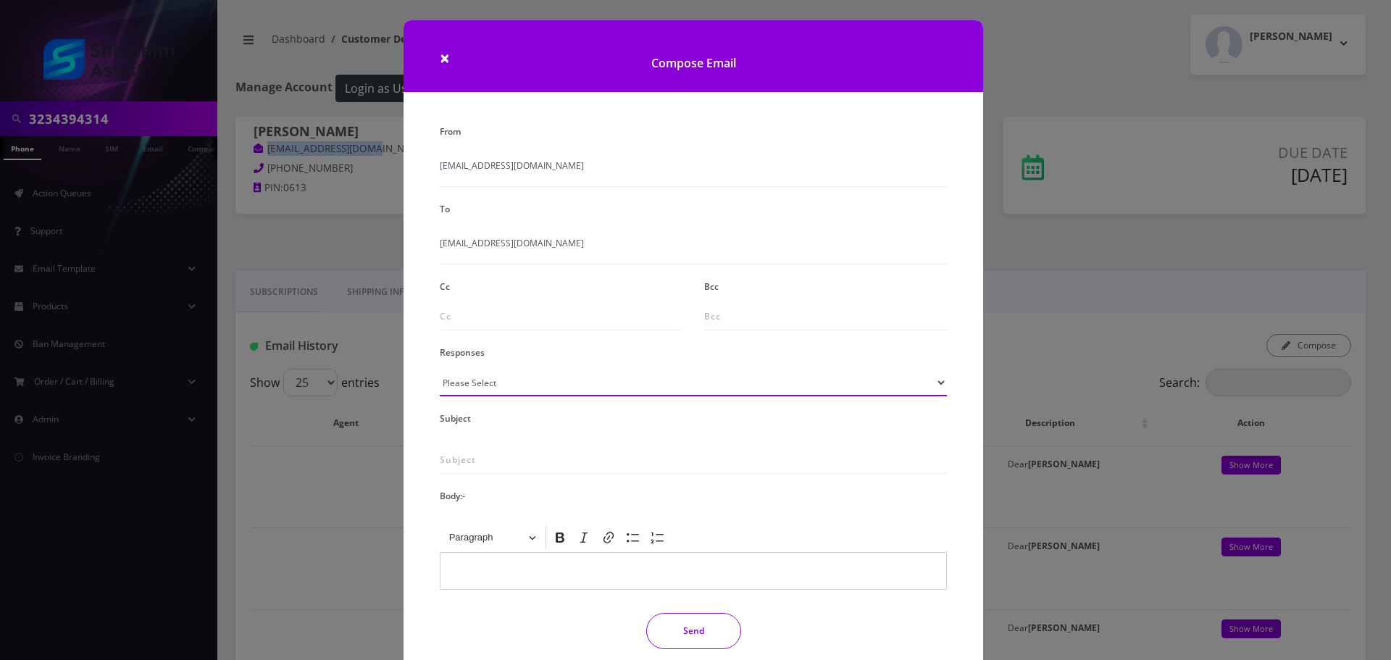
click at [493, 392] on select "Please Select TMobile port Unable to activate CH Pickup Past Due Pick up follow…" at bounding box center [693, 383] width 507 height 28
select select "29"
click at [440, 369] on select "Please Select TMobile port Unable to activate CH Pickup Past Due Pick up follow…" at bounding box center [693, 383] width 507 height 28
type input "Subject: URGENT Action Required: Past Due Payment for Shluchim Assist"
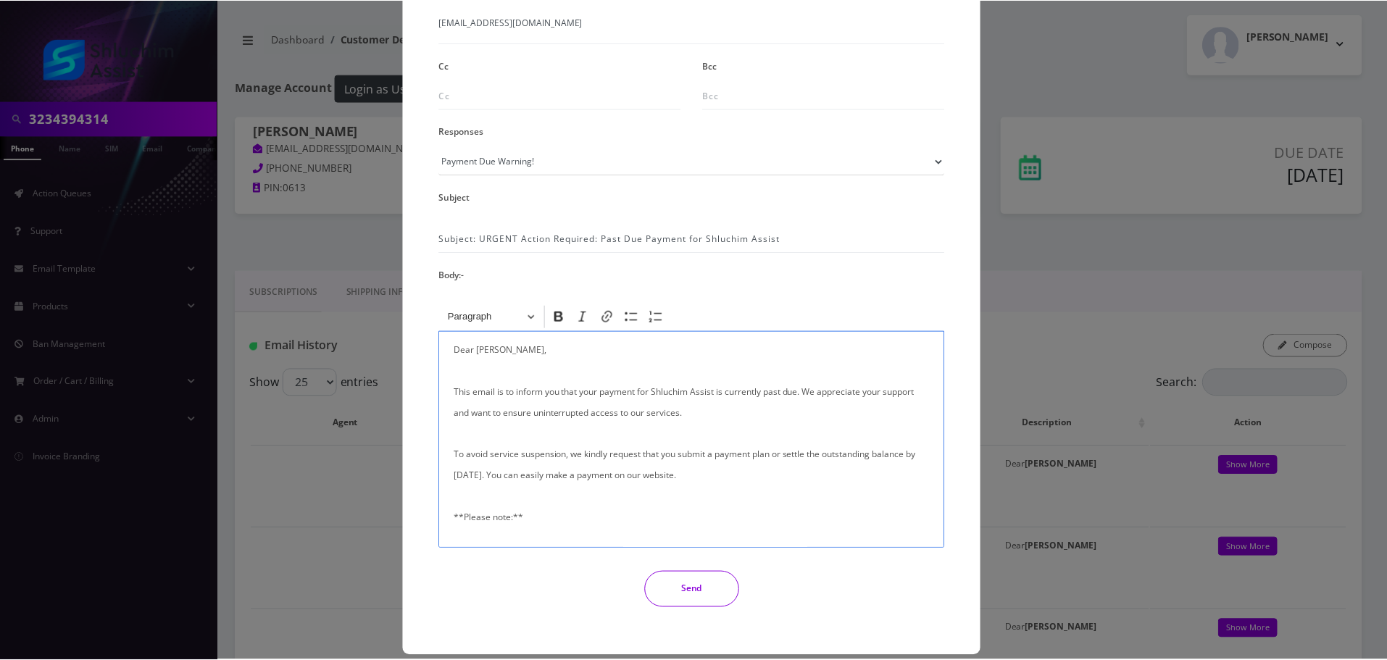
scroll to position [238, 0]
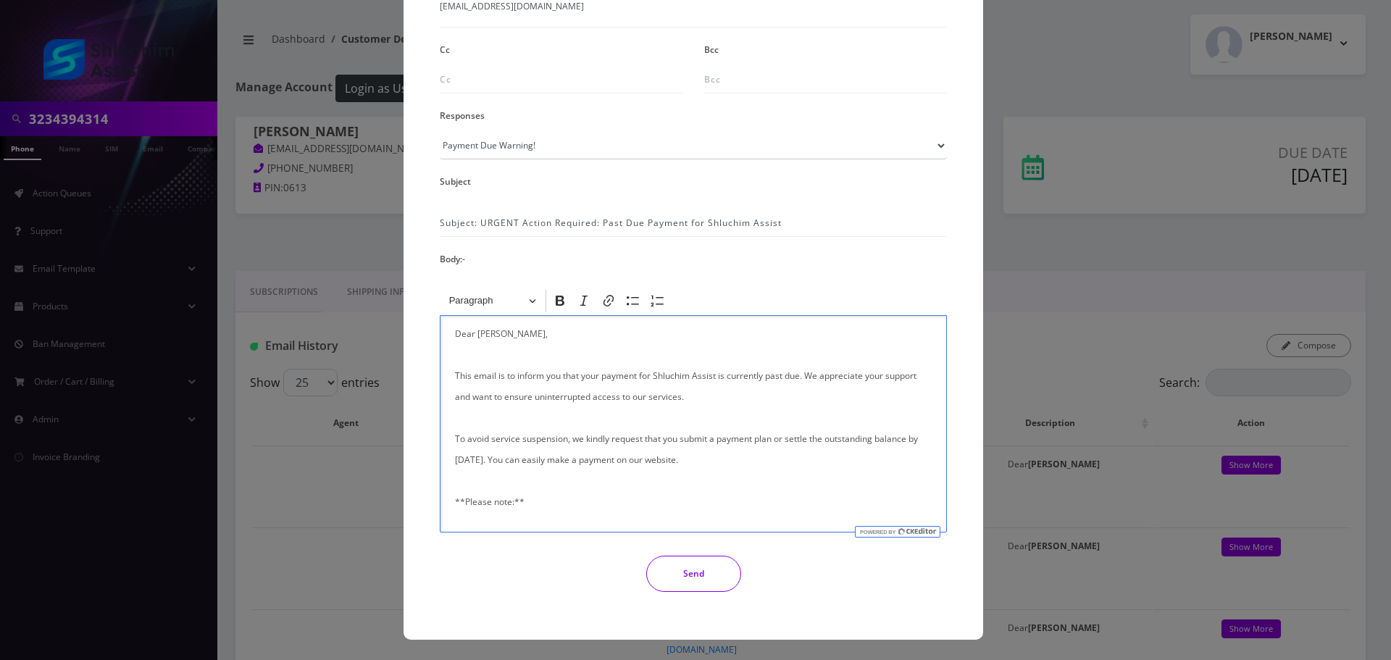
click at [693, 582] on button "Send" at bounding box center [693, 574] width 95 height 36
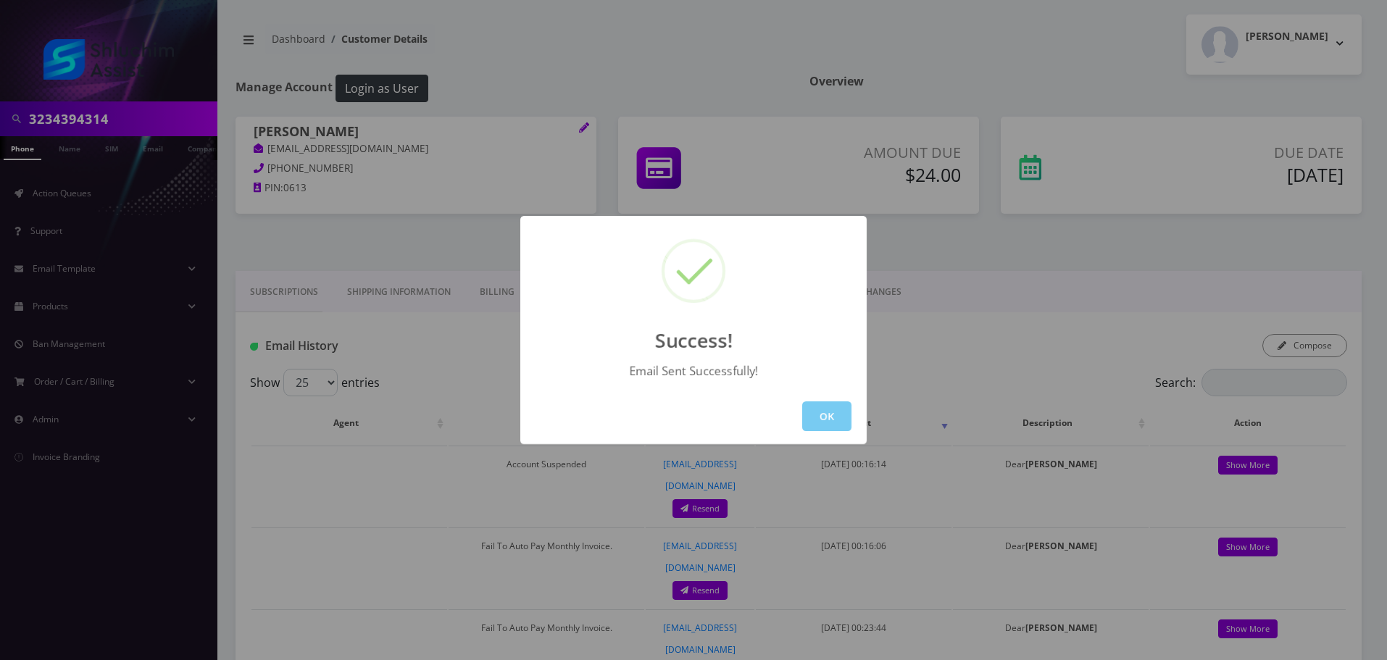
click at [828, 412] on button "OK" at bounding box center [826, 416] width 49 height 30
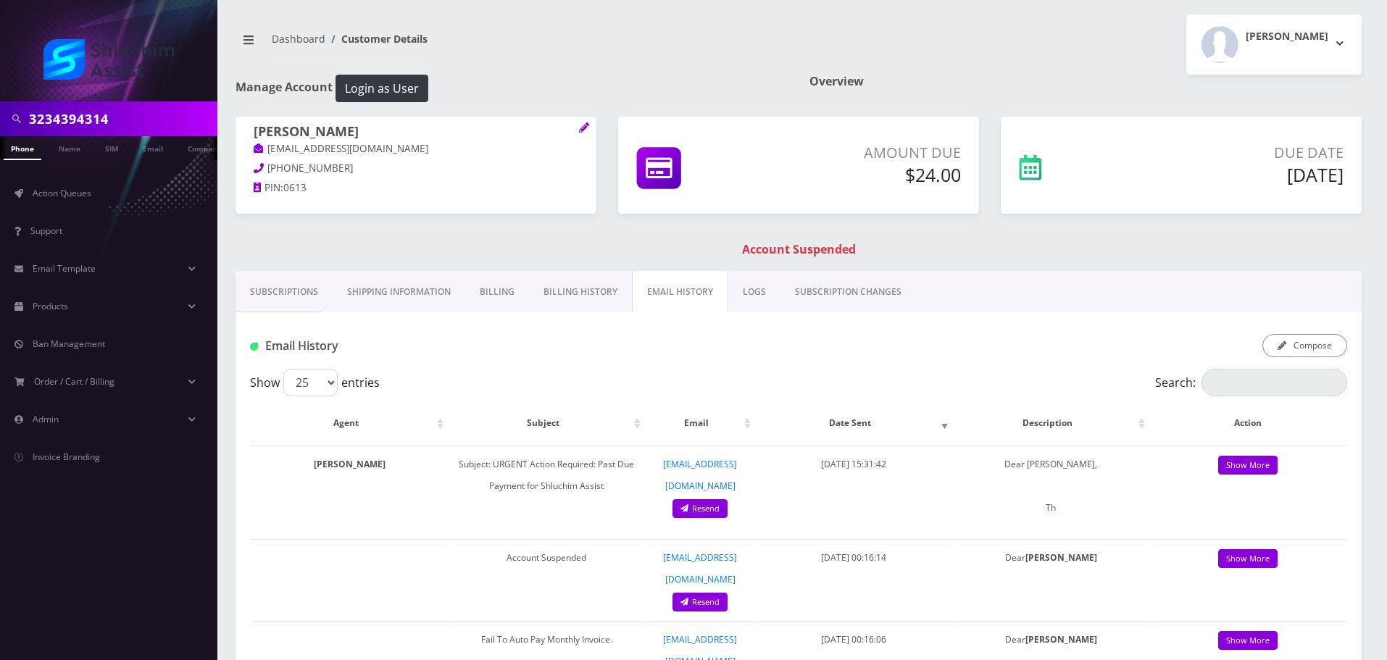
click at [149, 120] on input "3234394314" at bounding box center [121, 119] width 185 height 28
paste input "47-770-4897"
click at [98, 119] on input "[PHONE_NUMBER]" at bounding box center [121, 119] width 185 height 28
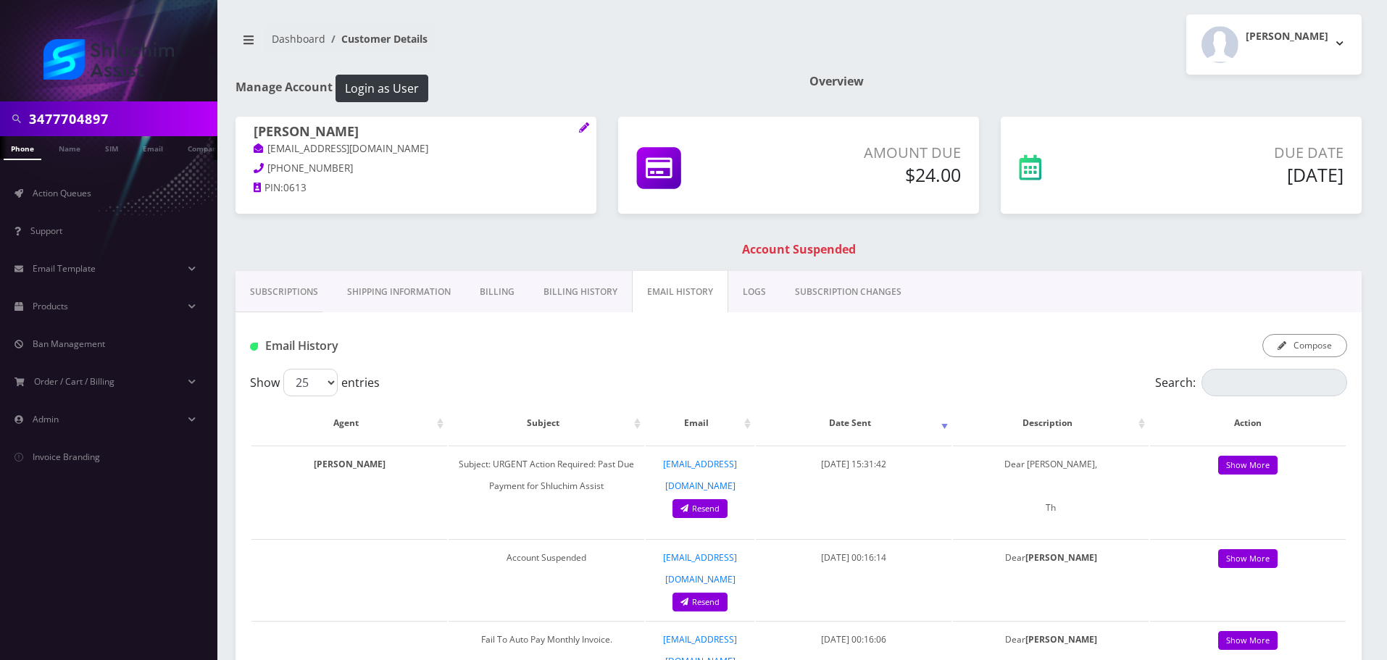
type input "3477704897"
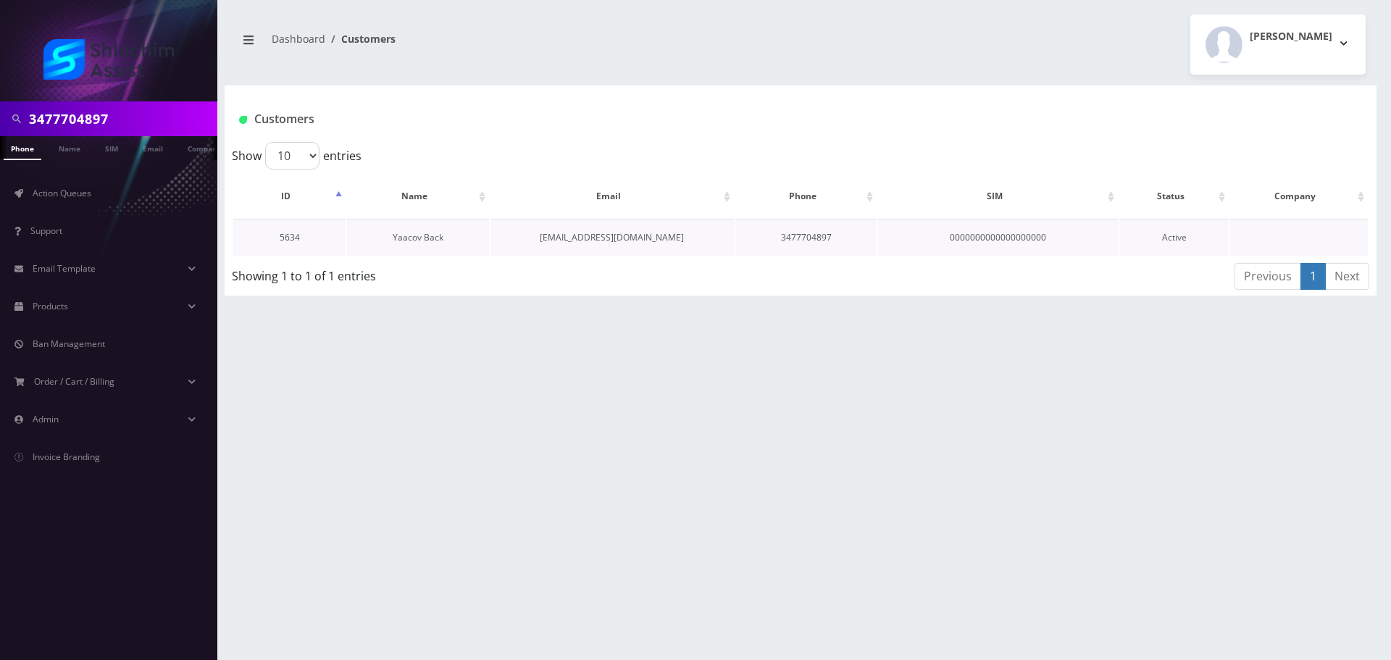
click at [415, 233] on link "Yaacov Back" at bounding box center [418, 237] width 51 height 12
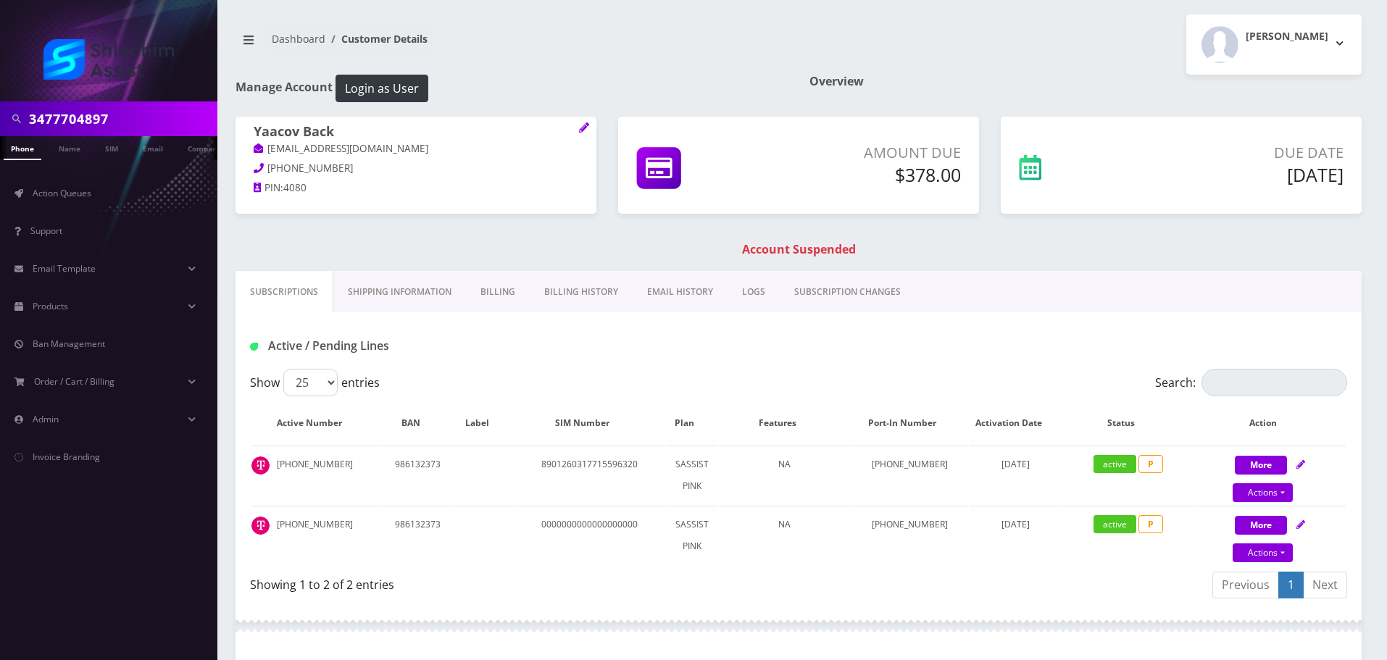
click at [573, 298] on link "Billing History" at bounding box center [581, 292] width 103 height 42
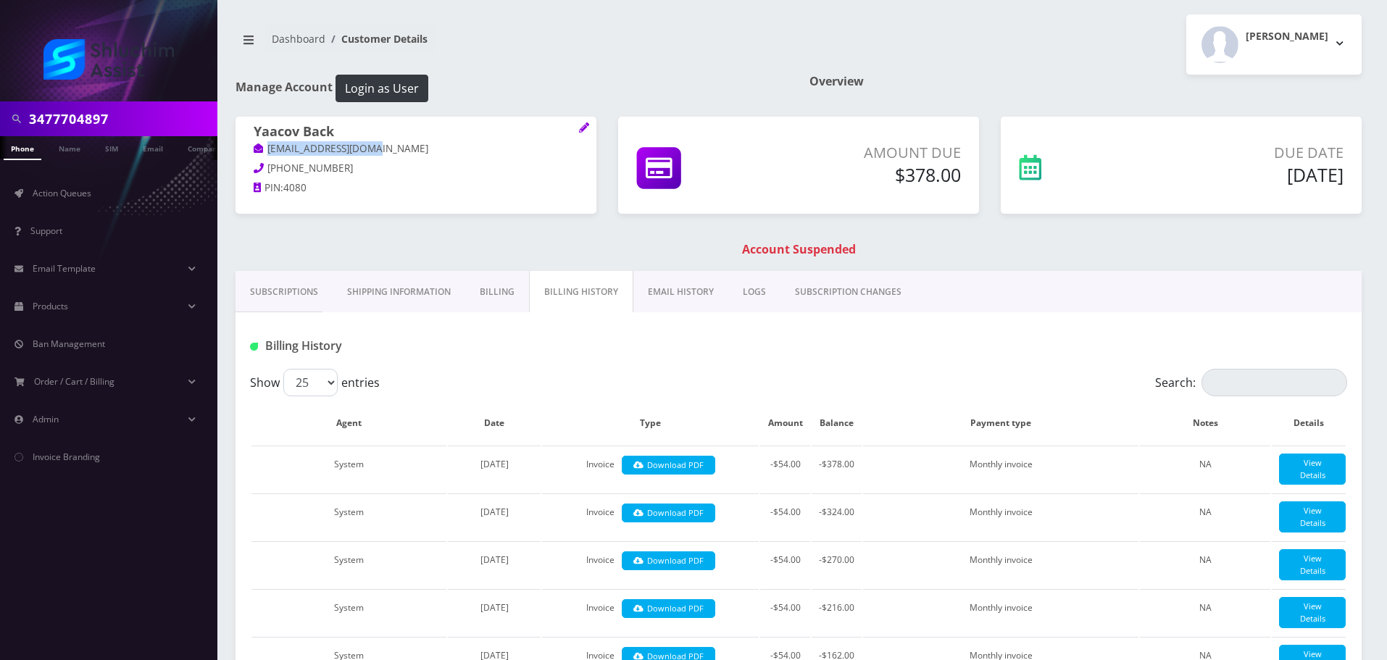
drag, startPoint x: 398, startPoint y: 151, endPoint x: 261, endPoint y: 151, distance: 137.7
click at [261, 151] on p "[EMAIL_ADDRESS][DOMAIN_NAME]" at bounding box center [416, 149] width 325 height 16
copy link "yaacovback@gmail.com"
click at [672, 297] on link "EMAIL HISTORY" at bounding box center [680, 292] width 95 height 42
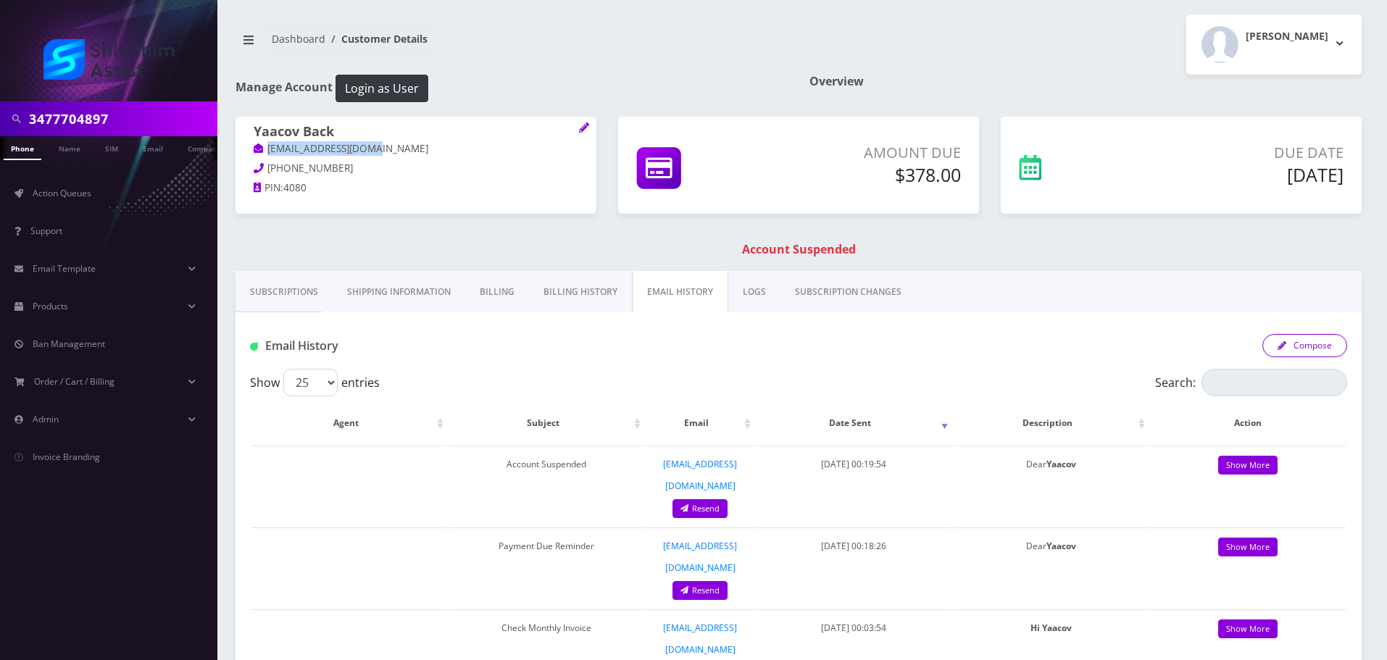
click at [1306, 354] on button "Compose" at bounding box center [1304, 345] width 85 height 23
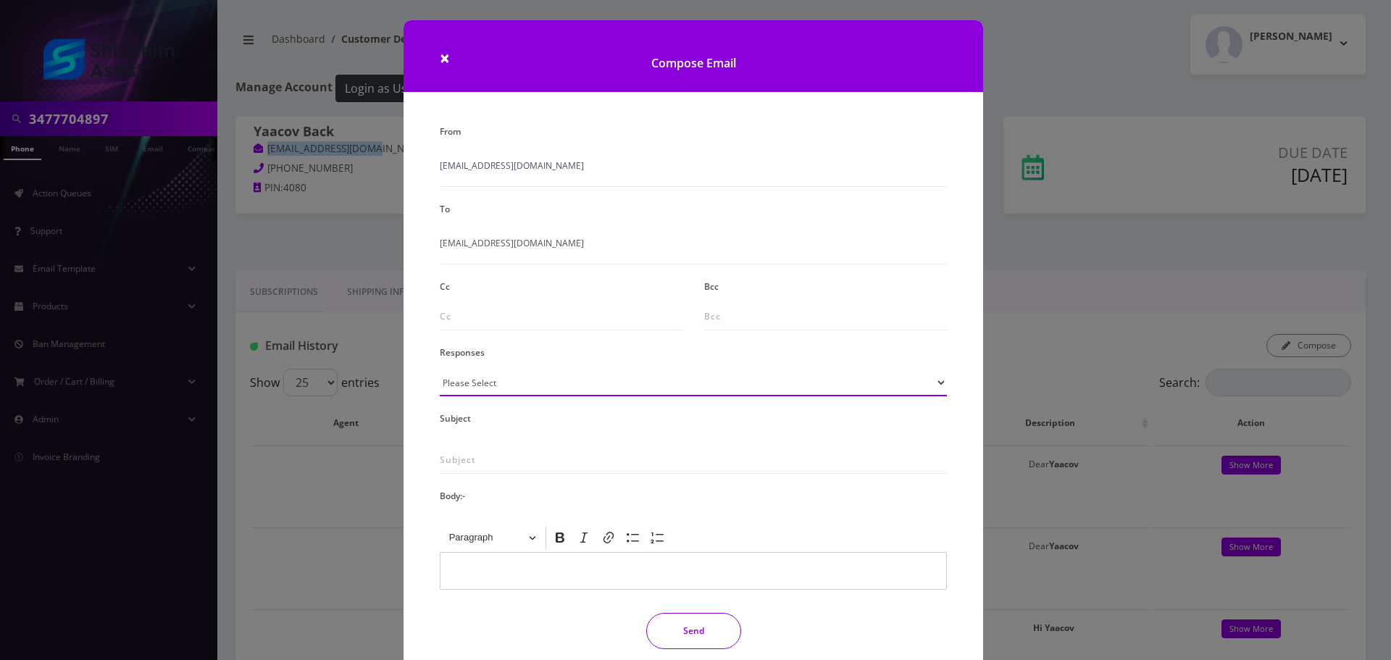
click at [586, 379] on select "Please Select TMobile port Unable to activate CH Pickup Past Due Pick up follow…" at bounding box center [693, 383] width 507 height 28
select select "29"
click at [440, 369] on select "Please Select TMobile port Unable to activate CH Pickup Past Due Pick up follow…" at bounding box center [693, 383] width 507 height 28
type input "Subject: URGENT Action Required: Past Due Payment for Shluchim Assist"
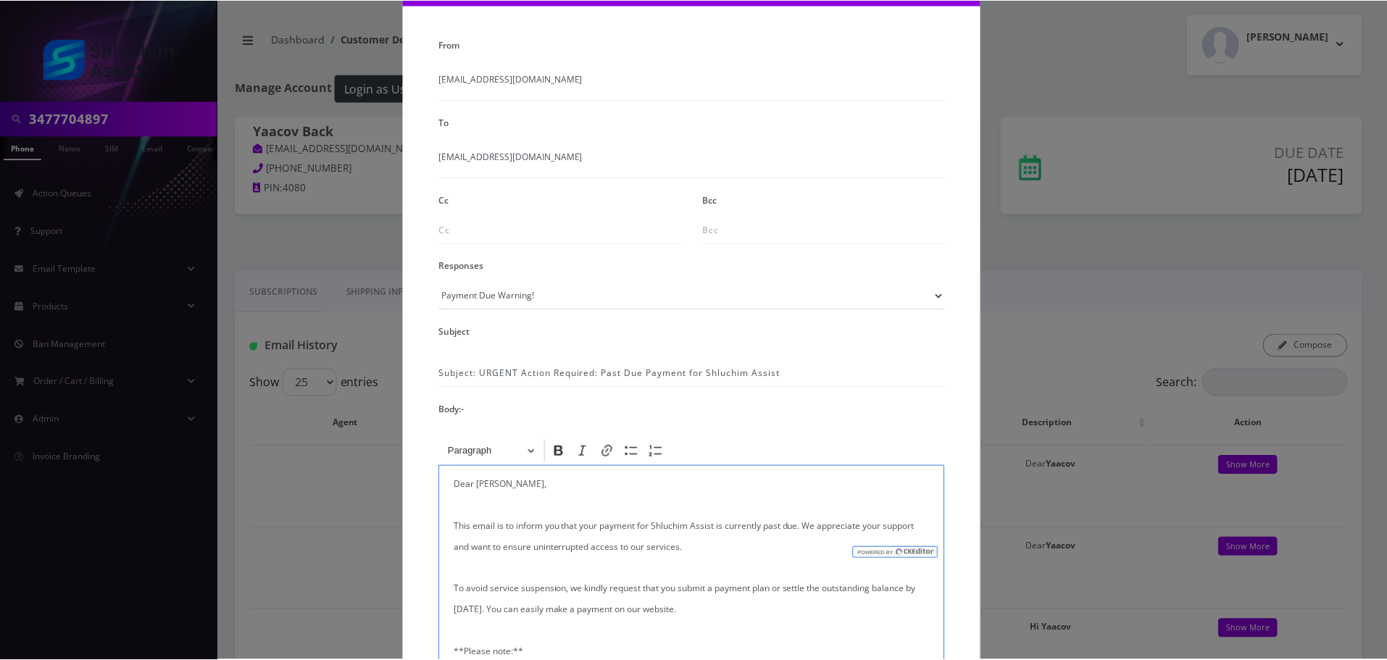
scroll to position [238, 0]
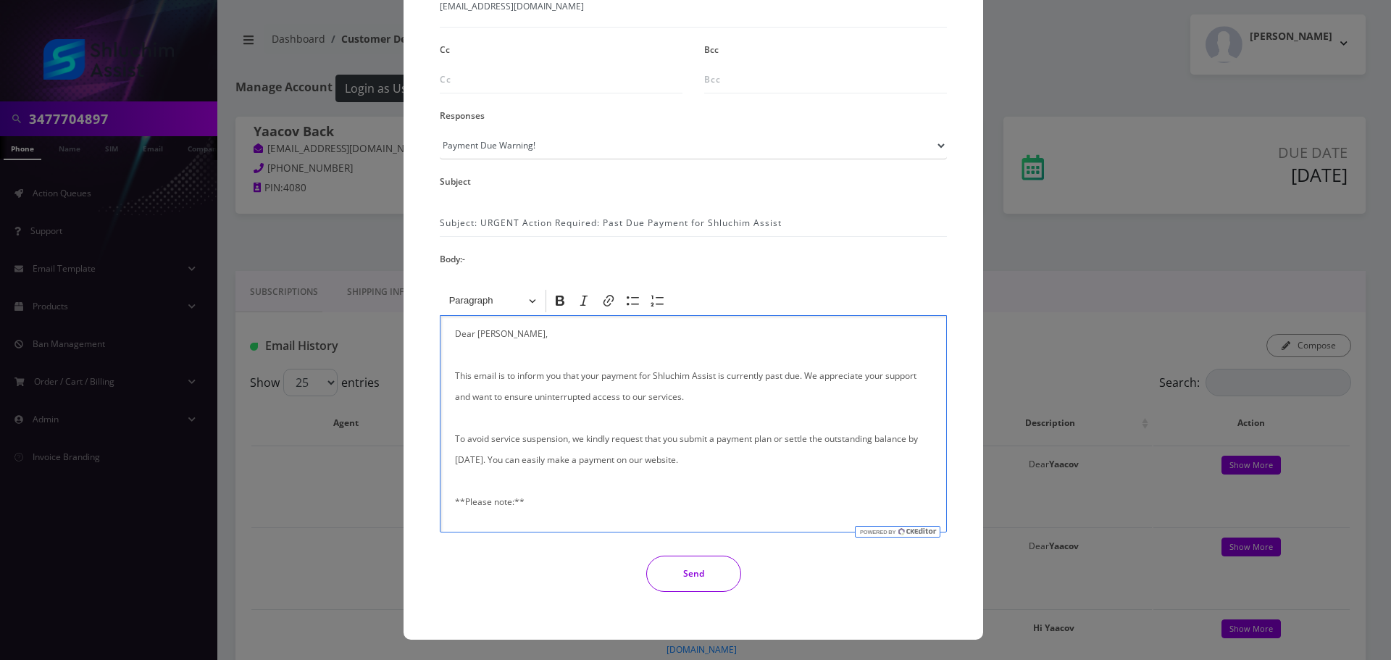
click at [718, 573] on button "Send" at bounding box center [693, 574] width 95 height 36
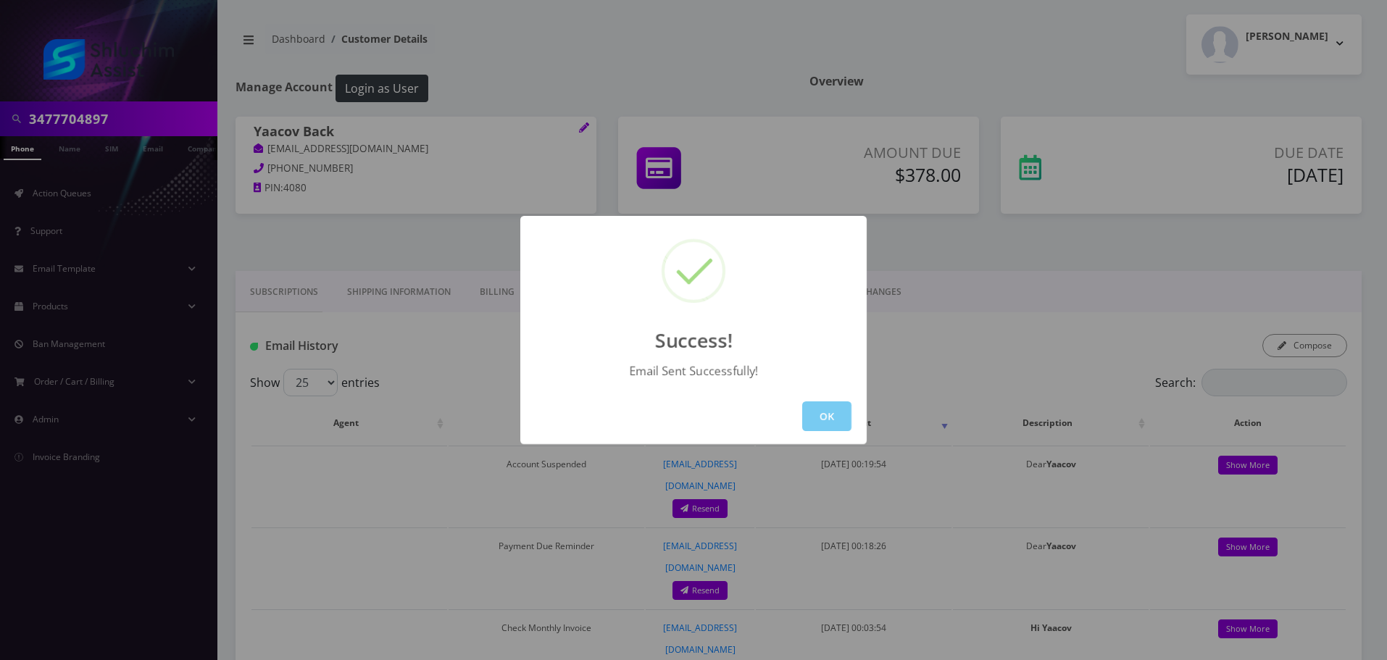
click at [837, 413] on button "OK" at bounding box center [826, 416] width 49 height 30
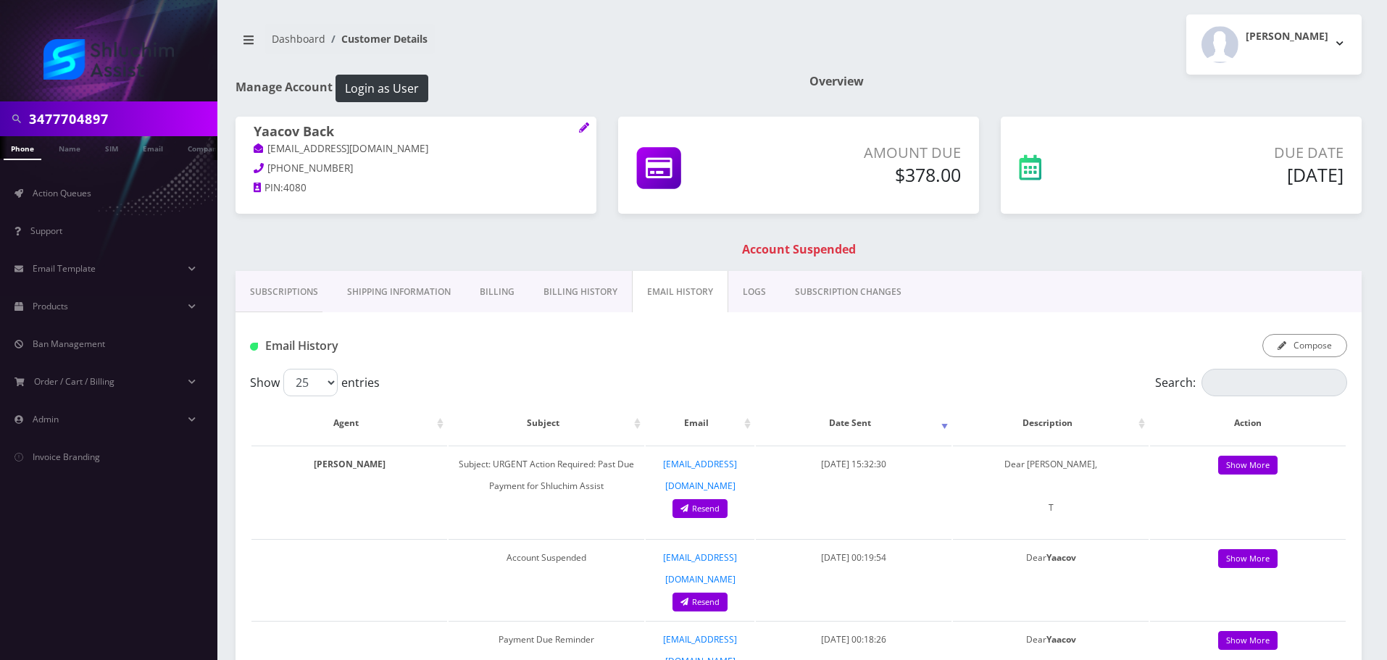
click at [145, 120] on input "3477704897" at bounding box center [121, 119] width 185 height 28
paste input "[PHONE_NUMBER]"
click at [113, 118] on input "[PHONE_NUMBER]" at bounding box center [121, 119] width 185 height 28
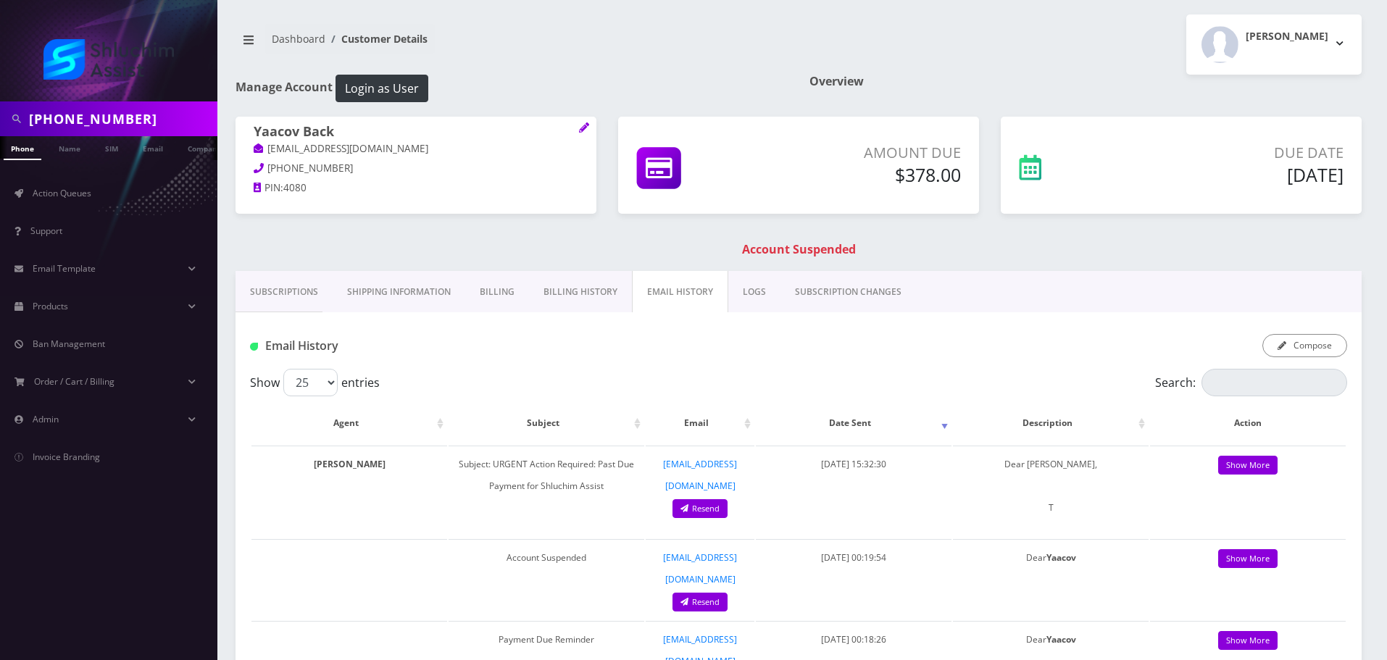
click at [100, 120] on input "440-732-6136" at bounding box center [121, 119] width 185 height 28
type input "4407326136"
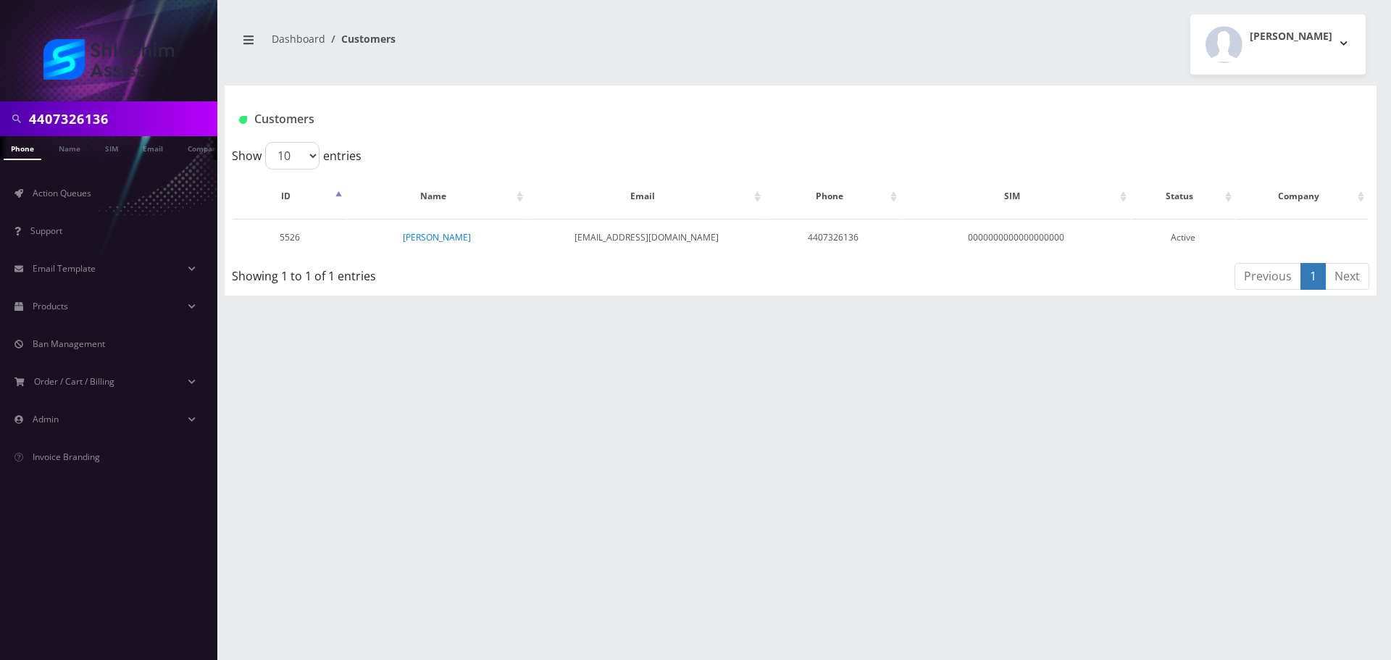
scroll to position [0, 7]
click at [415, 239] on link "[PERSON_NAME]" at bounding box center [437, 237] width 68 height 12
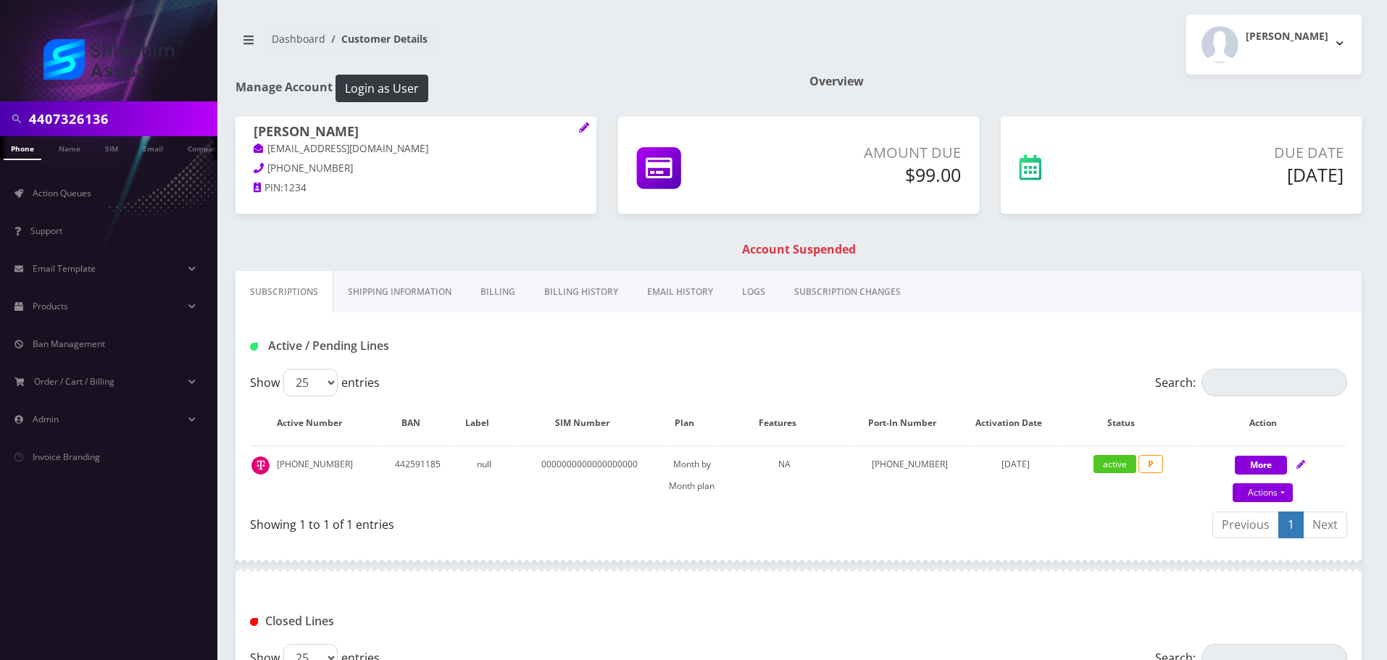
click at [580, 295] on link "Billing History" at bounding box center [581, 292] width 103 height 42
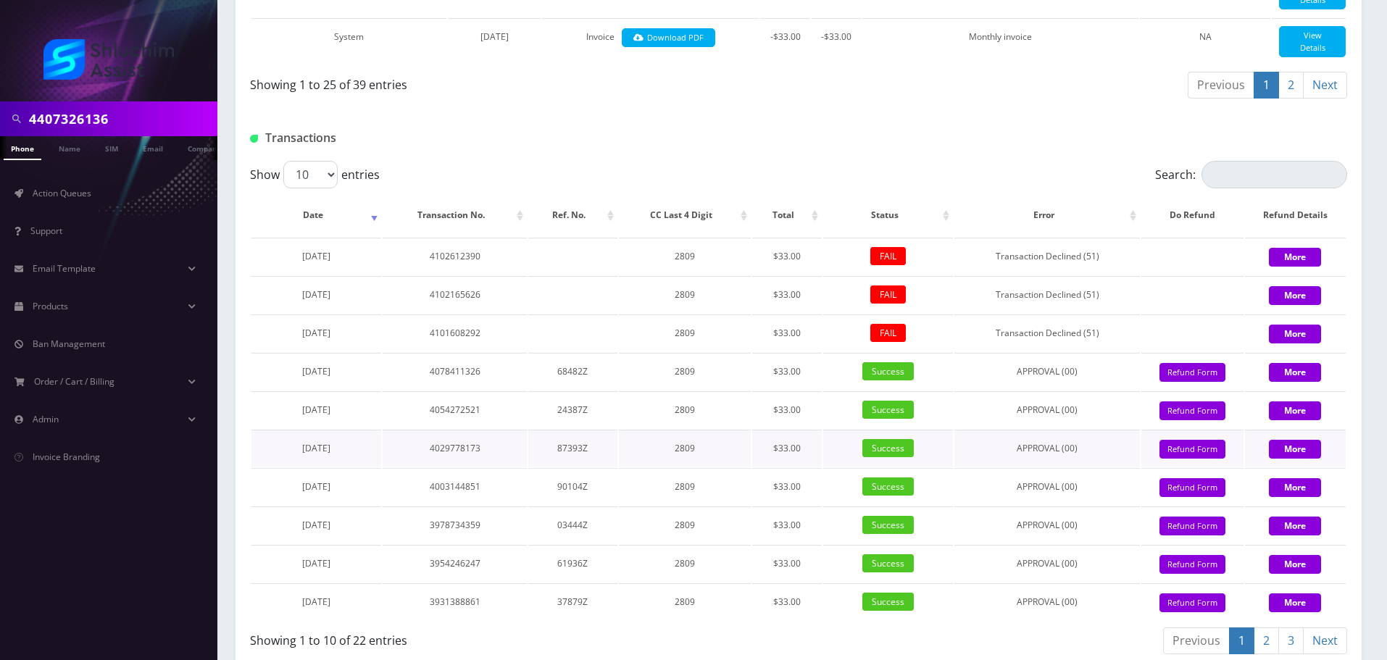
scroll to position [1746, 0]
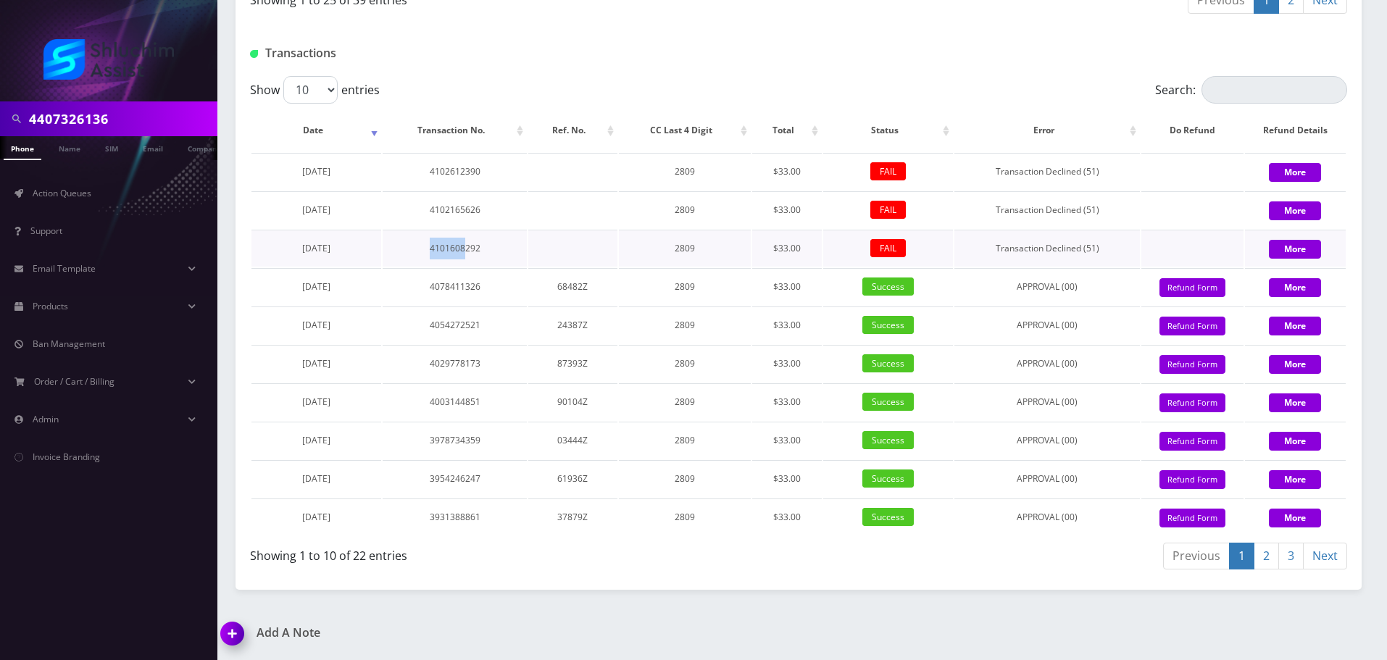
click at [472, 258] on td "4101608292" at bounding box center [455, 248] width 144 height 37
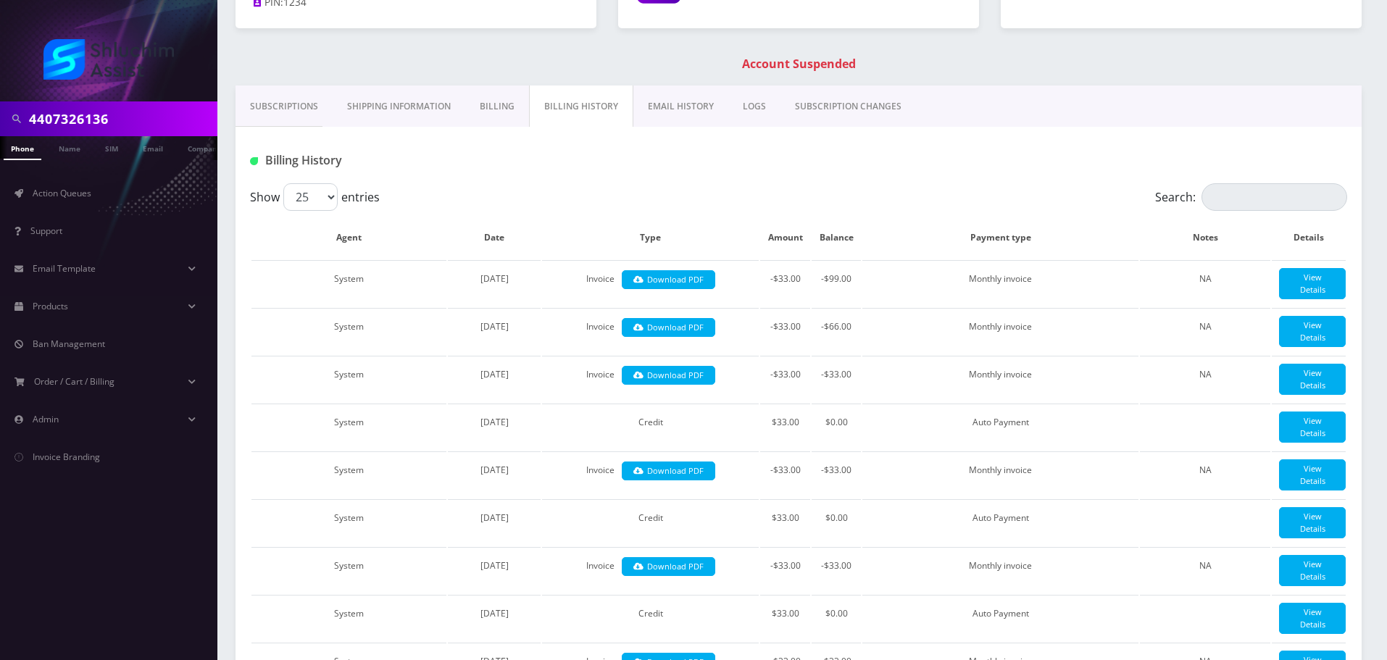
scroll to position [0, 0]
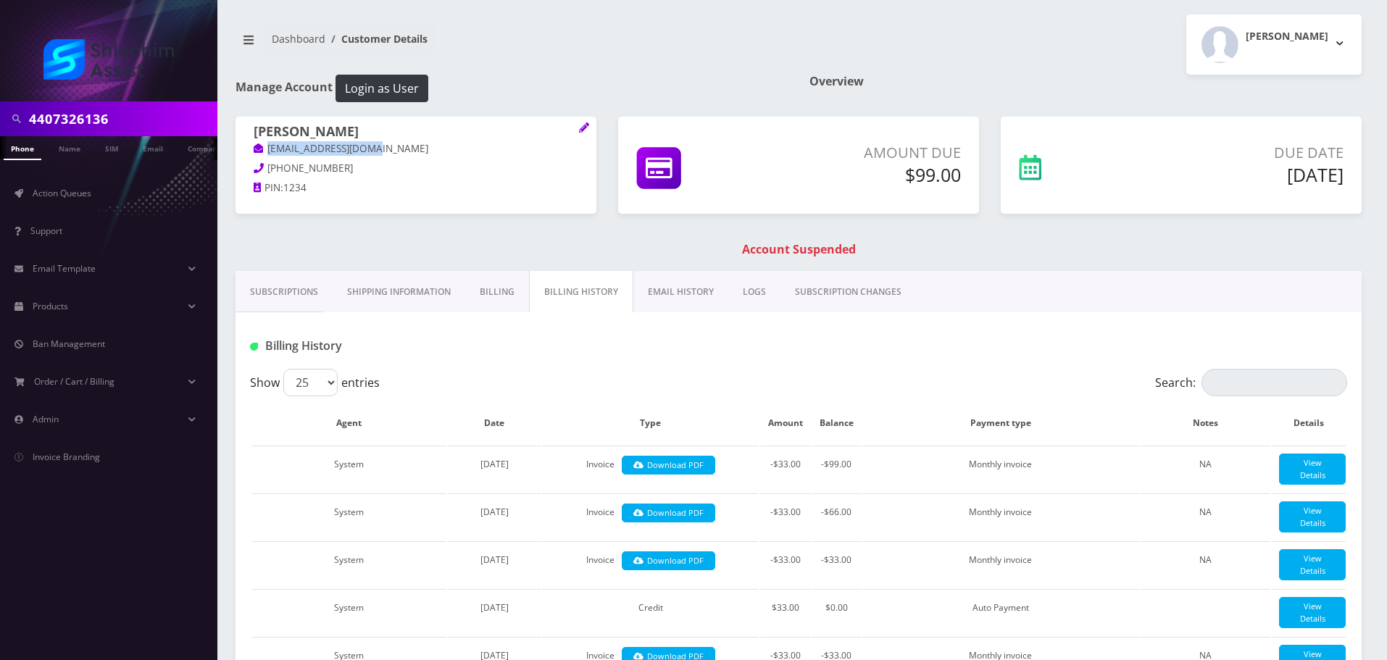
drag, startPoint x: 400, startPoint y: 149, endPoint x: 267, endPoint y: 148, distance: 133.3
click at [267, 148] on p "[EMAIL_ADDRESS][DOMAIN_NAME]" at bounding box center [416, 149] width 325 height 16
copy link "[EMAIL_ADDRESS][DOMAIN_NAME]"
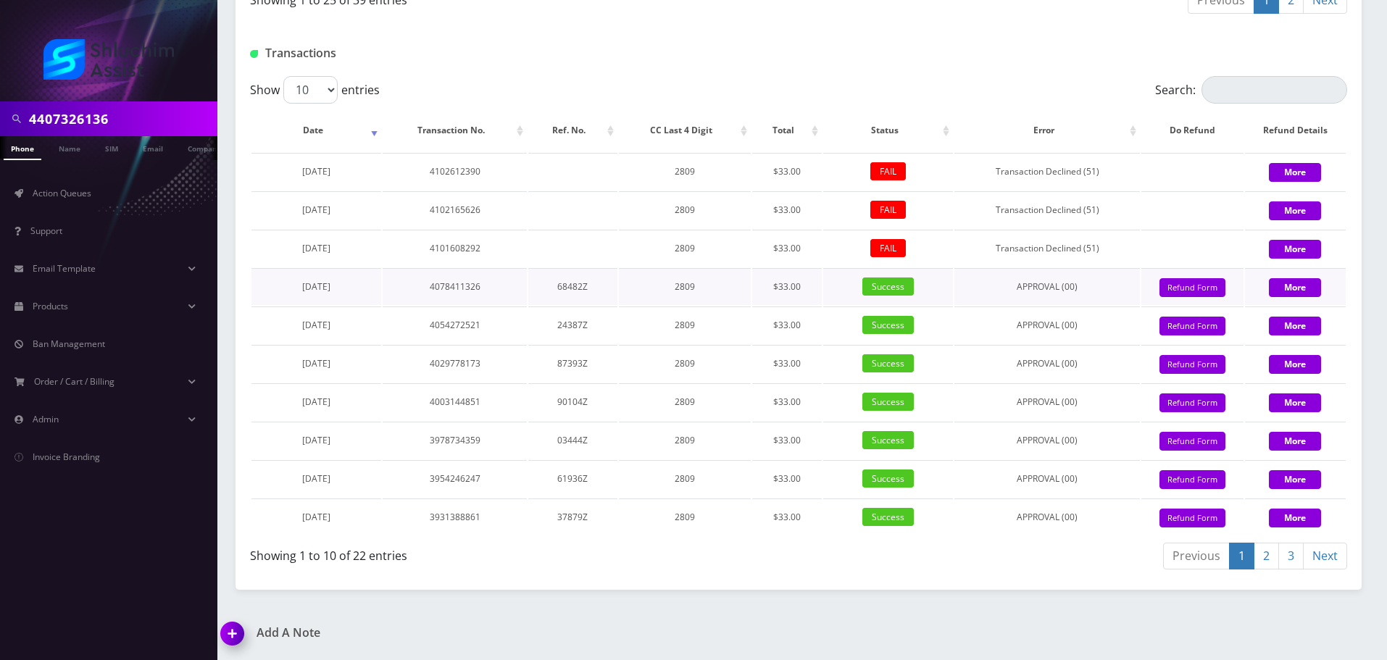
scroll to position [1746, 0]
click at [157, 116] on input "4407326136" at bounding box center [121, 119] width 185 height 28
paste input "[PHONE_NUMBER]"
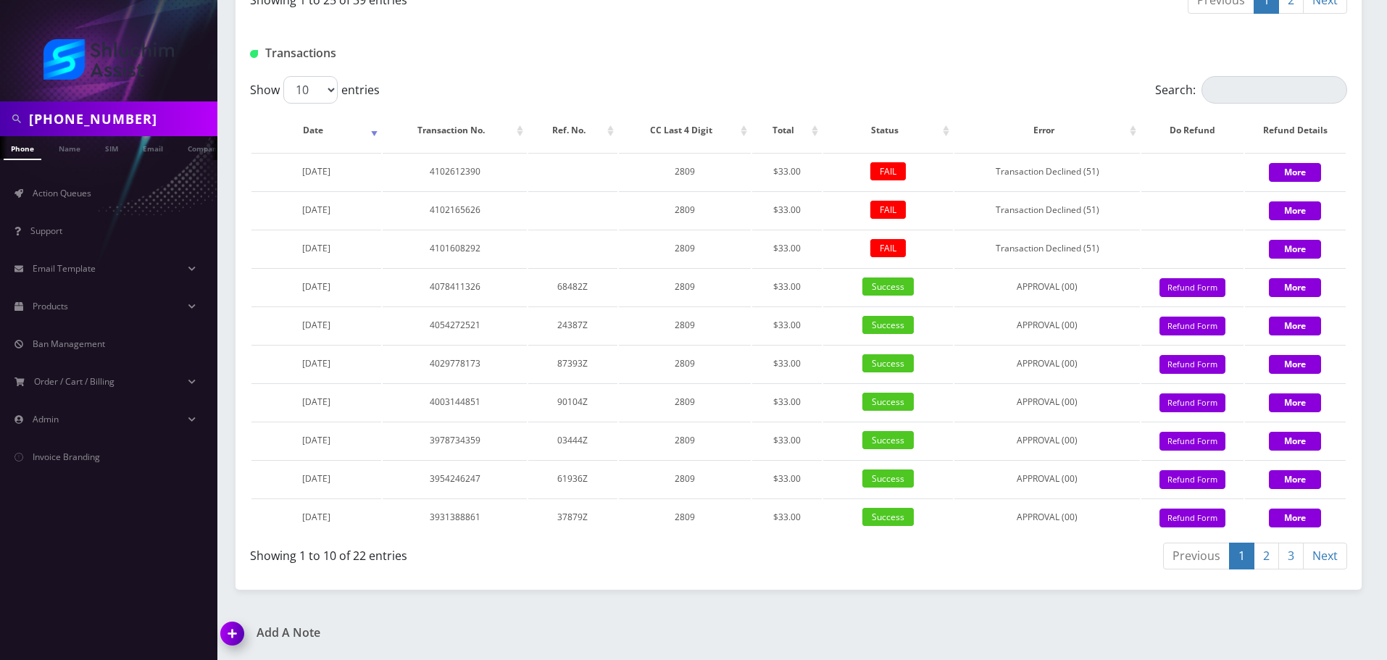
click at [124, 113] on input "[PHONE_NUMBER]" at bounding box center [121, 119] width 185 height 28
click at [114, 118] on input "646-379-3737" at bounding box center [121, 119] width 185 height 28
type input "6463793737"
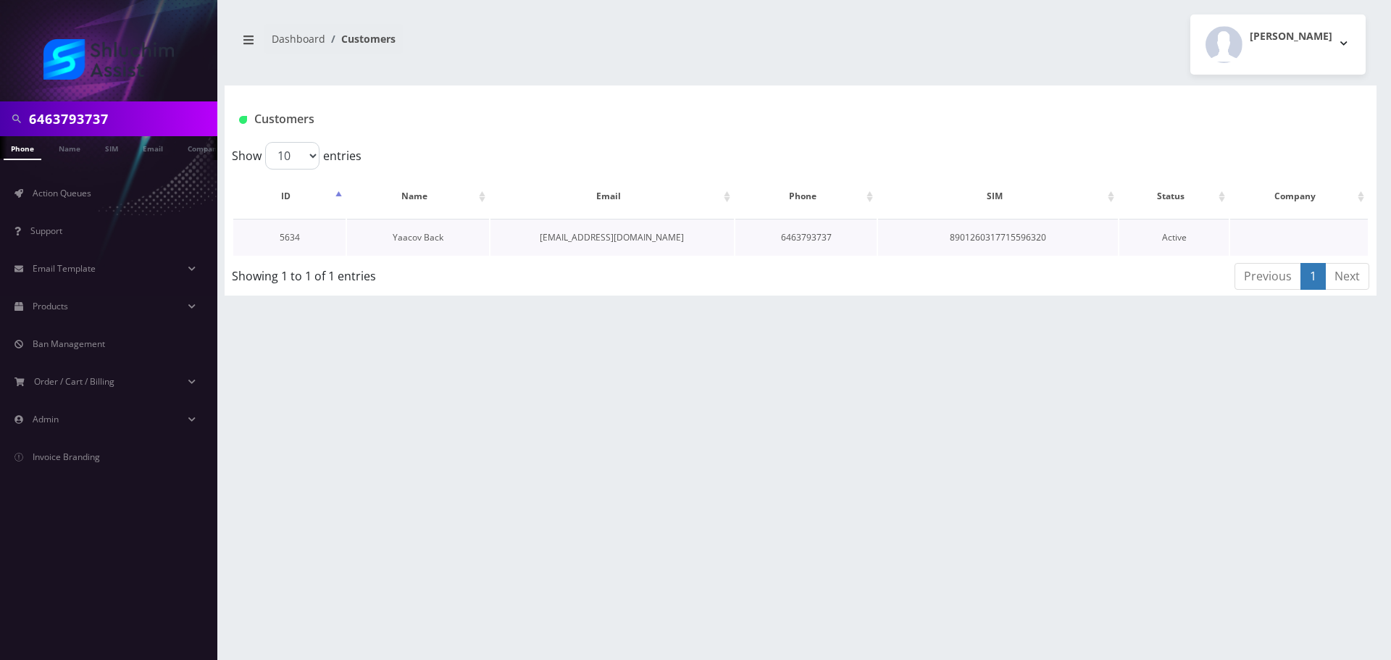
click at [435, 232] on link "Yaacov Back" at bounding box center [418, 237] width 51 height 12
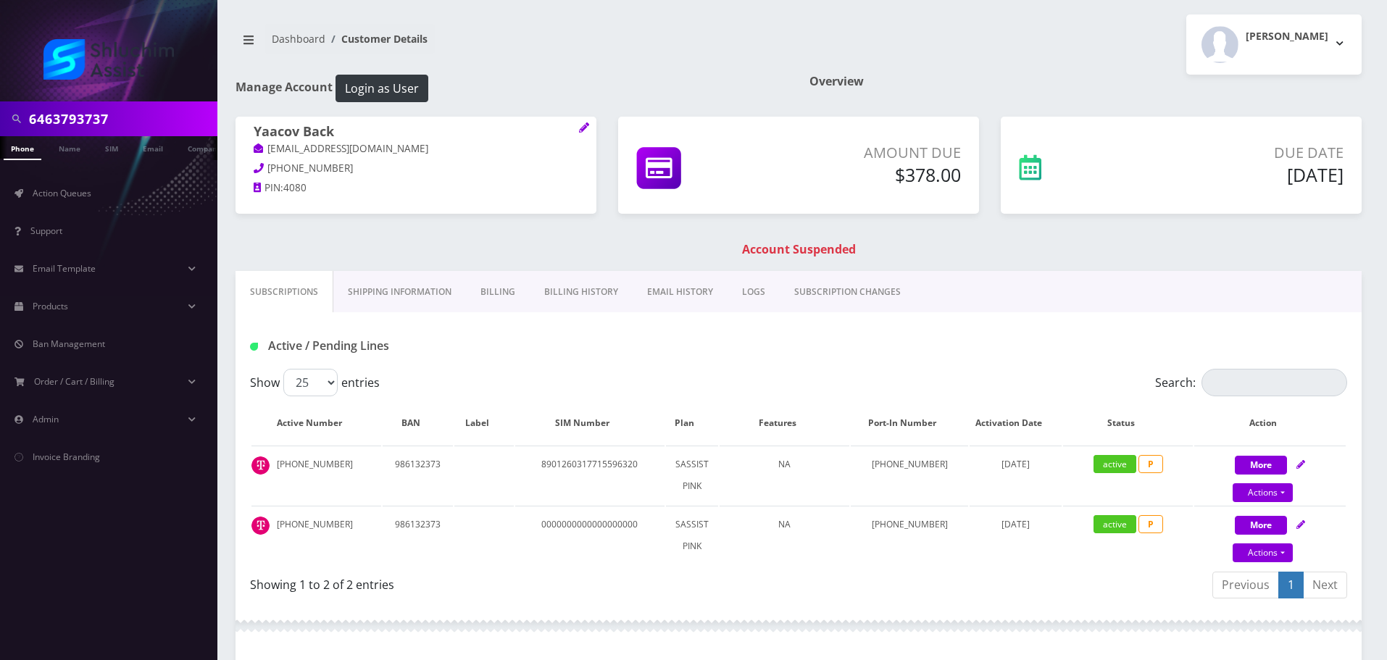
click at [579, 293] on link "Billing History" at bounding box center [581, 292] width 103 height 42
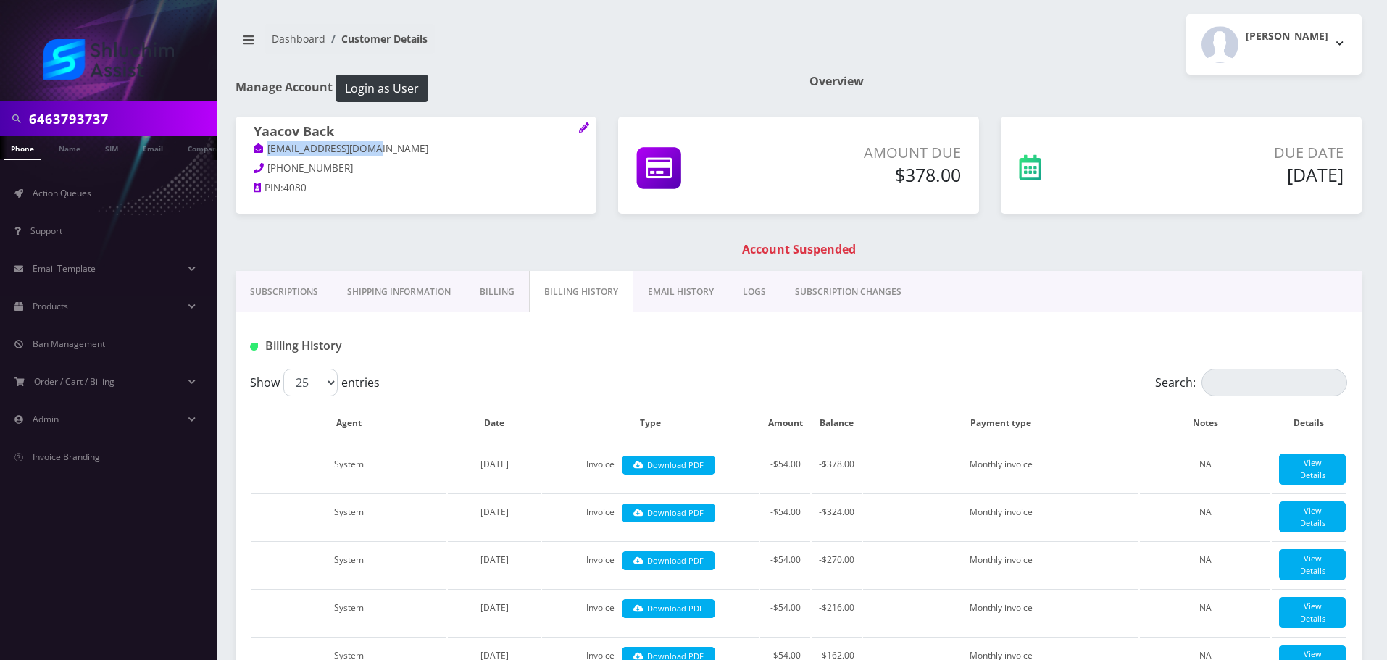
drag, startPoint x: 393, startPoint y: 153, endPoint x: 266, endPoint y: 149, distance: 127.6
click at [266, 149] on p "yaacovback@gmail.com" at bounding box center [416, 149] width 325 height 16
copy link "yaacovback@gmail.com"
click at [661, 300] on link "EMAIL HISTORY" at bounding box center [680, 292] width 95 height 42
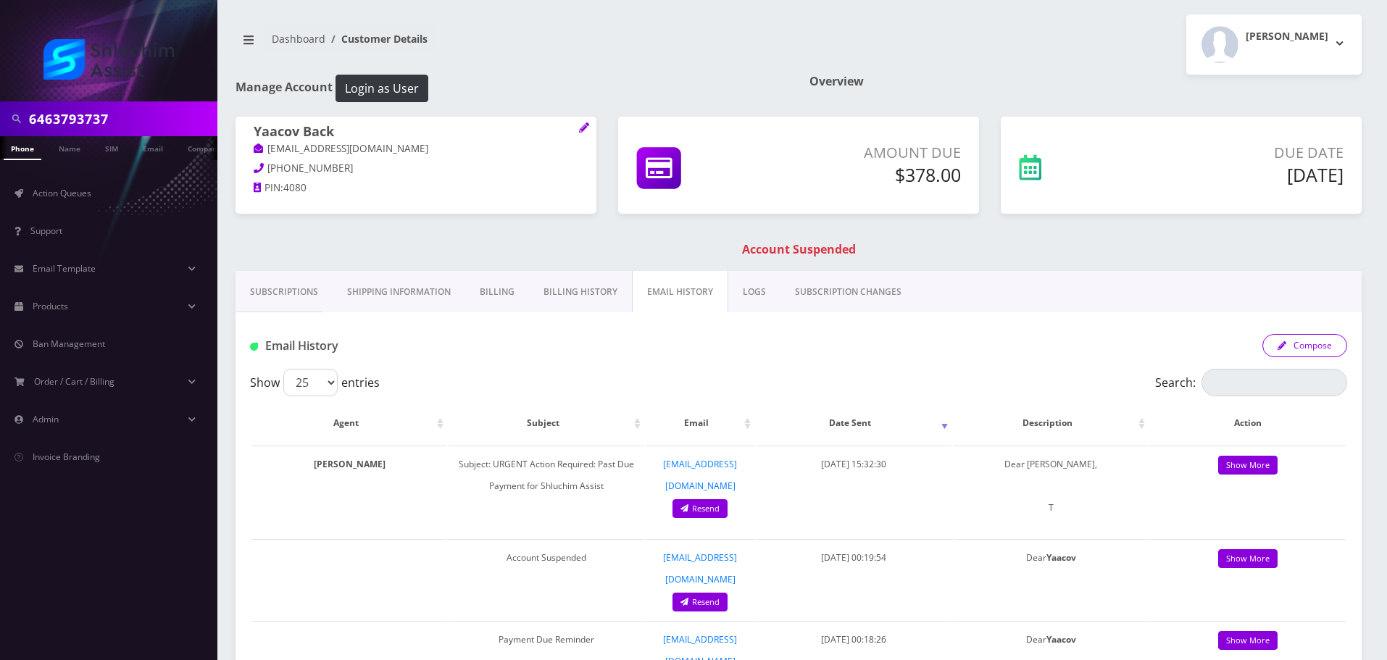
click at [1306, 357] on div "Email History Compose" at bounding box center [798, 340] width 1126 height 57
click at [1310, 354] on button "Compose" at bounding box center [1304, 345] width 85 height 23
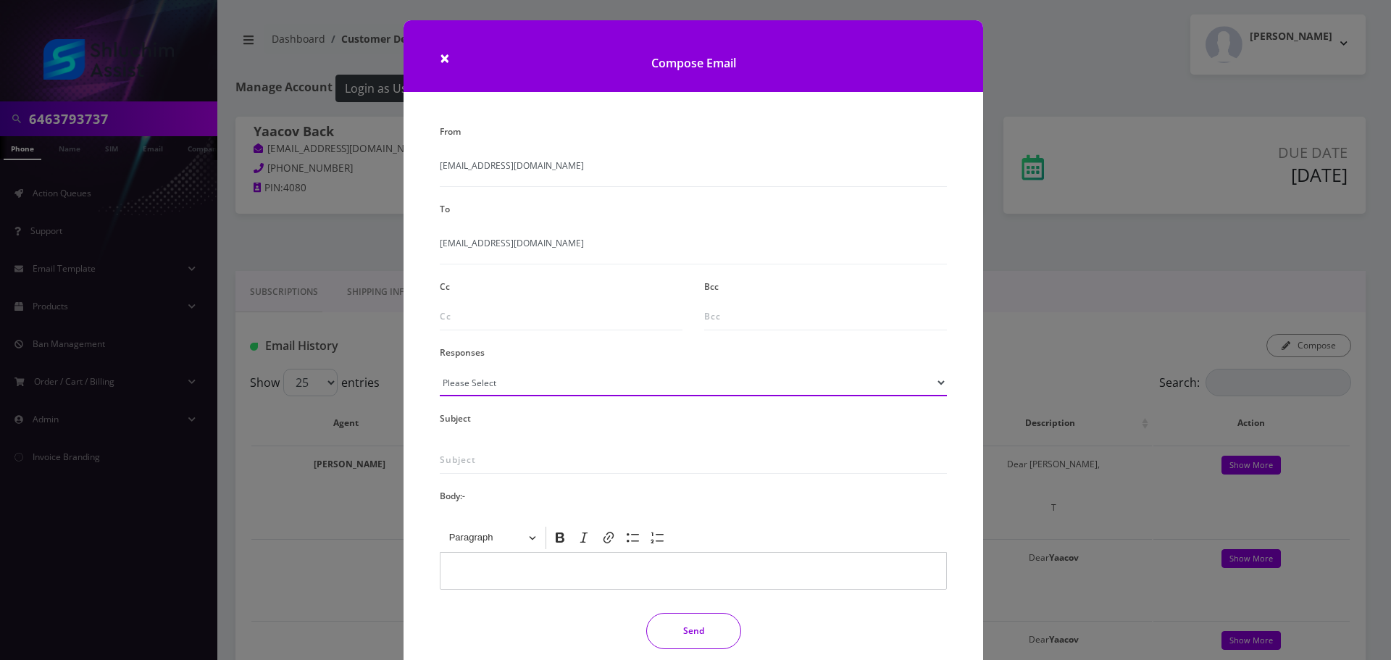
click at [580, 388] on select "Please Select TMobile port Unable to activate CH Pickup Past Due Pick up follow…" at bounding box center [693, 383] width 507 height 28
select select "29"
click at [440, 369] on select "Please Select TMobile port Unable to activate CH Pickup Past Due Pick up follow…" at bounding box center [693, 383] width 507 height 28
type input "Subject: URGENT Action Required: Past Due Payment for Shluchim Assist"
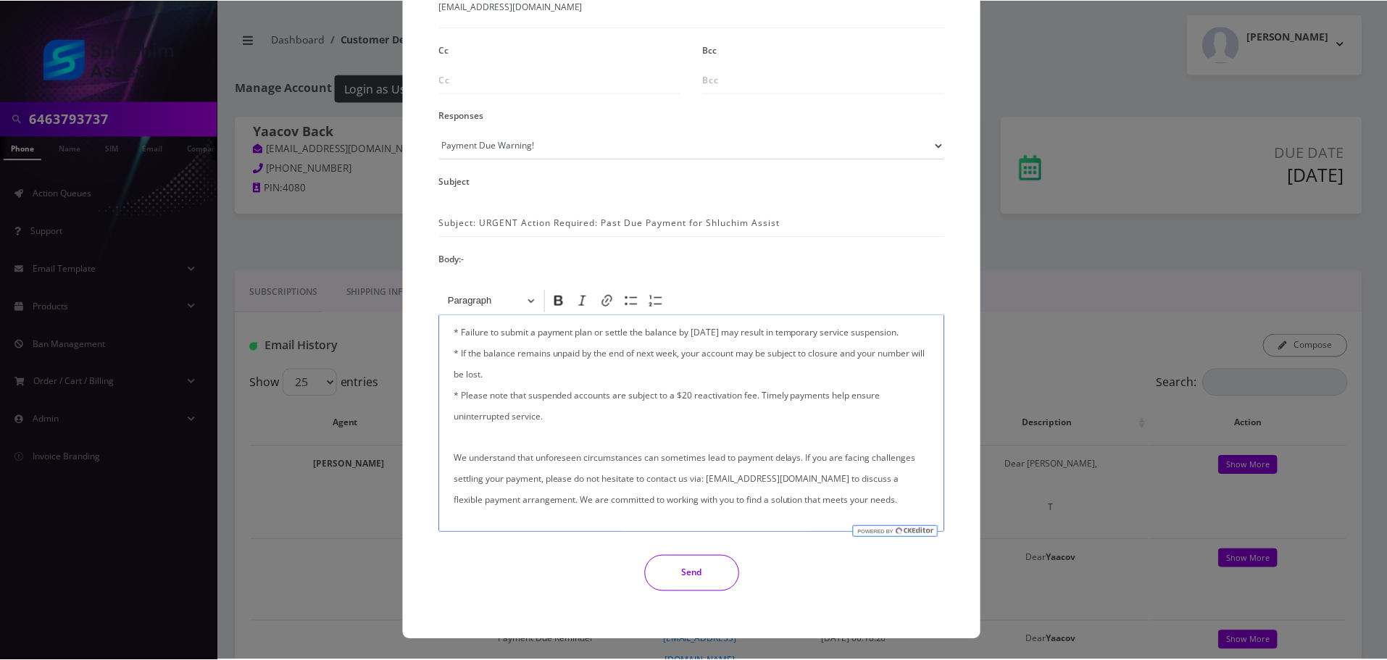
scroll to position [346, 0]
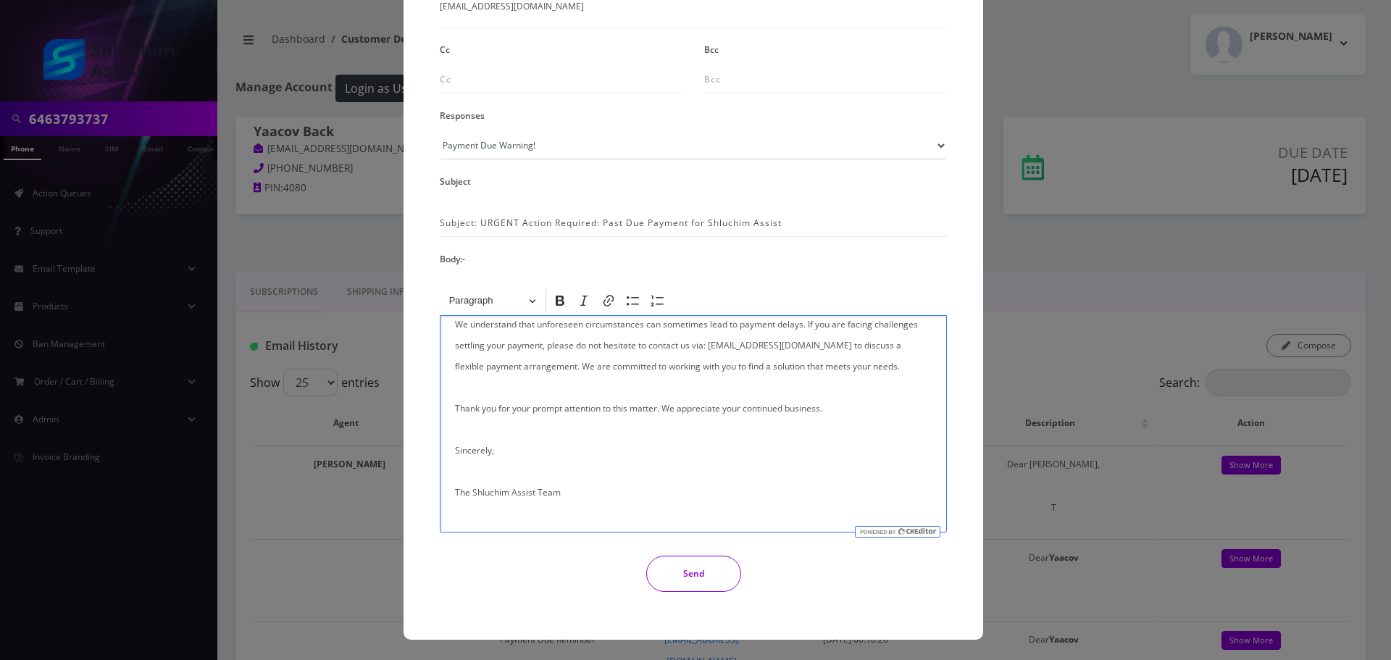
click at [701, 569] on button "Send" at bounding box center [693, 574] width 95 height 36
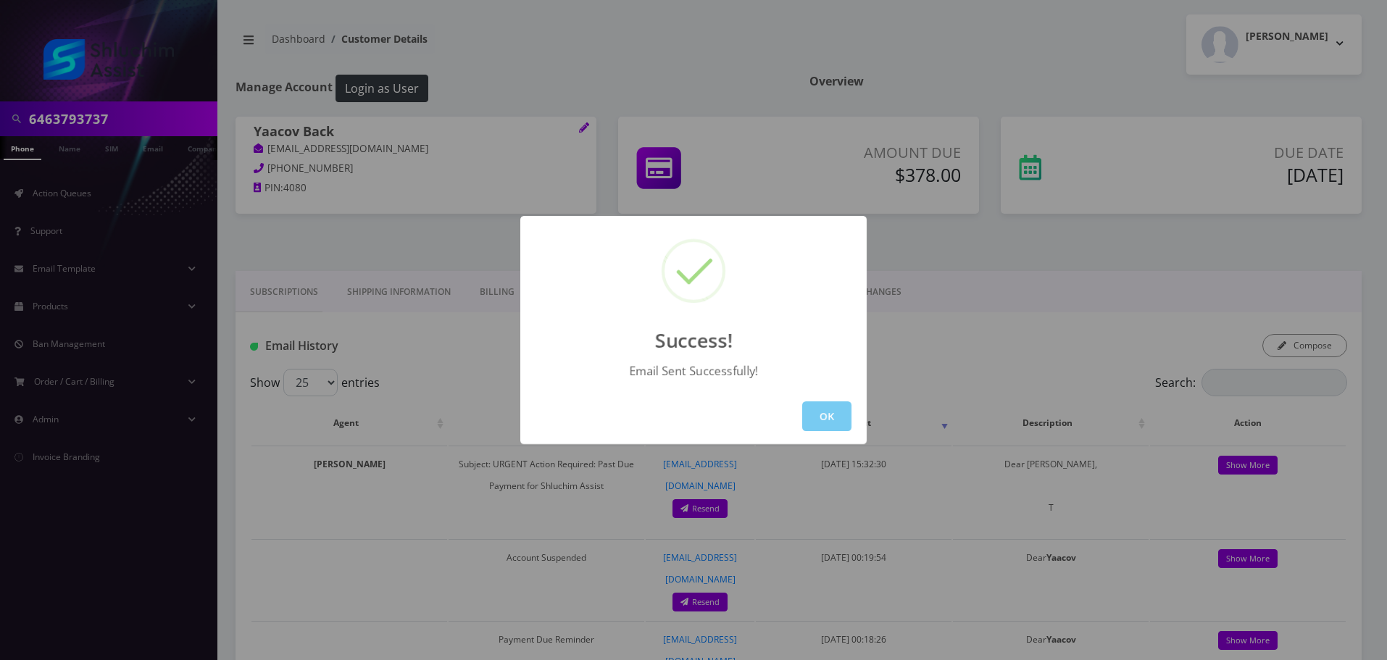
click at [824, 413] on button "OK" at bounding box center [826, 416] width 49 height 30
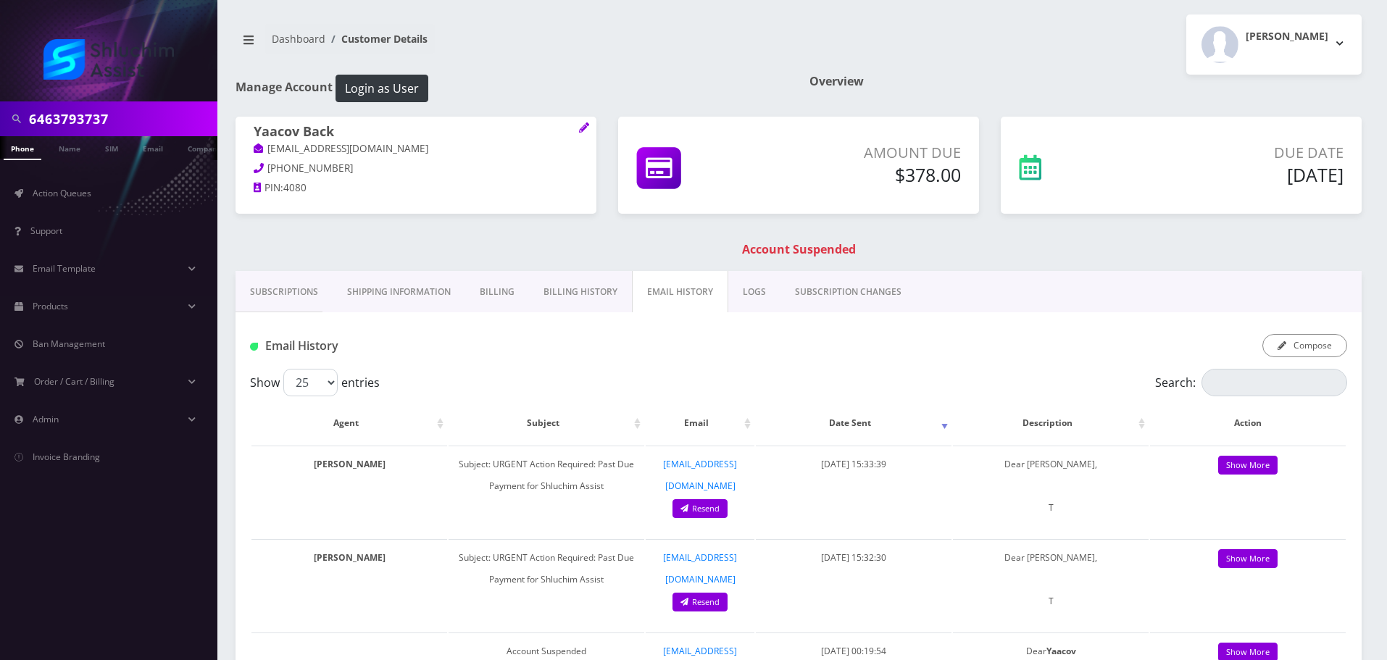
click at [584, 296] on link "Billing History" at bounding box center [580, 292] width 103 height 42
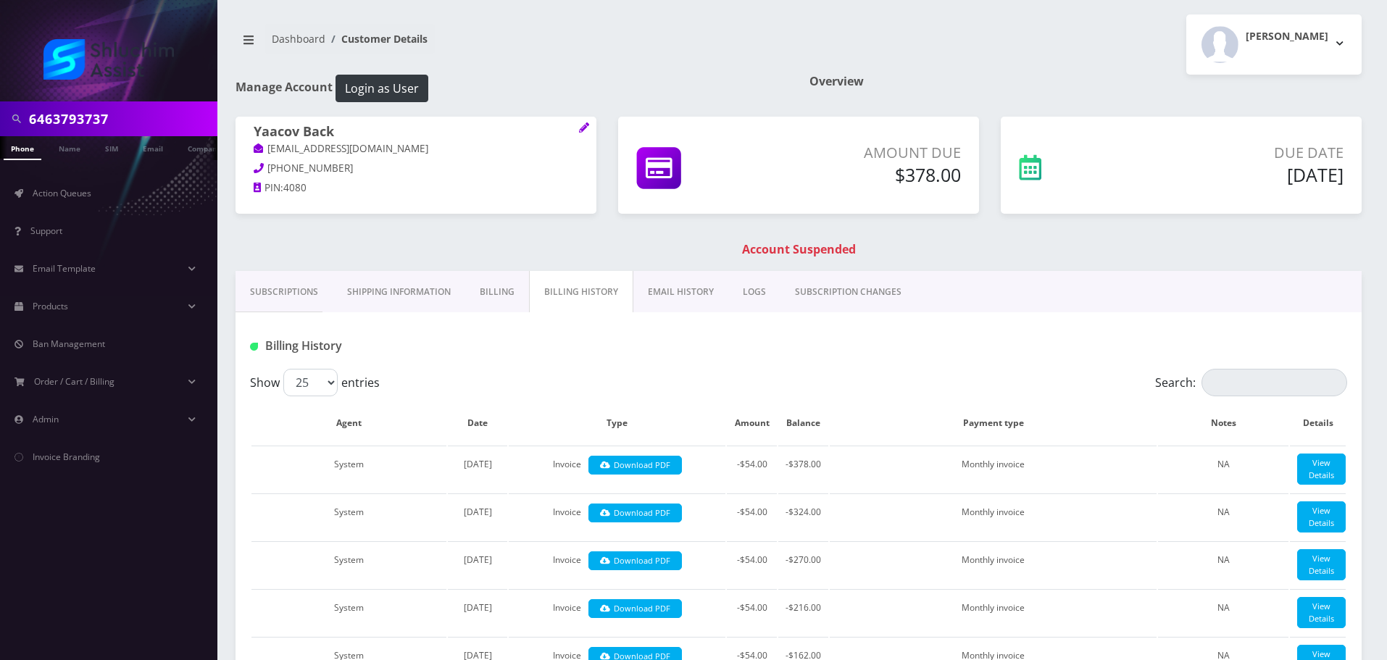
click at [708, 285] on link "EMAIL HISTORY" at bounding box center [680, 292] width 95 height 42
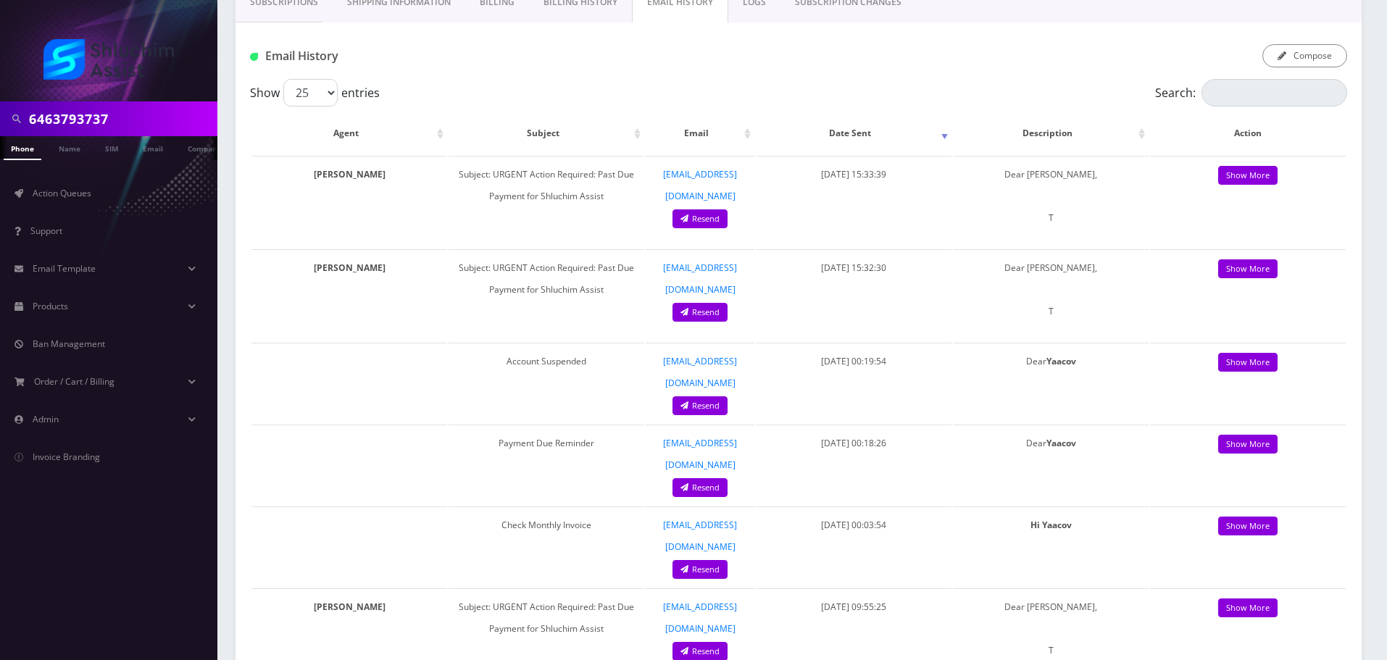
scroll to position [0, 7]
click at [131, 121] on input "6463793737" at bounding box center [121, 119] width 185 height 28
paste input "773-562-0104"
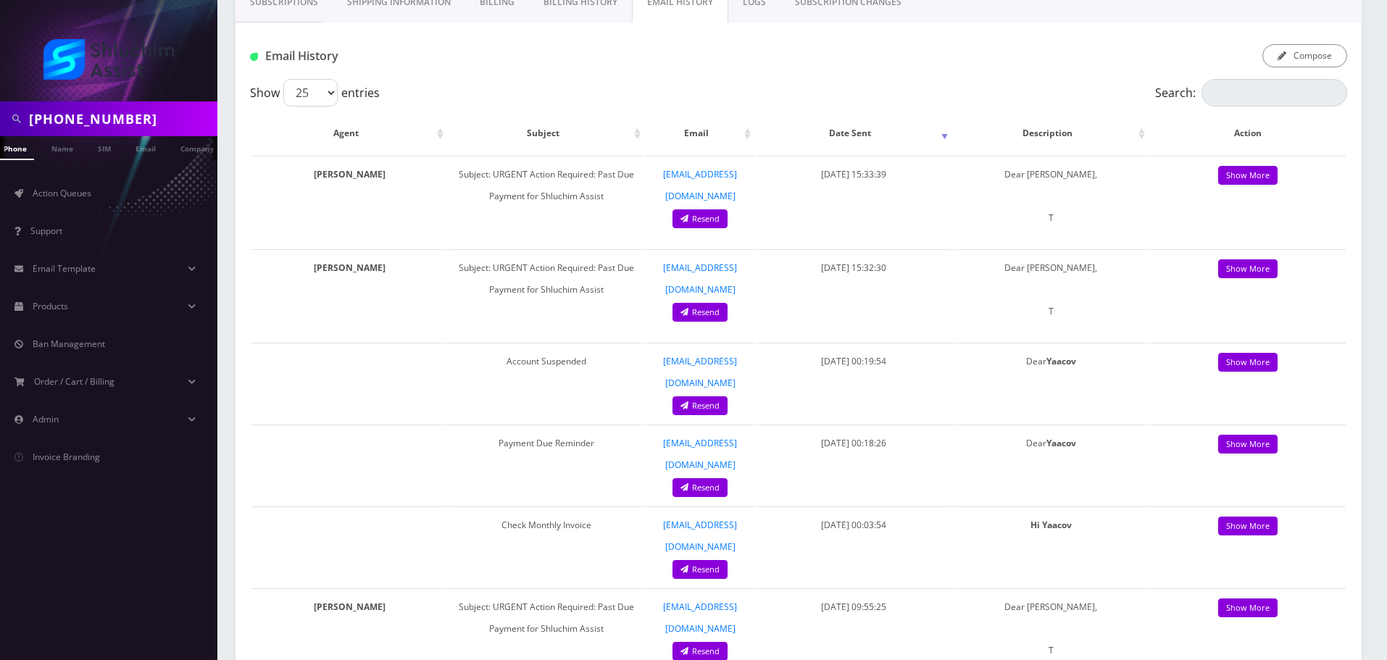
click at [97, 121] on input "773-562-0104" at bounding box center [121, 119] width 185 height 28
type input "7735620104"
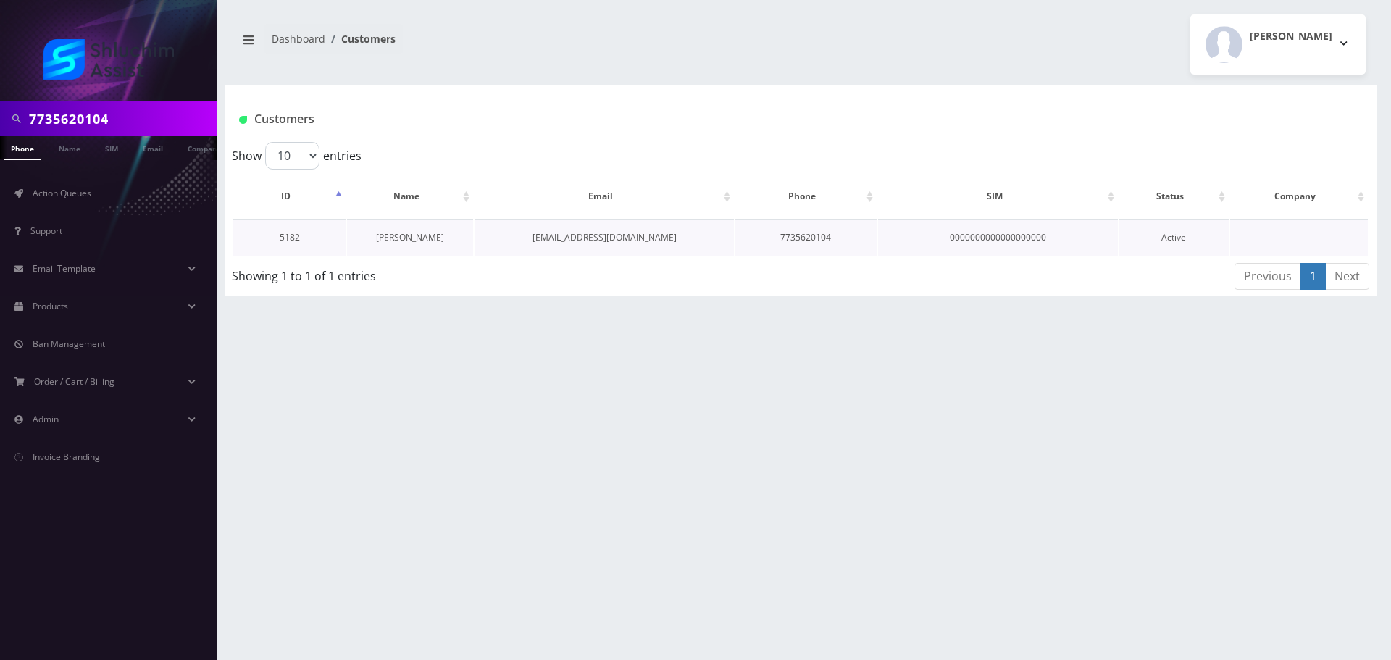
click at [422, 238] on link "Yosef Wolf" at bounding box center [410, 237] width 68 height 12
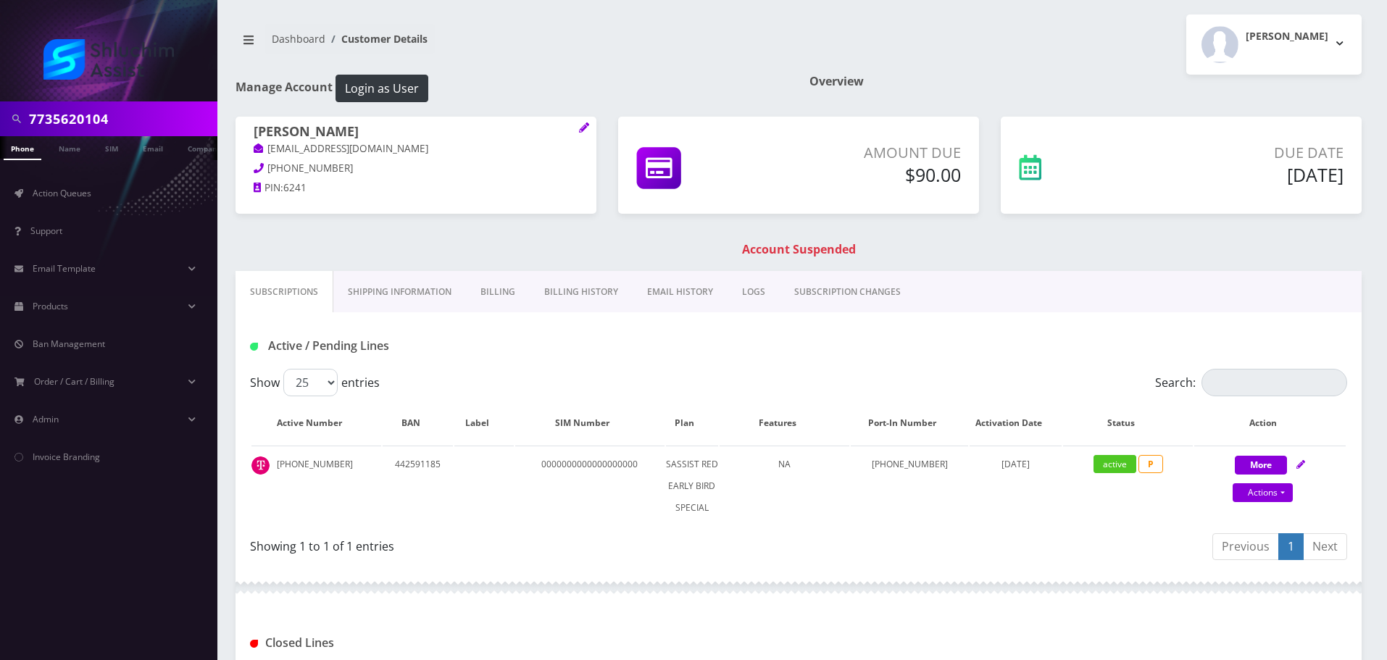
click at [569, 298] on link "Billing History" at bounding box center [581, 292] width 103 height 42
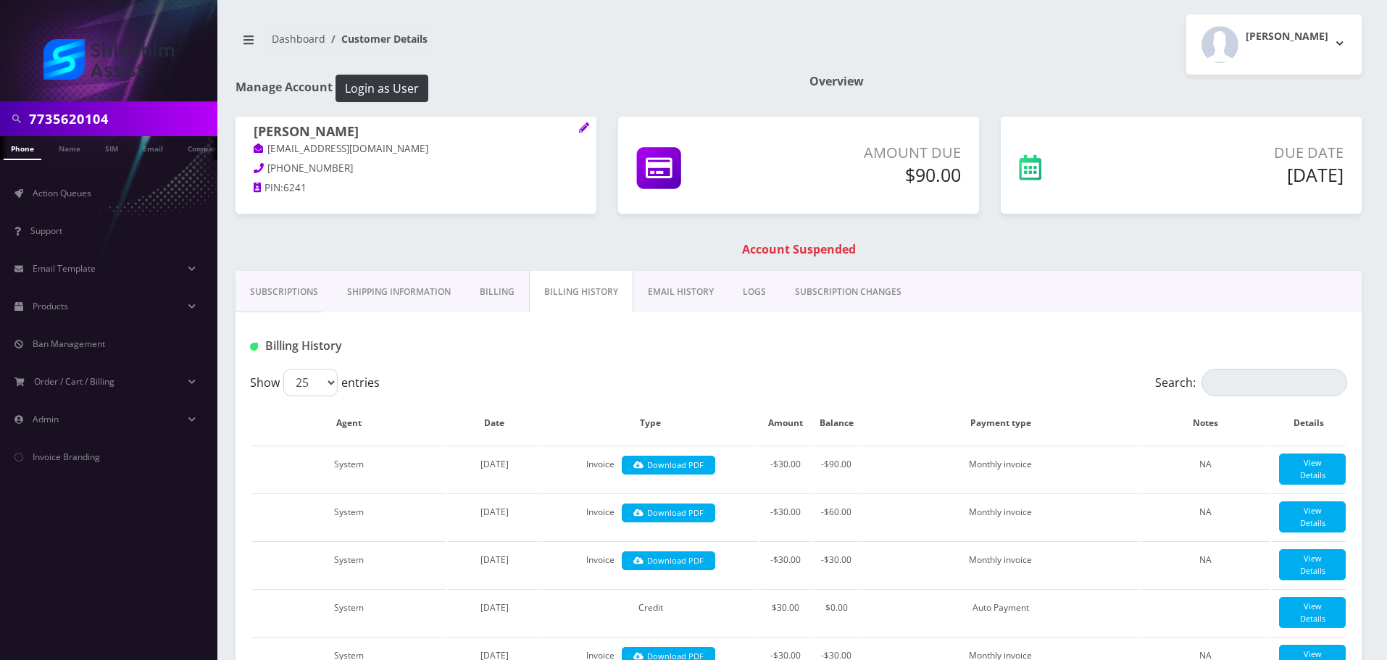
click at [486, 291] on link "Billing" at bounding box center [497, 292] width 64 height 42
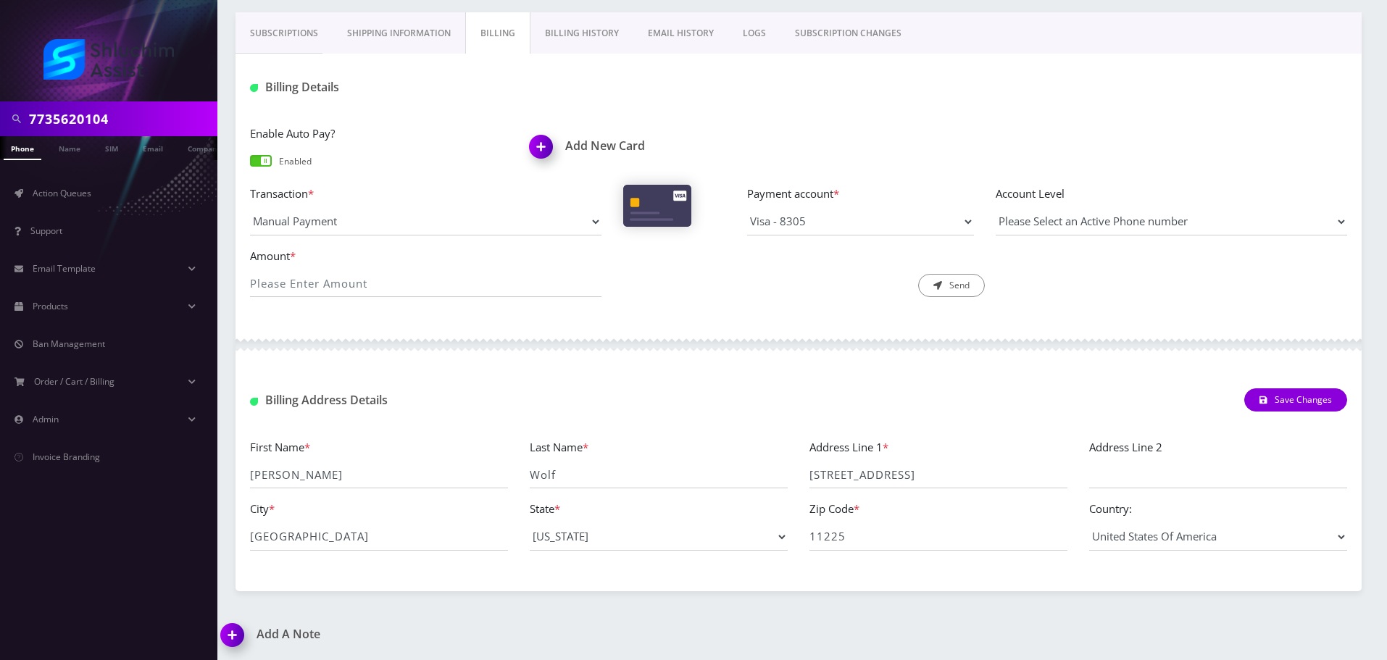
scroll to position [260, 0]
click at [582, 53] on div "Billing Details" at bounding box center [798, 80] width 1126 height 57
click at [590, 41] on link "Billing History" at bounding box center [581, 32] width 103 height 42
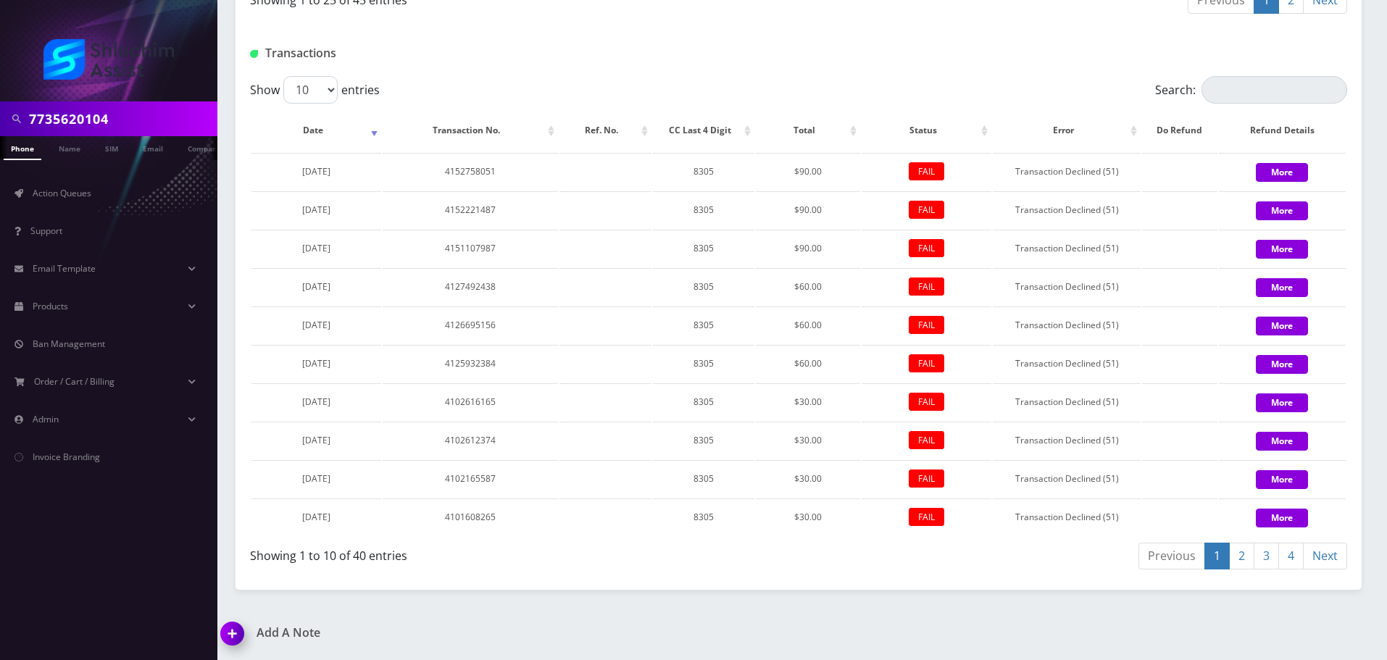
scroll to position [1968, 0]
click at [1248, 559] on link "2" at bounding box center [1241, 556] width 25 height 27
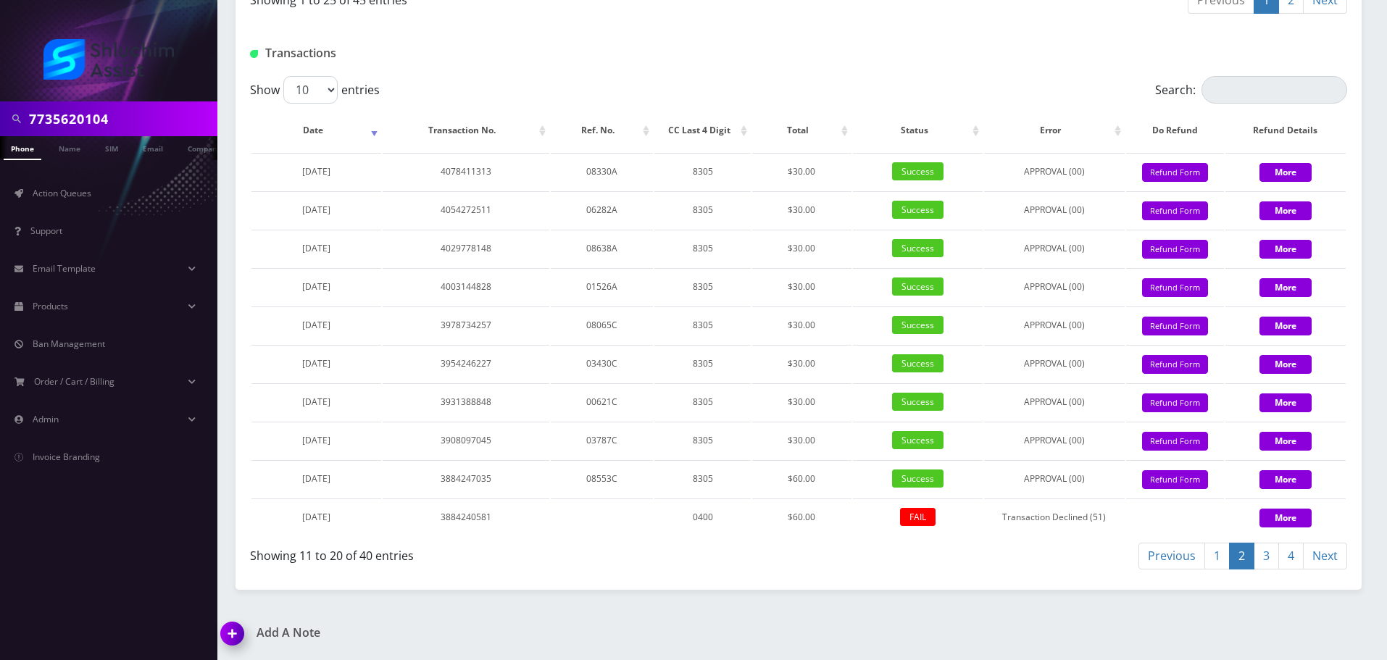
click at [1217, 558] on link "1" at bounding box center [1216, 556] width 25 height 27
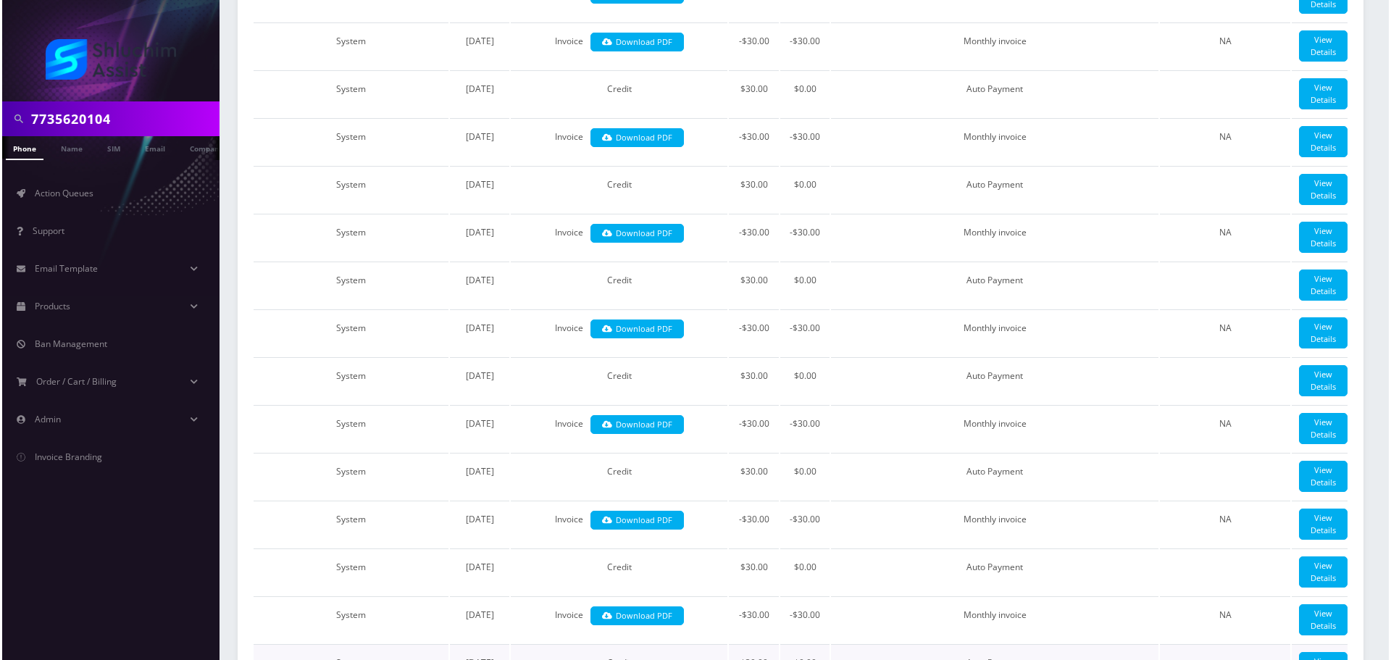
scroll to position [0, 0]
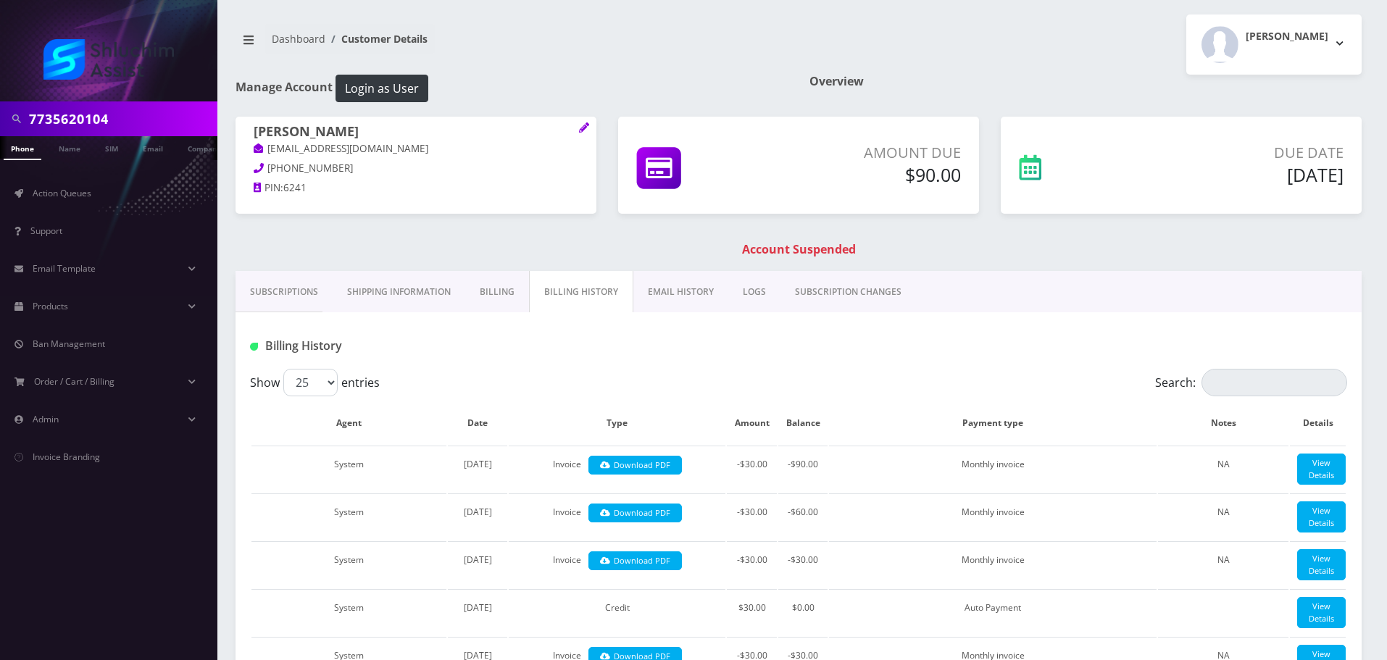
click at [698, 310] on link "EMAIL HISTORY" at bounding box center [680, 292] width 95 height 42
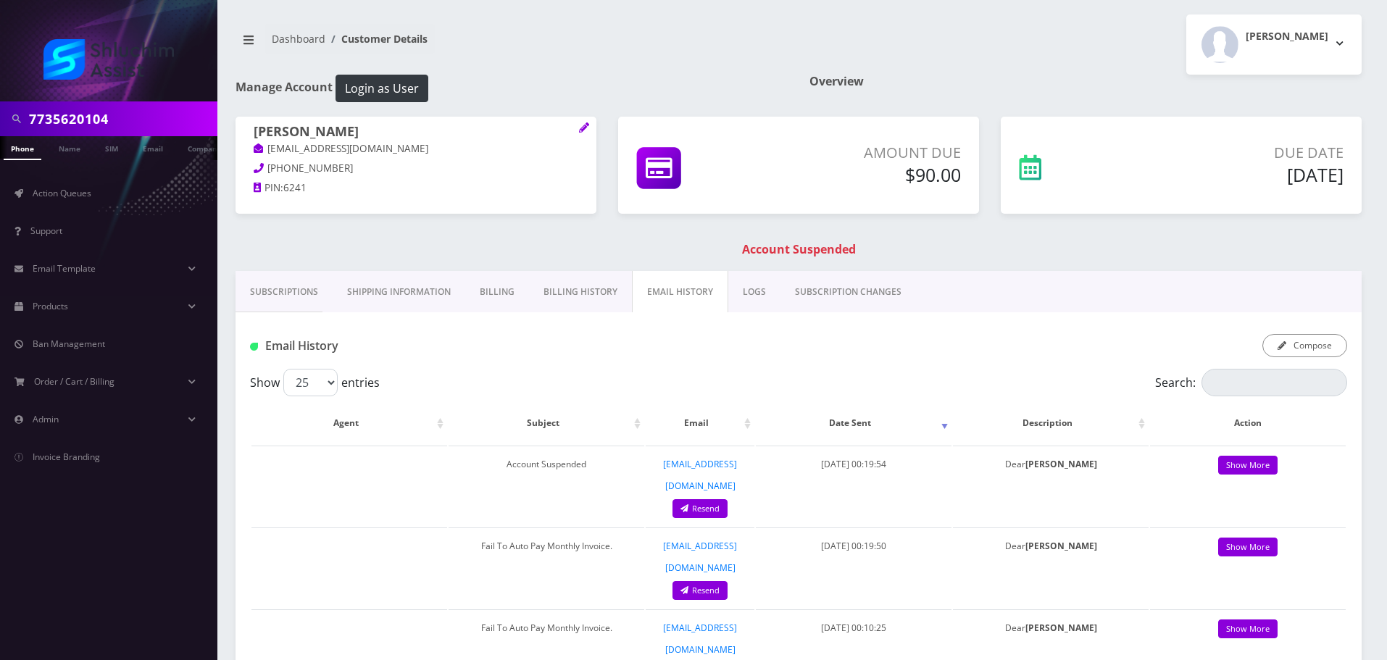
click at [693, 304] on link "EMAIL HISTORY" at bounding box center [680, 292] width 96 height 42
click at [1315, 353] on button "Compose" at bounding box center [1304, 345] width 85 height 23
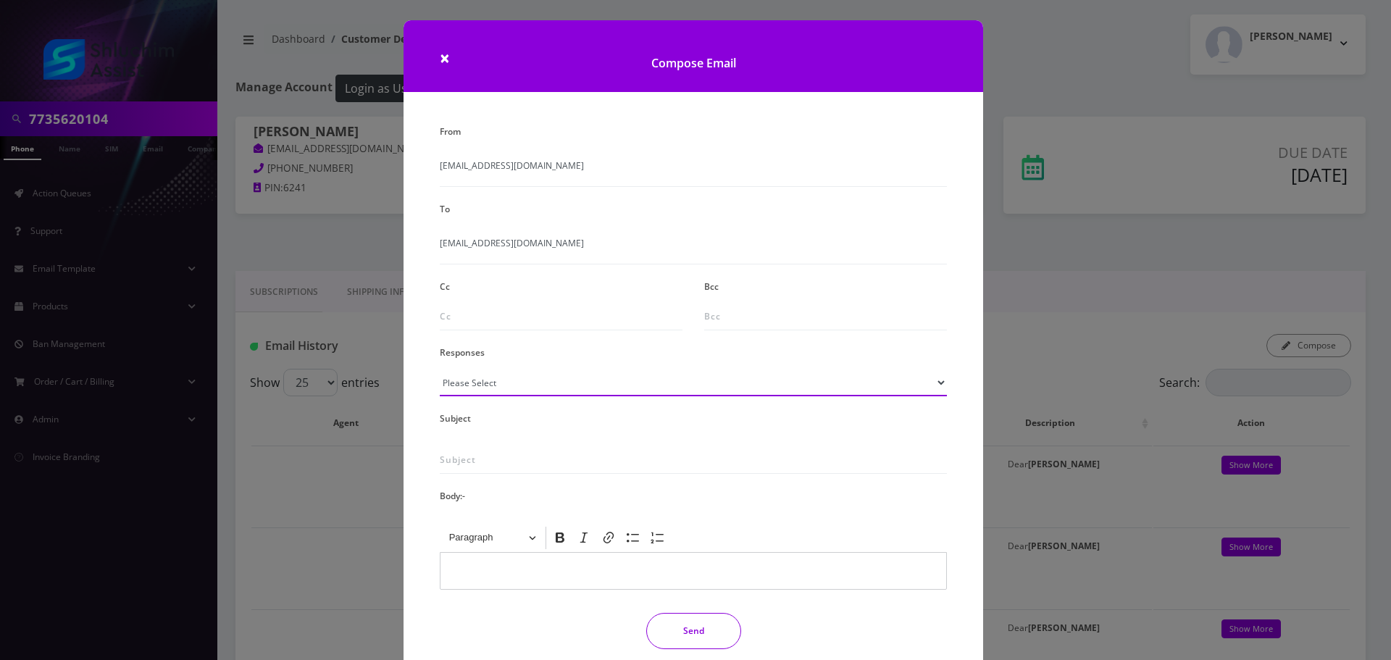
click at [548, 383] on select "Please Select TMobile port Unable to activate CH Pickup Past Due Pick up follow…" at bounding box center [693, 383] width 507 height 28
select select "29"
click at [440, 369] on select "Please Select TMobile port Unable to activate CH Pickup Past Due Pick up follow…" at bounding box center [693, 383] width 507 height 28
type input "Subject: URGENT Action Required: Past Due Payment for Shluchim Assist"
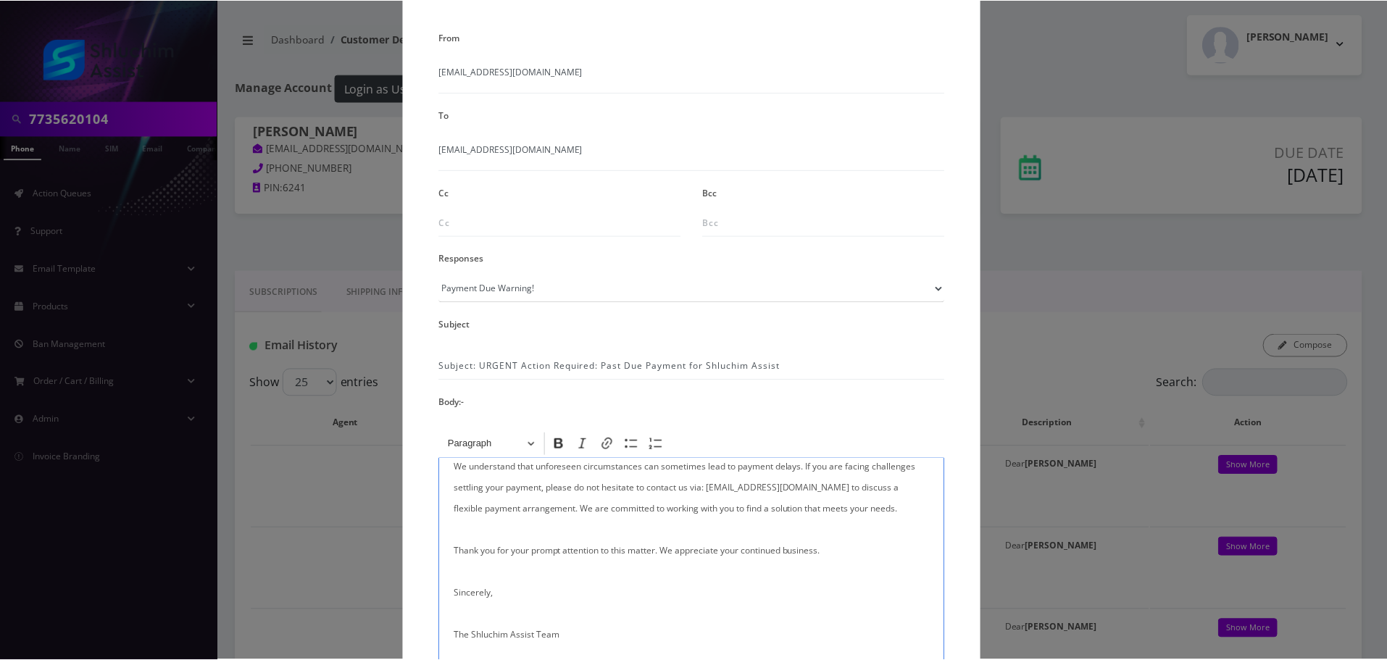
scroll to position [238, 0]
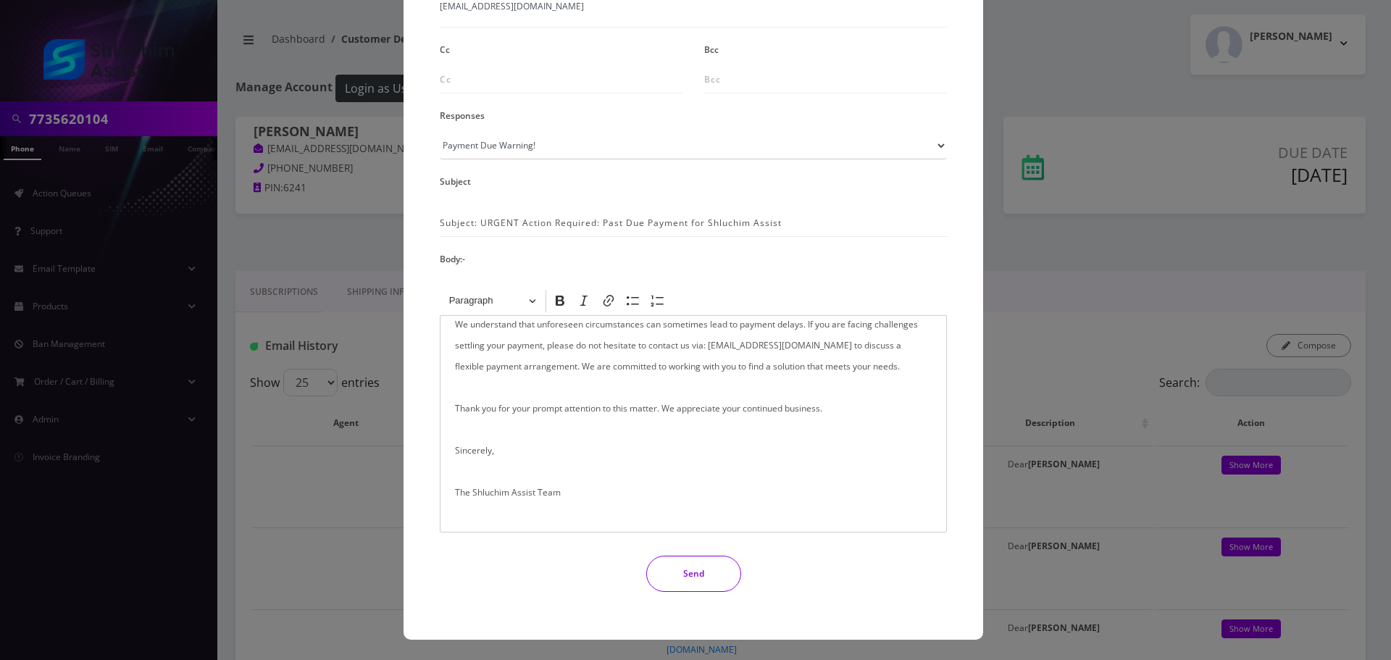
click at [698, 565] on button "Send" at bounding box center [693, 574] width 95 height 36
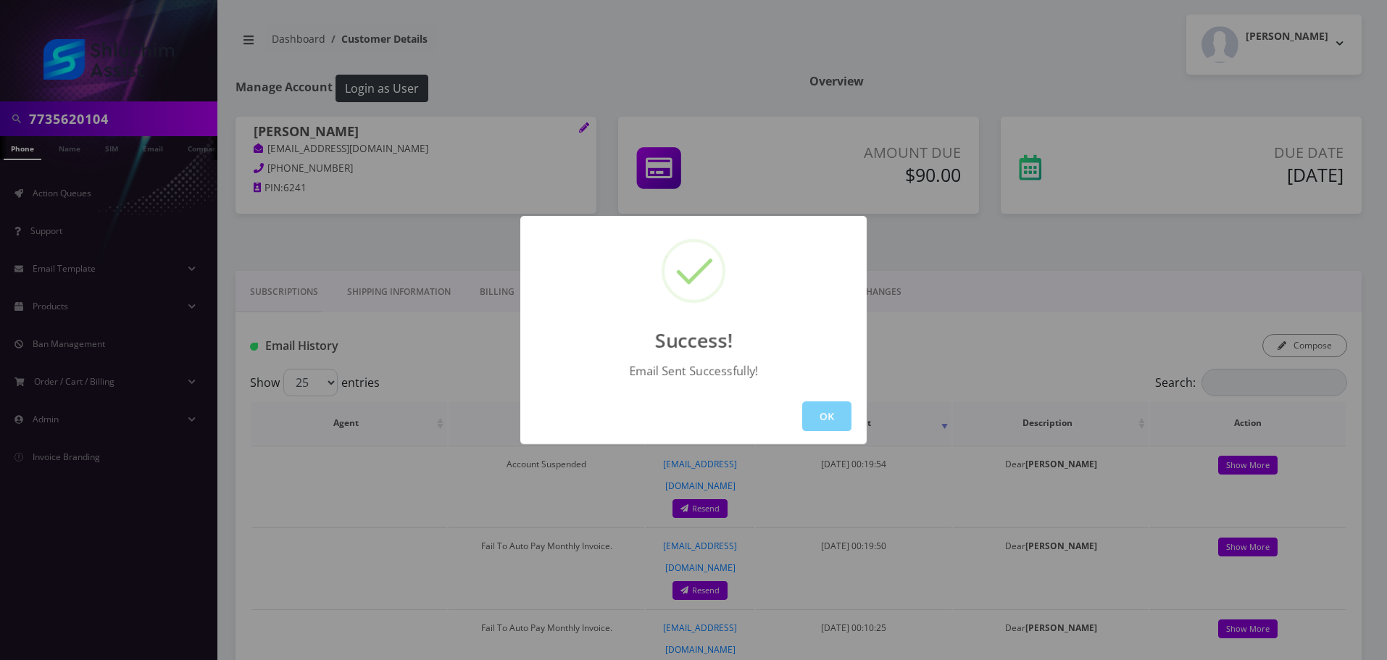
click at [840, 416] on button "OK" at bounding box center [826, 416] width 49 height 30
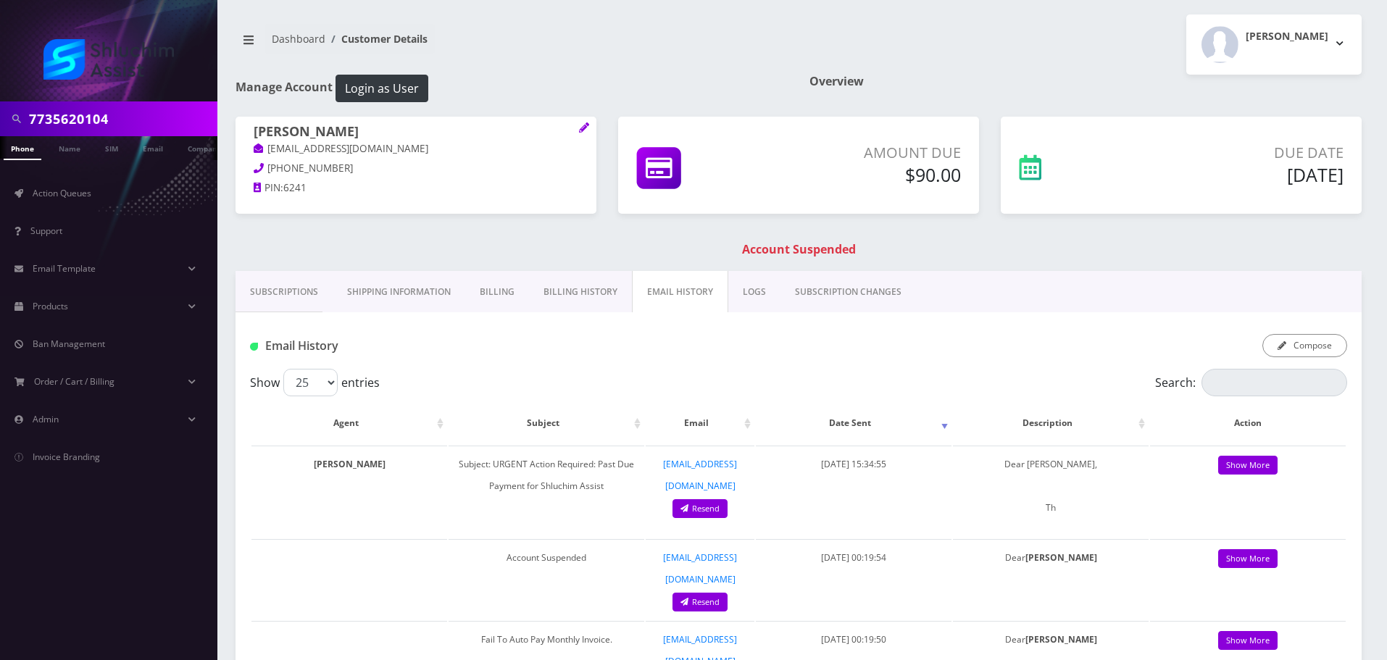
click at [130, 112] on input "7735620104" at bounding box center [121, 119] width 185 height 28
paste input "[PHONE_NUMBER]"
click at [95, 119] on input "[PHONE_NUMBER]" at bounding box center [121, 119] width 185 height 28
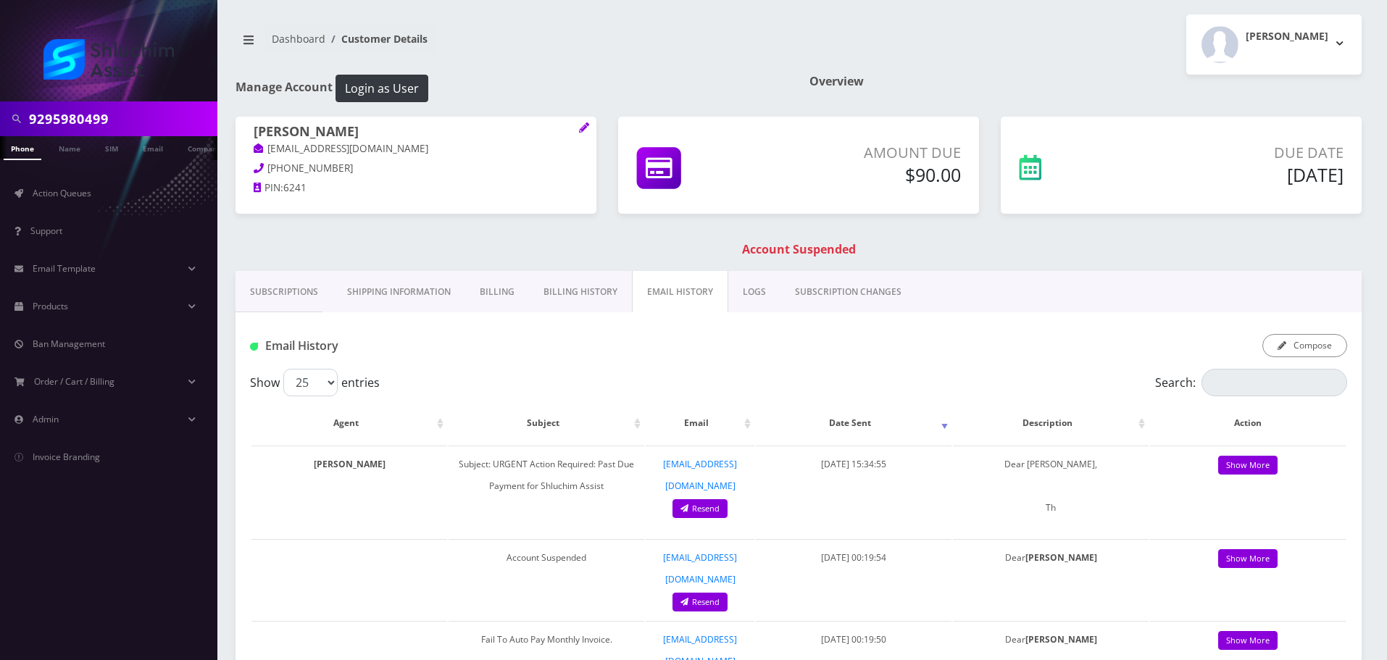
type input "9295980499"
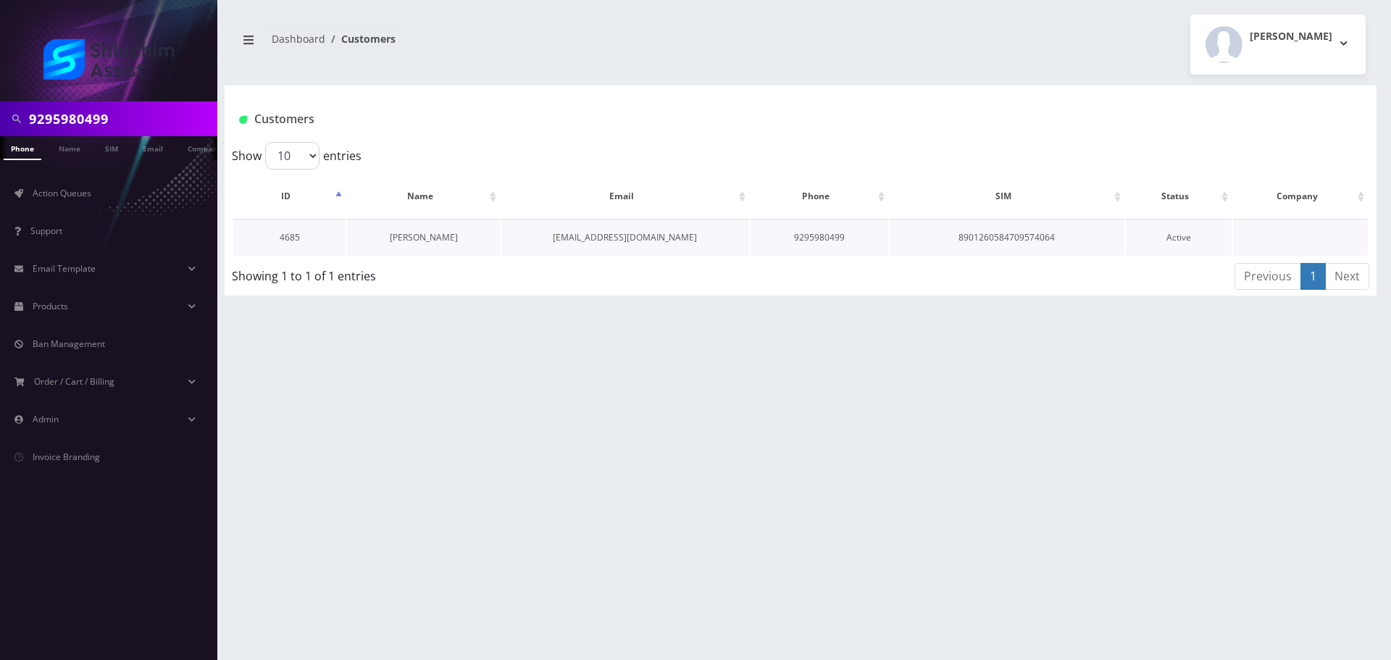
click at [433, 235] on link "[PERSON_NAME]" at bounding box center [424, 237] width 68 height 12
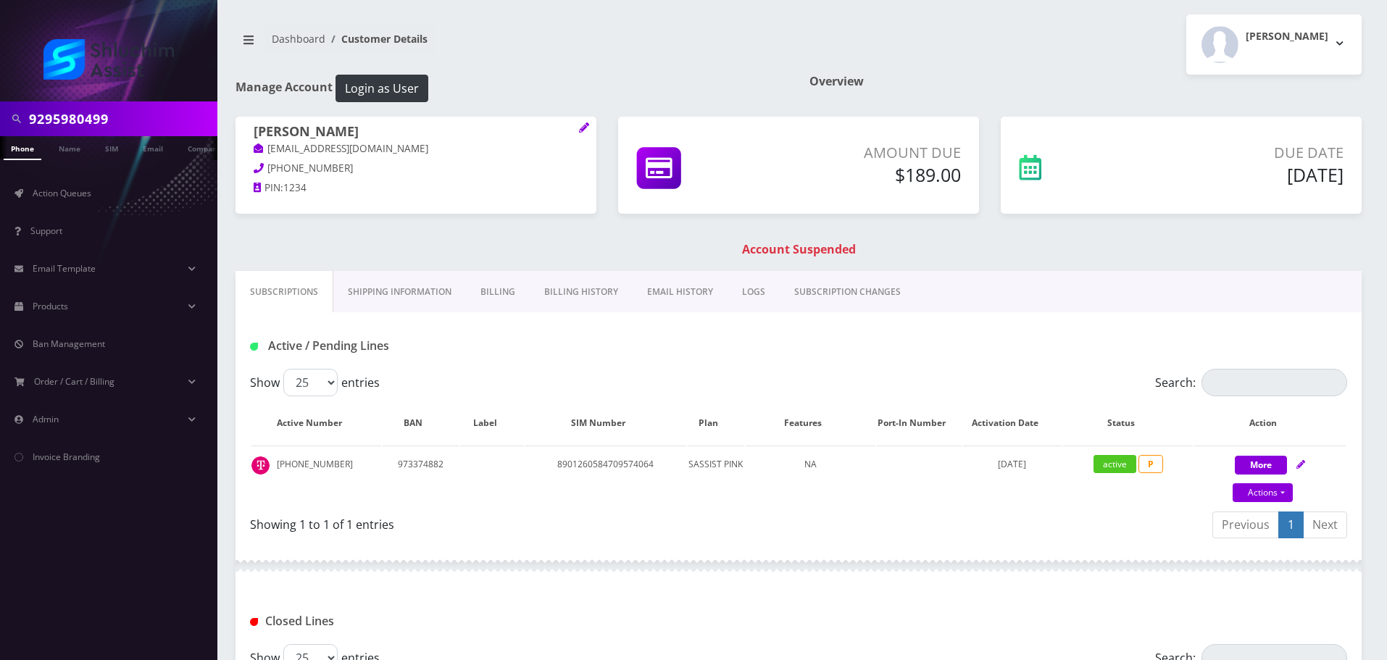
click at [571, 285] on link "Billing History" at bounding box center [581, 292] width 103 height 42
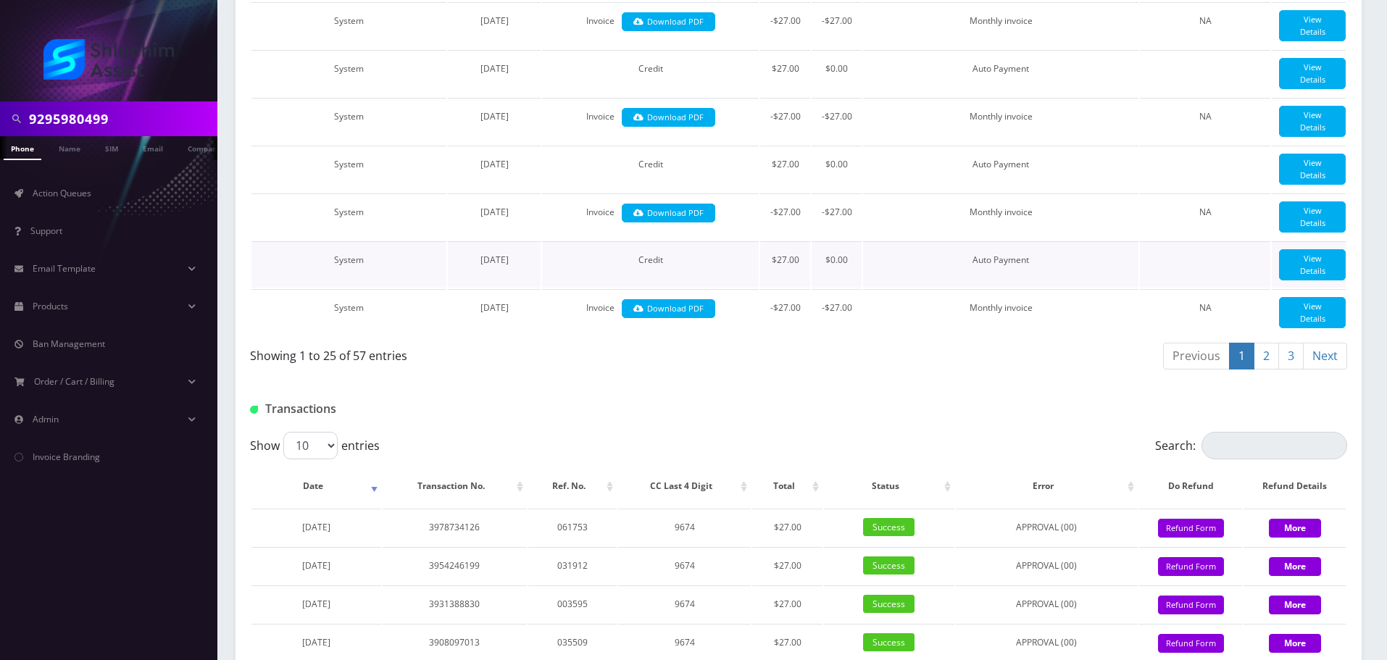
scroll to position [1746, 0]
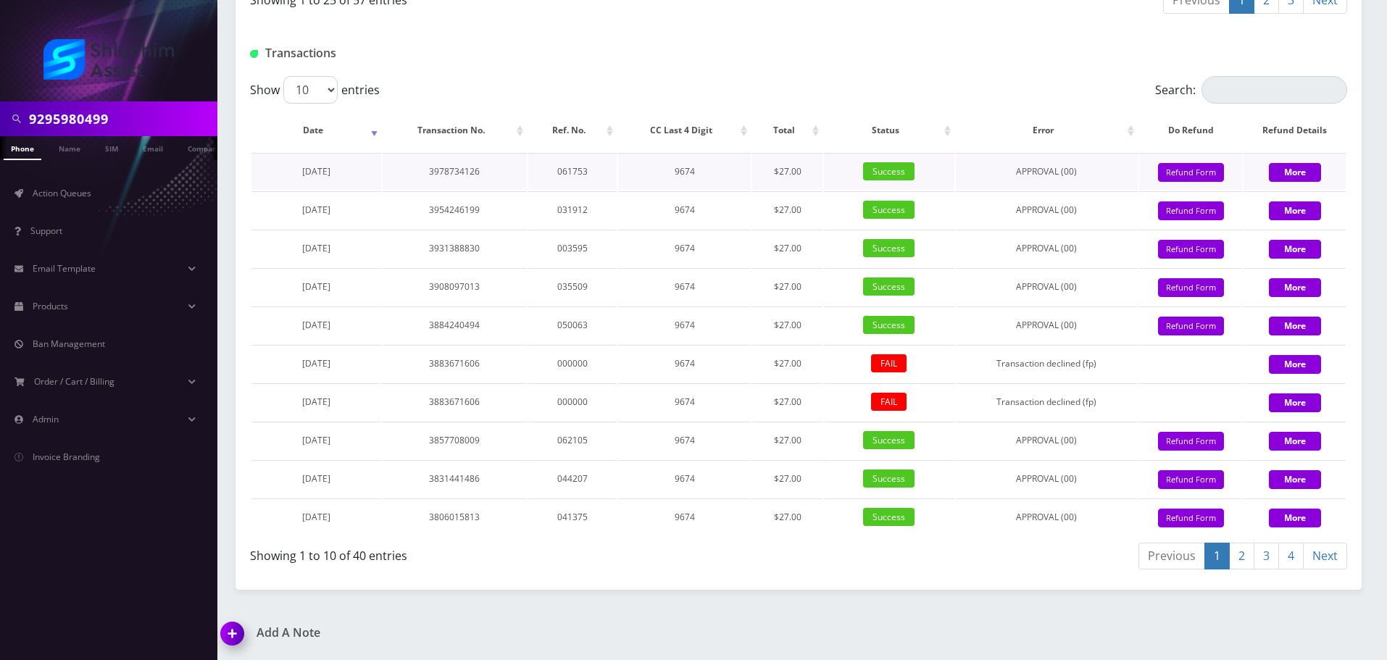
drag, startPoint x: 357, startPoint y: 175, endPoint x: 286, endPoint y: 172, distance: 71.0
click at [286, 172] on td "February 26, 2025" at bounding box center [316, 171] width 130 height 37
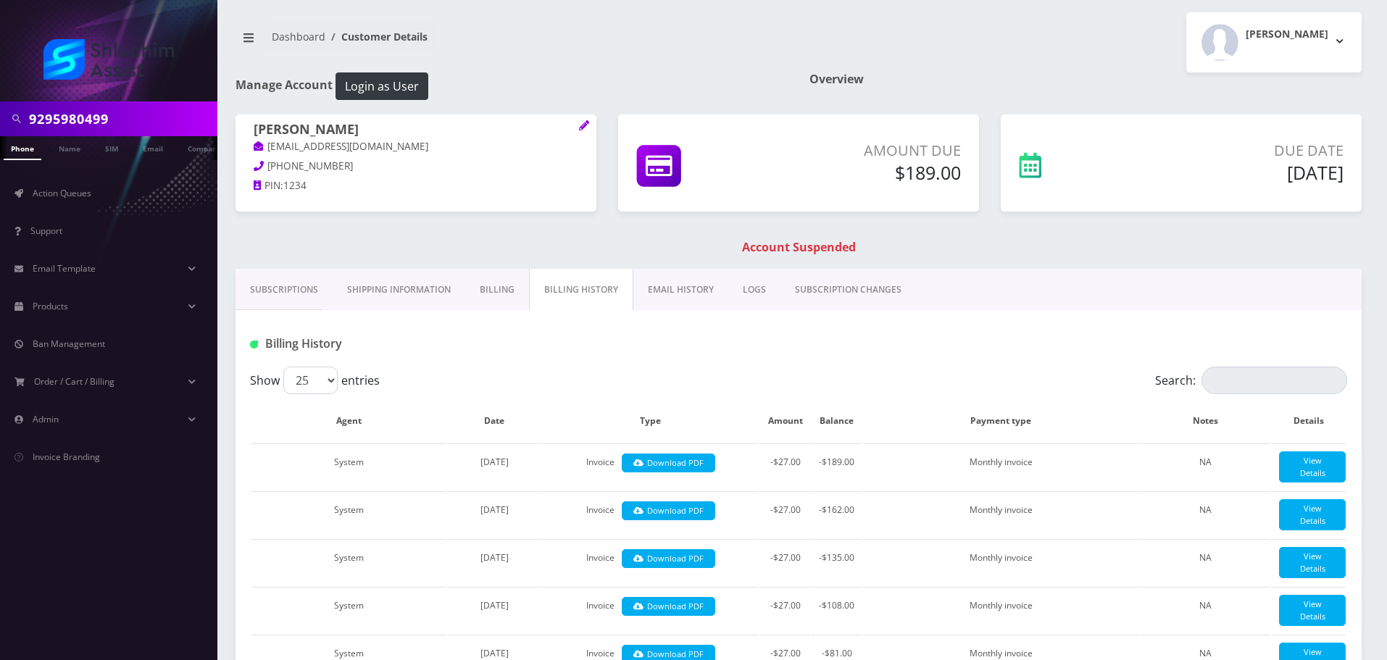
scroll to position [0, 0]
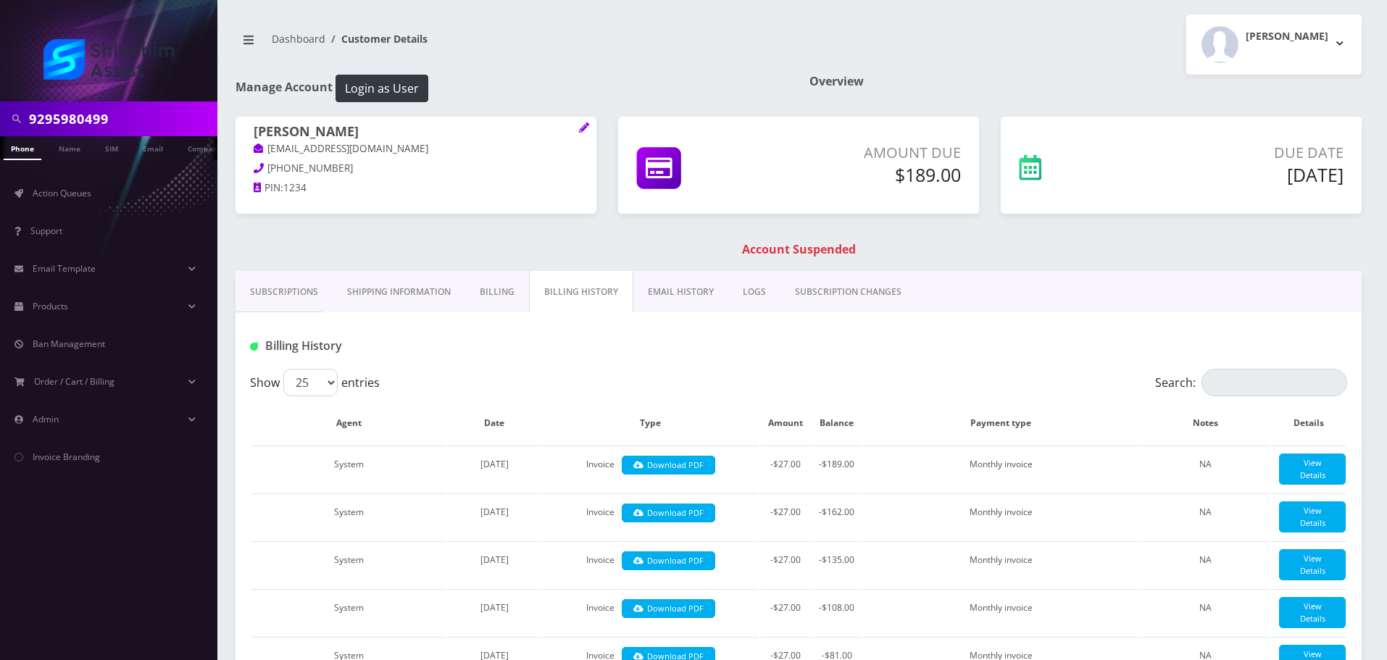
click at [675, 304] on link "EMAIL HISTORY" at bounding box center [680, 292] width 95 height 42
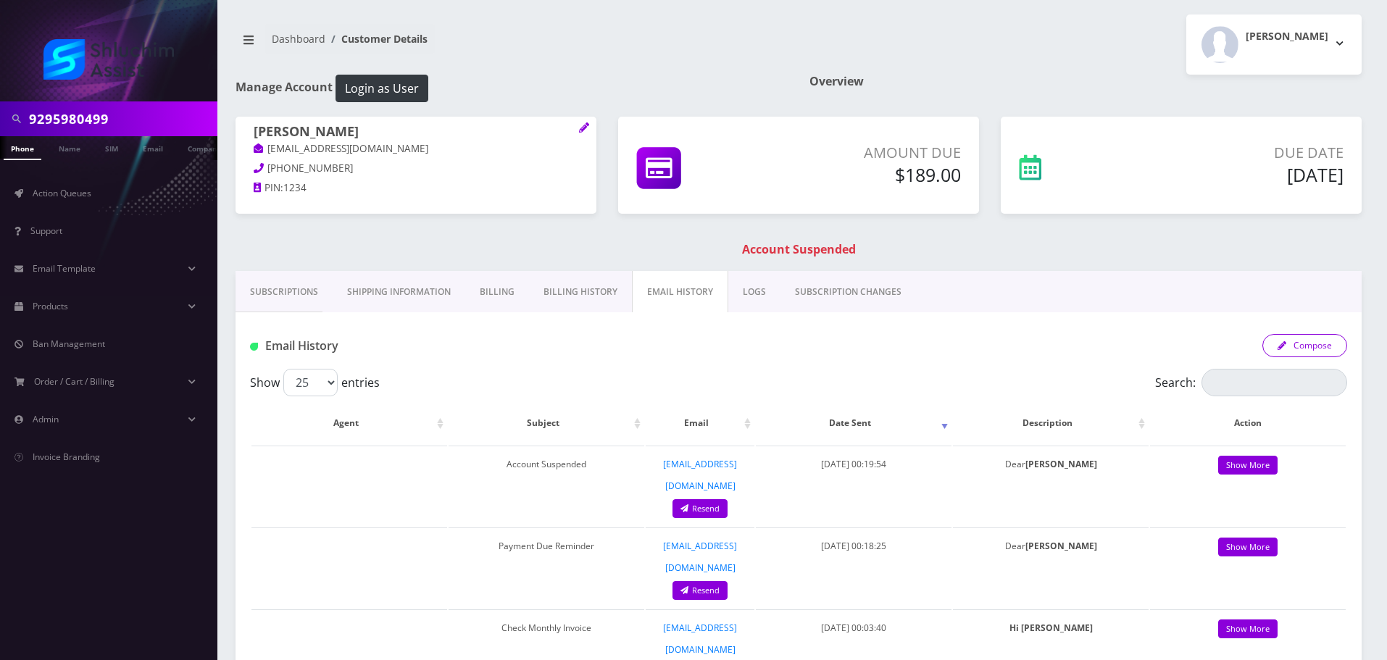
click at [1316, 341] on button "Compose" at bounding box center [1304, 345] width 85 height 23
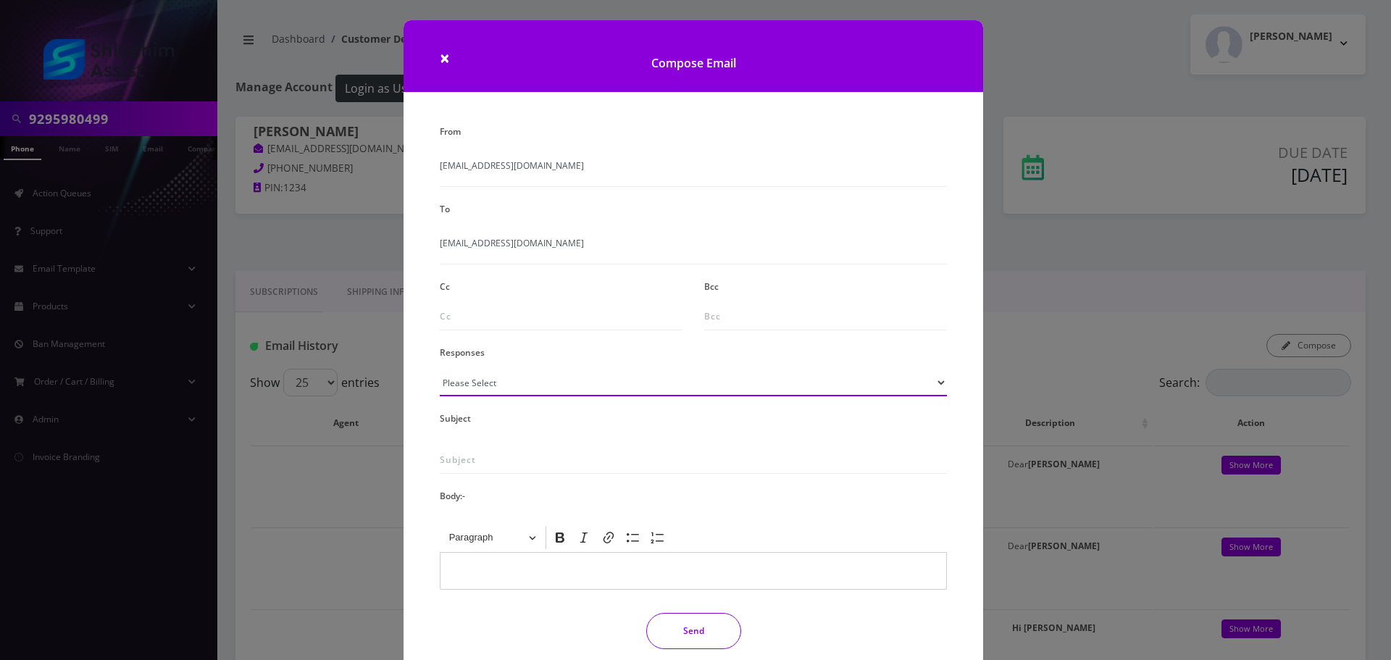
click at [539, 384] on select "Please Select TMobile port Unable to activate CH Pickup Past Due Pick up follow…" at bounding box center [693, 383] width 507 height 28
select select "29"
click at [440, 369] on select "Please Select TMobile port Unable to activate CH Pickup Past Due Pick up follow…" at bounding box center [693, 383] width 507 height 28
type input "Subject: URGENT Action Required: Past Due Payment for Shluchim Assist"
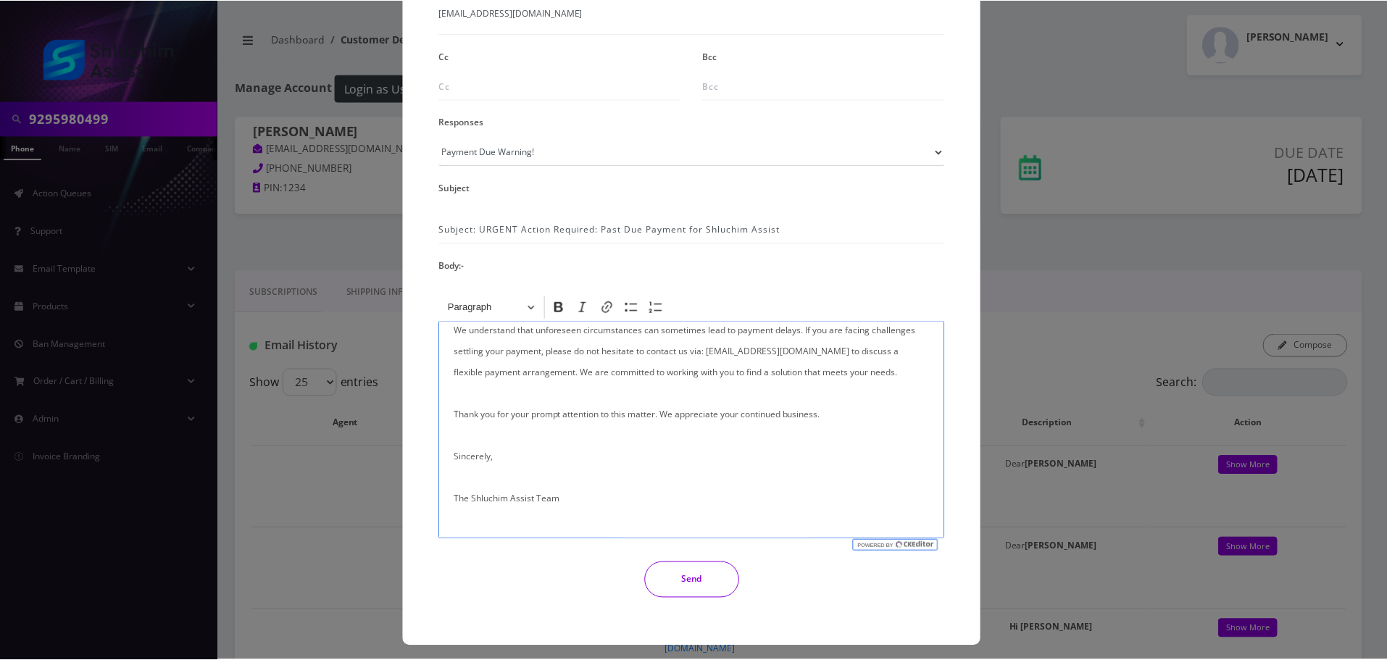
scroll to position [238, 0]
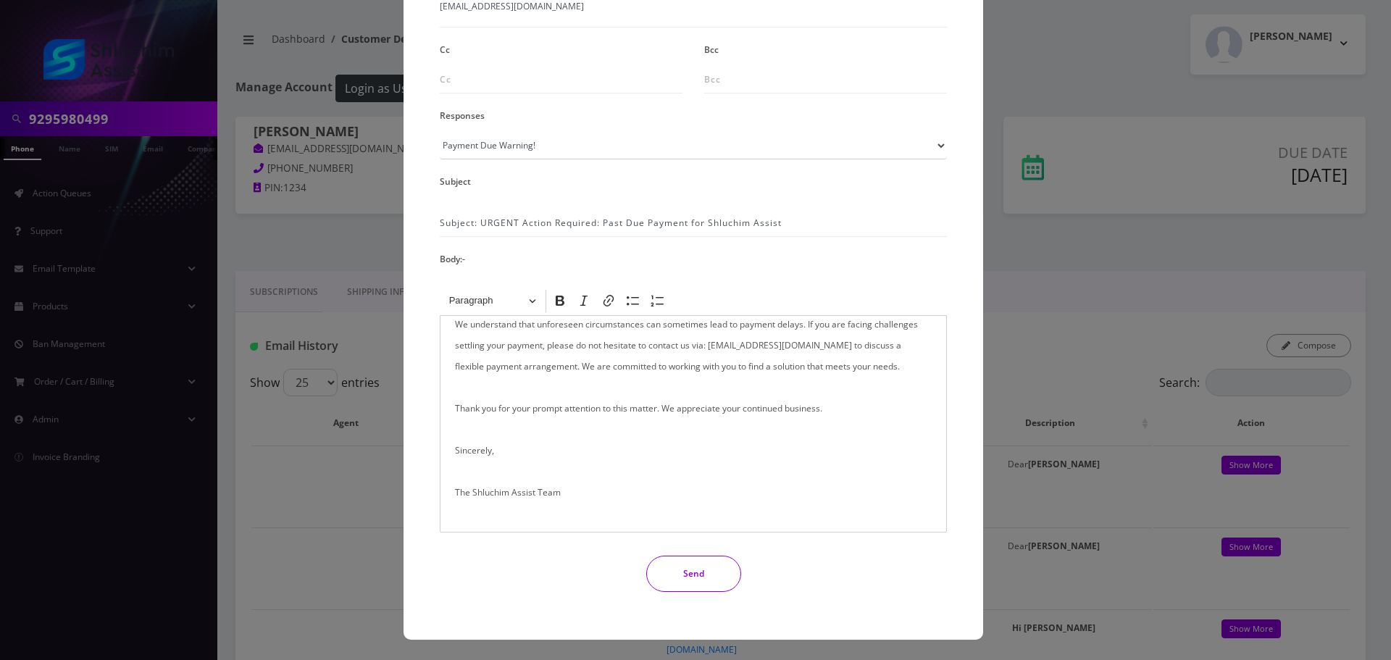
click at [699, 561] on button "Send" at bounding box center [693, 574] width 95 height 36
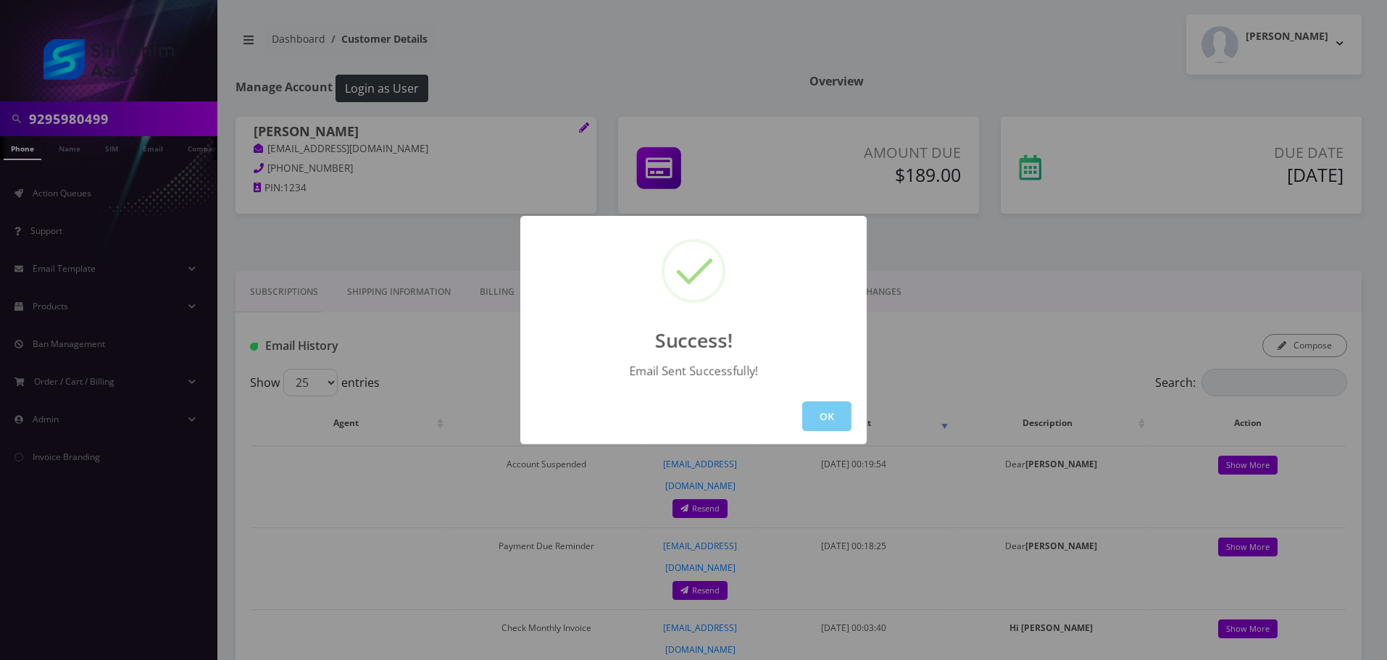
click at [829, 409] on button "OK" at bounding box center [826, 416] width 49 height 30
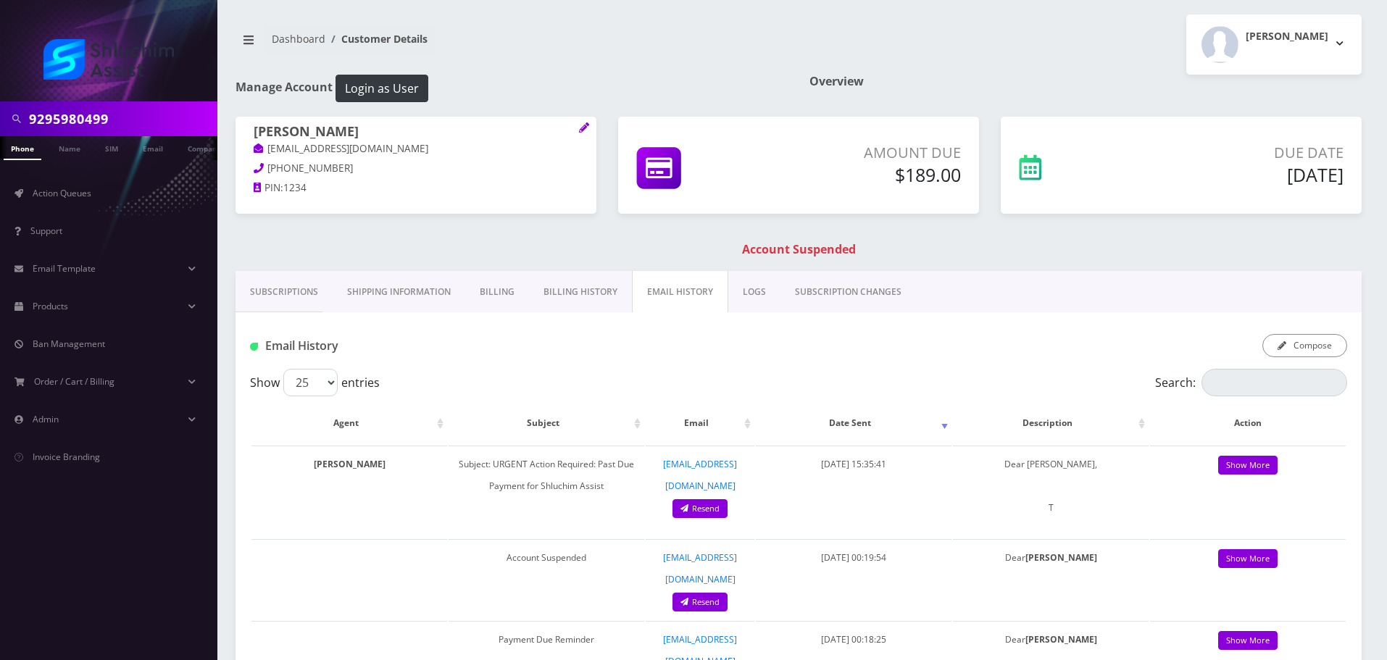
click at [586, 294] on link "Billing History" at bounding box center [580, 292] width 103 height 42
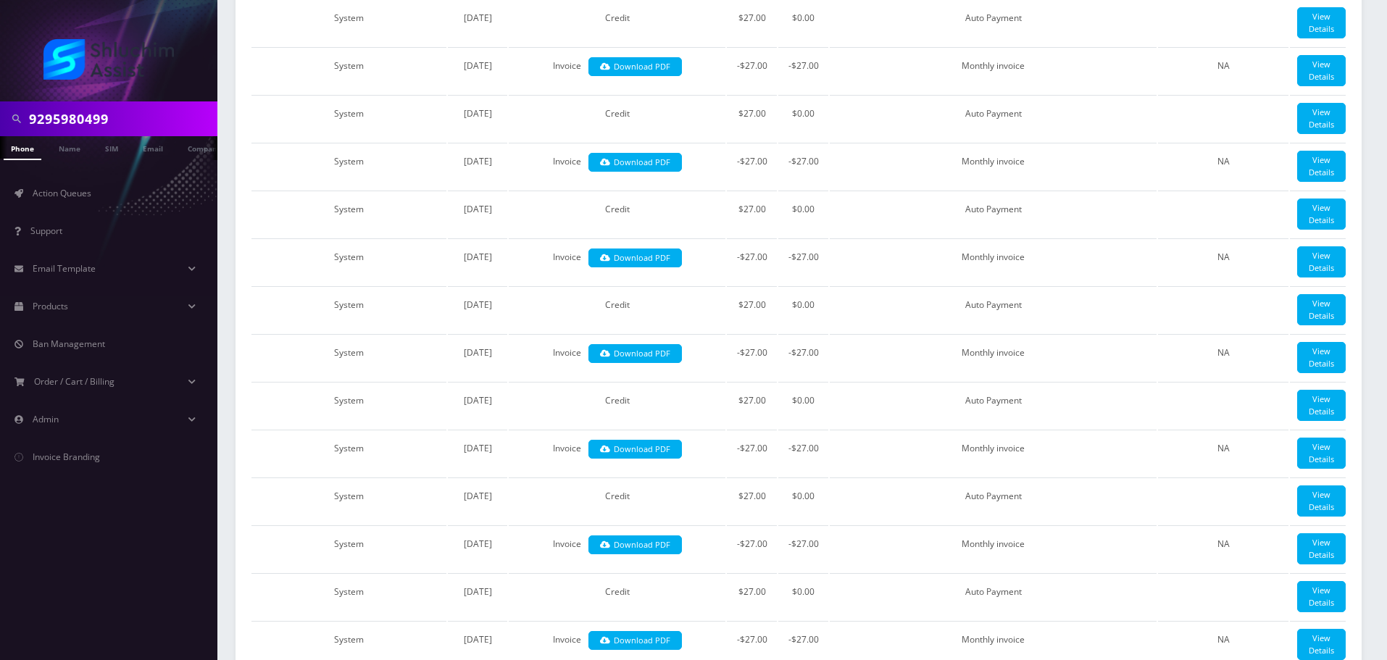
scroll to position [591, 0]
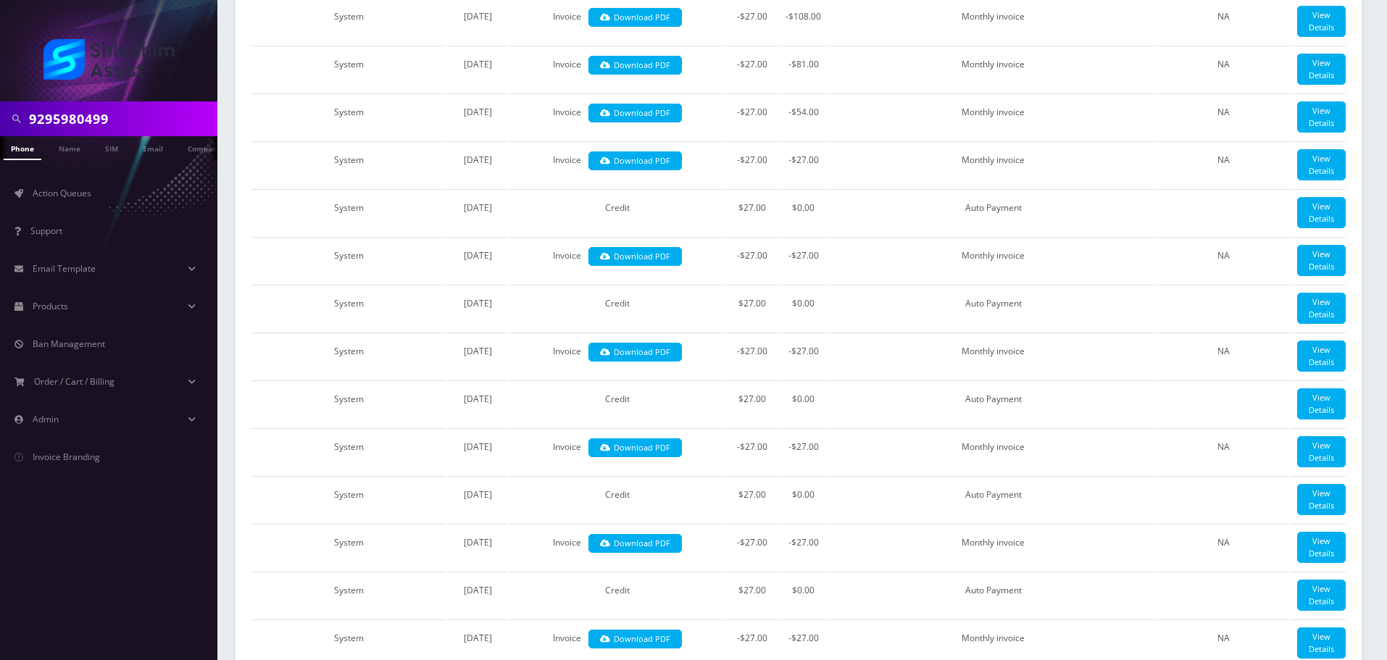
click at [161, 112] on input "9295980499" at bounding box center [121, 119] width 185 height 28
paste input "[PHONE_NUMBER]"
click at [117, 114] on input "[PHONE_NUMBER]" at bounding box center [121, 119] width 185 height 28
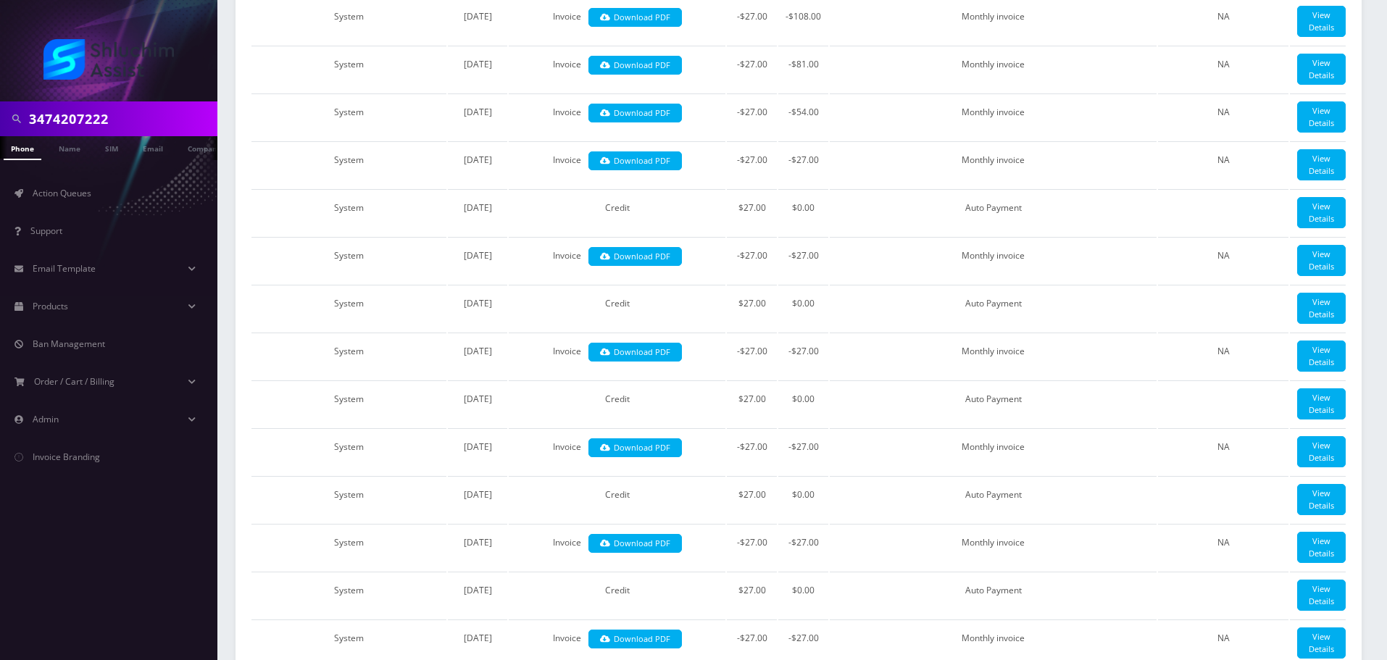
type input "3474207222"
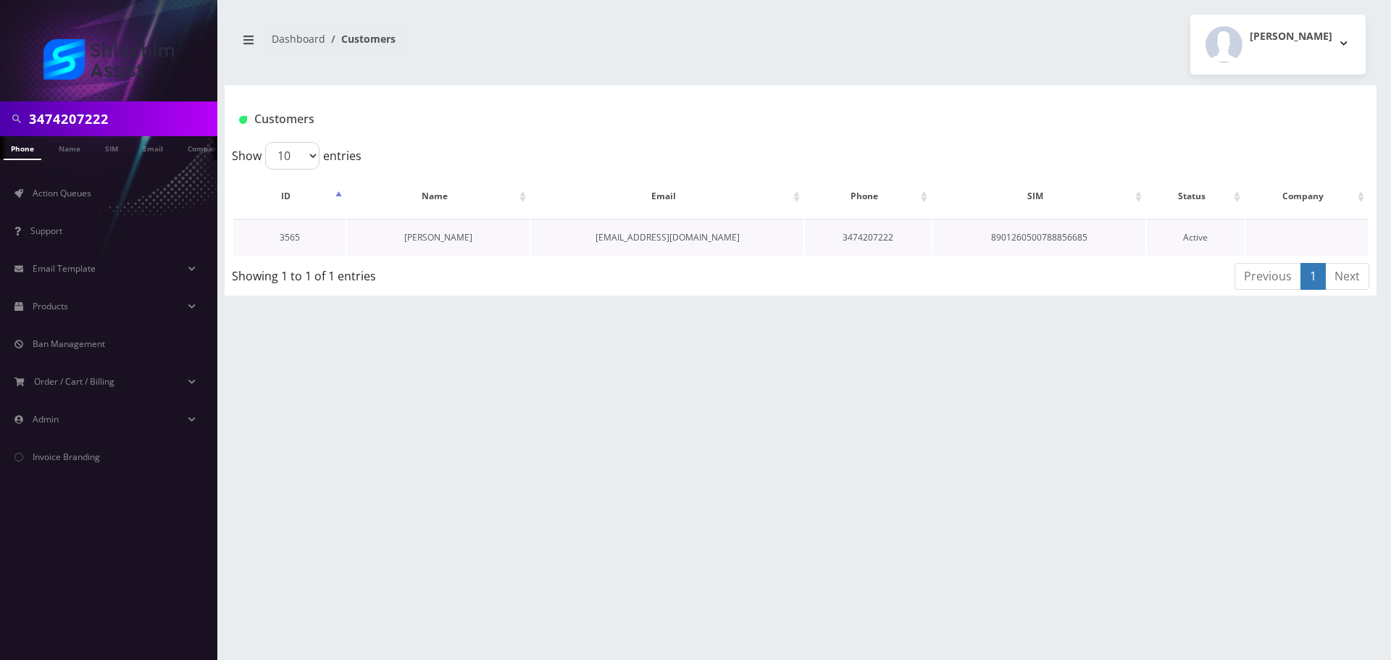
click at [441, 239] on link "[PERSON_NAME]" at bounding box center [438, 237] width 68 height 12
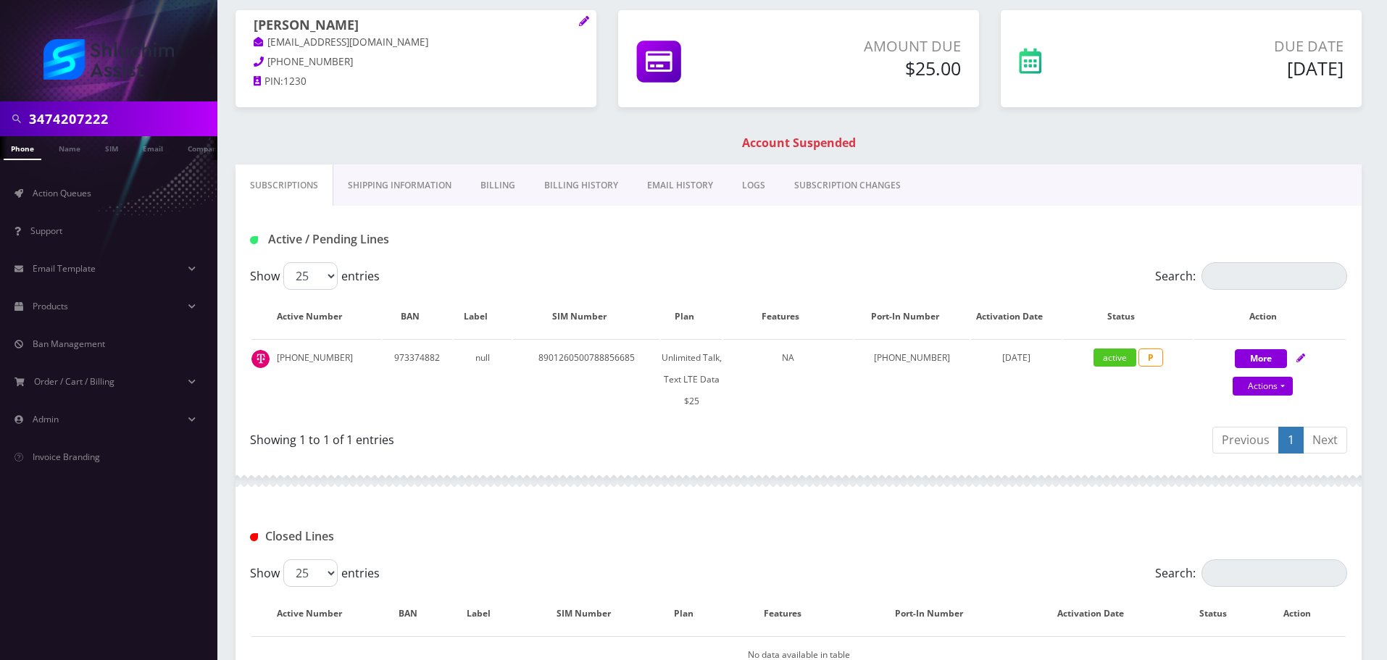
scroll to position [244, 0]
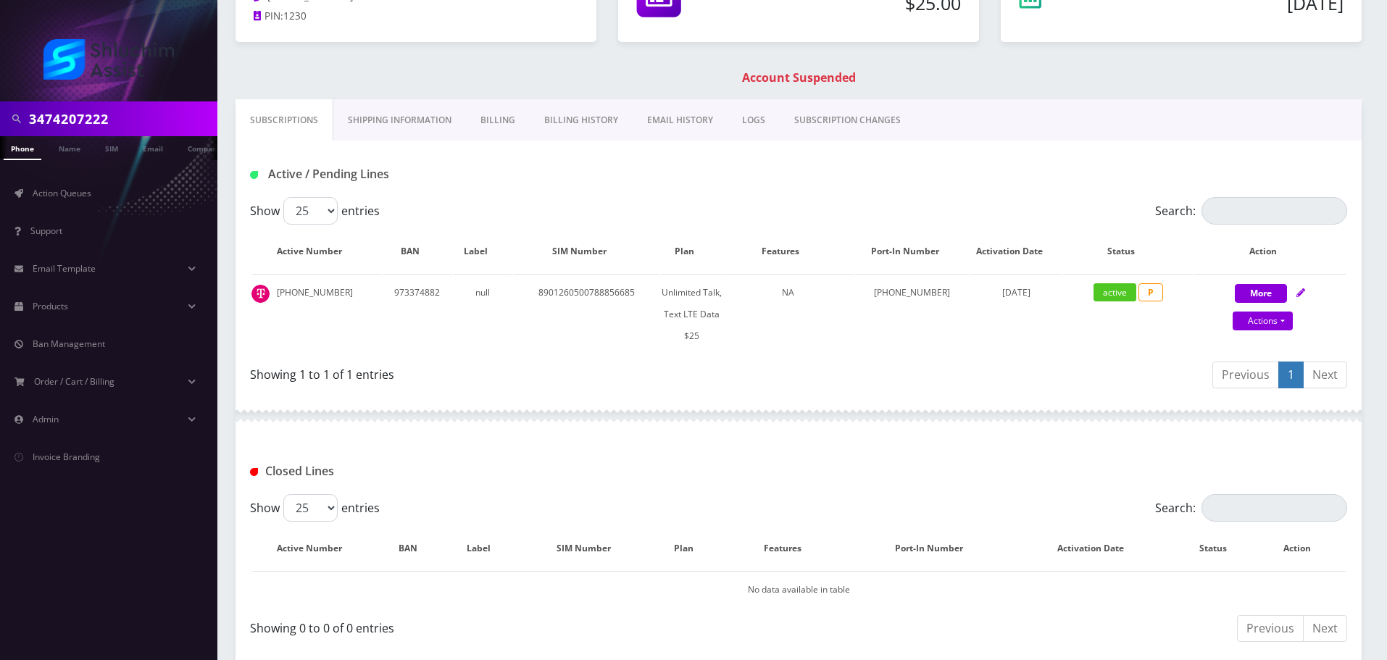
click at [601, 108] on link "Billing History" at bounding box center [581, 120] width 103 height 42
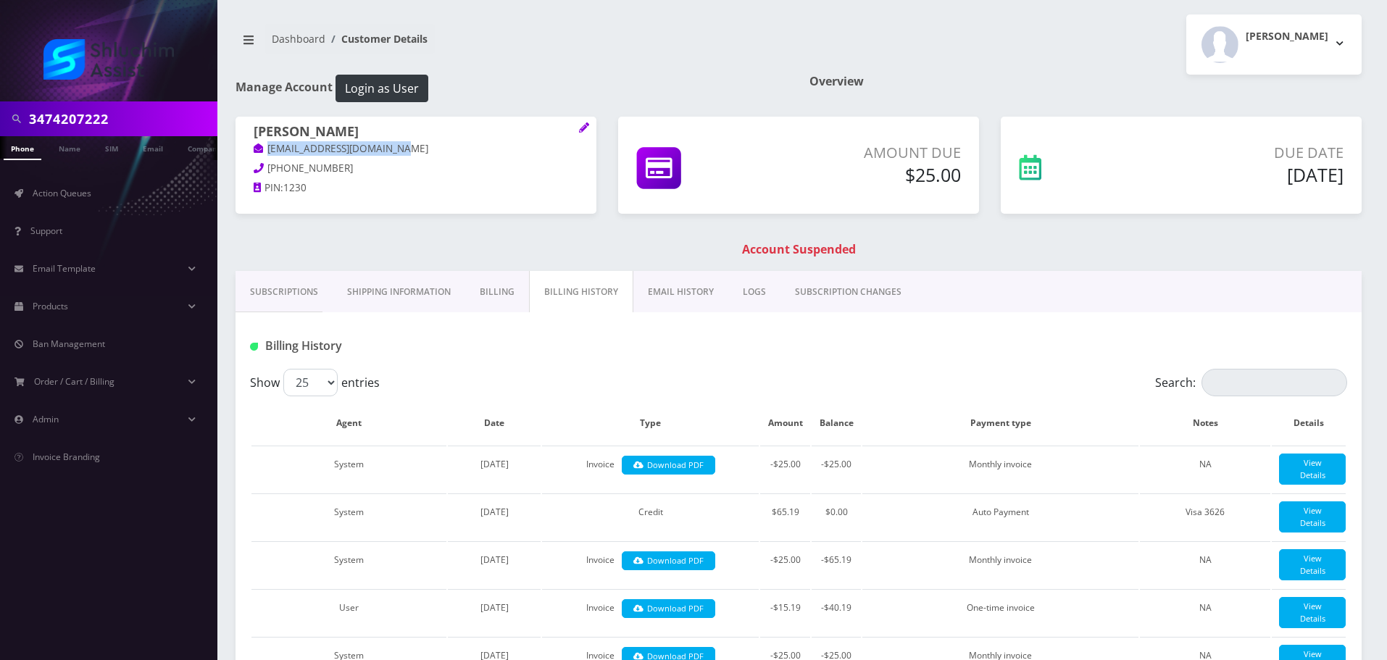
drag, startPoint x: 449, startPoint y: 153, endPoint x: 255, endPoint y: 153, distance: 194.2
click at [255, 153] on p "[EMAIL_ADDRESS][DOMAIN_NAME]" at bounding box center [416, 149] width 325 height 16
copy link "[EMAIL_ADDRESS][DOMAIN_NAME]"
click at [685, 298] on link "EMAIL HISTORY" at bounding box center [680, 292] width 95 height 42
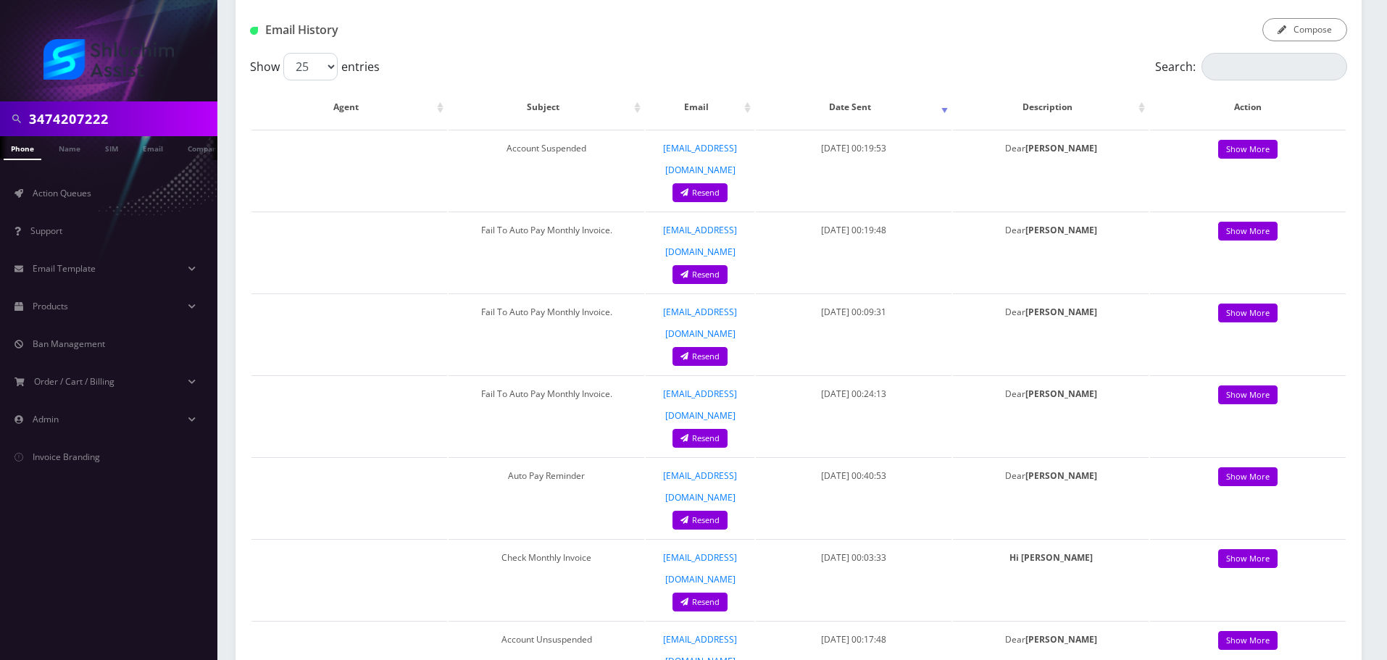
scroll to position [145, 0]
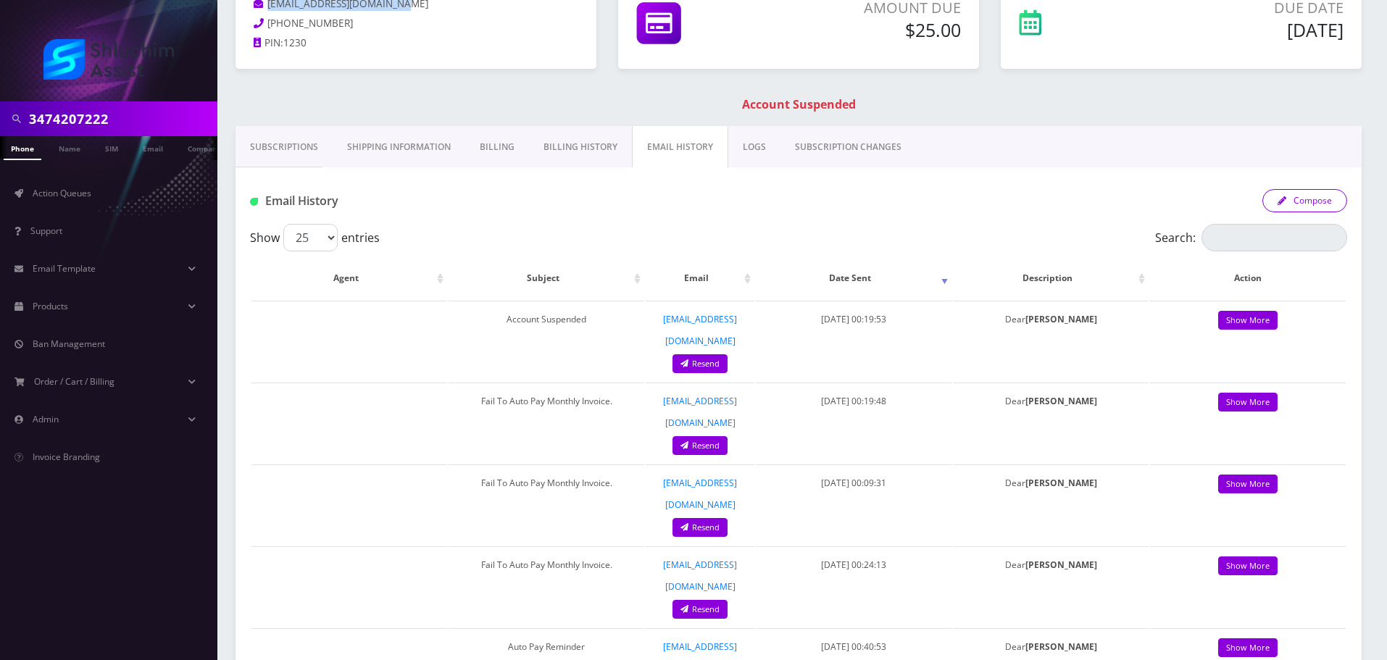
click at [1315, 204] on button "Compose" at bounding box center [1304, 200] width 85 height 23
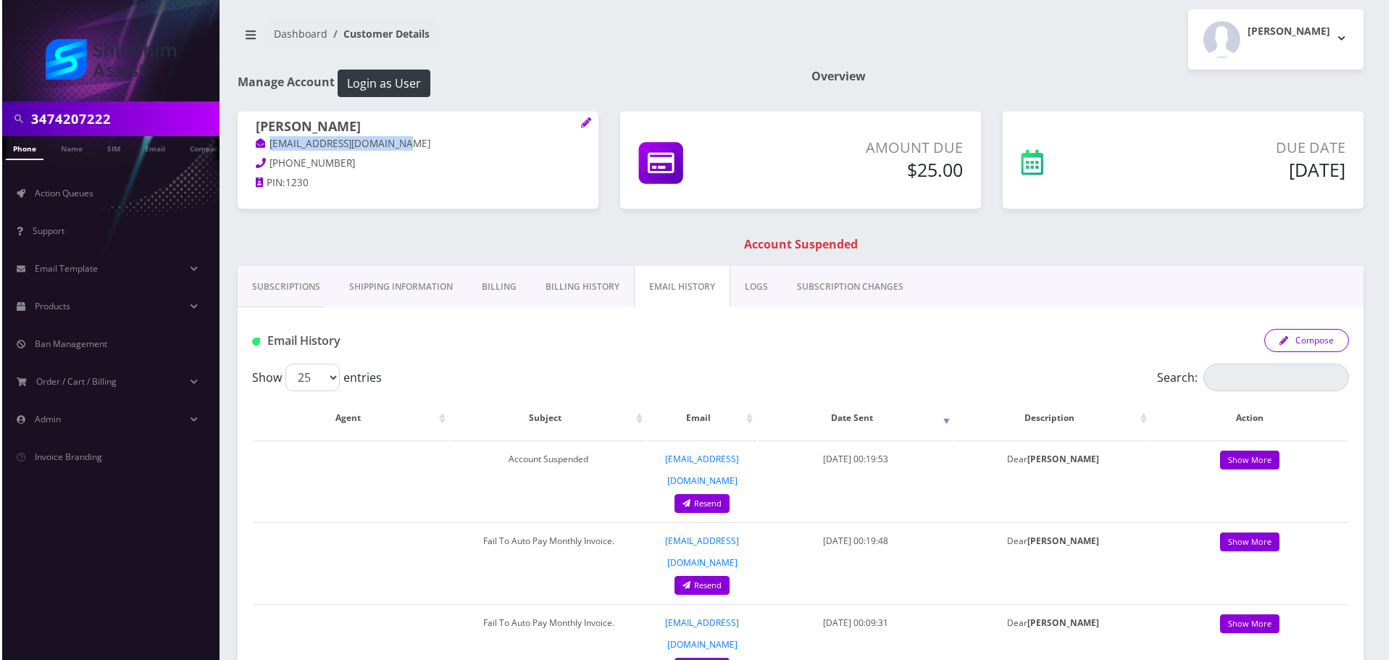
scroll to position [0, 0]
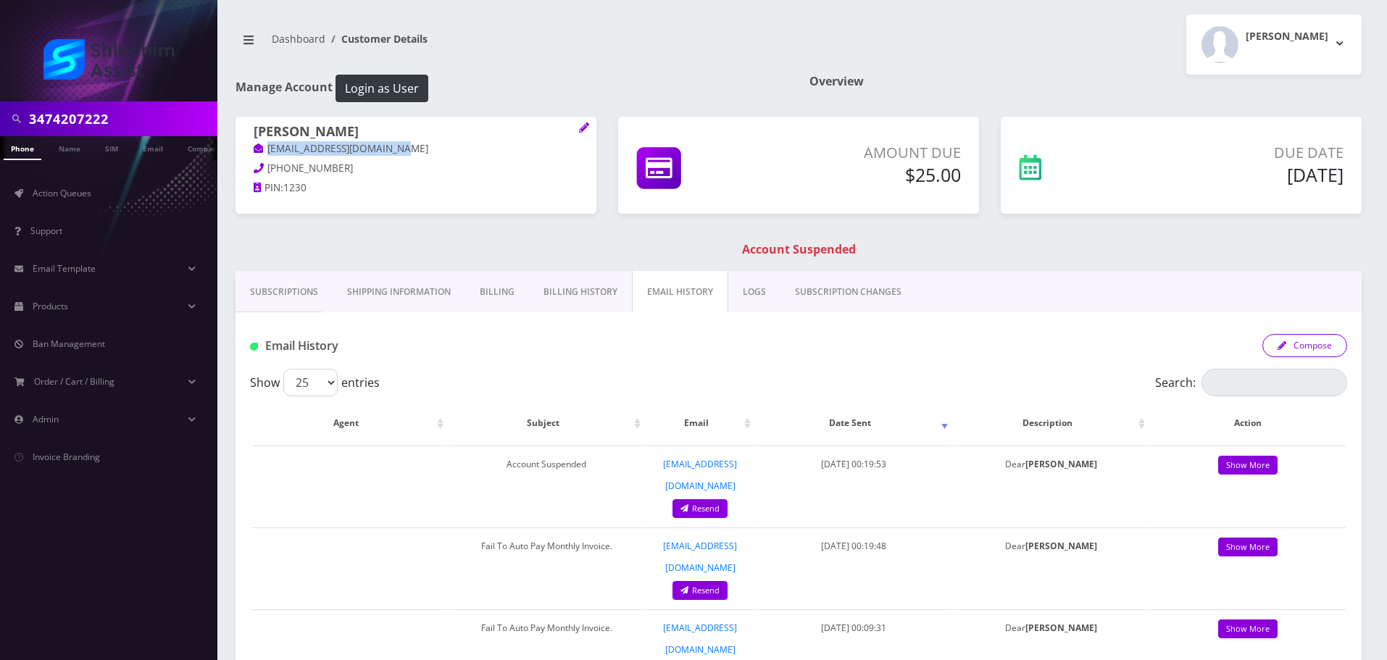
click at [1311, 345] on button "Compose" at bounding box center [1304, 345] width 85 height 23
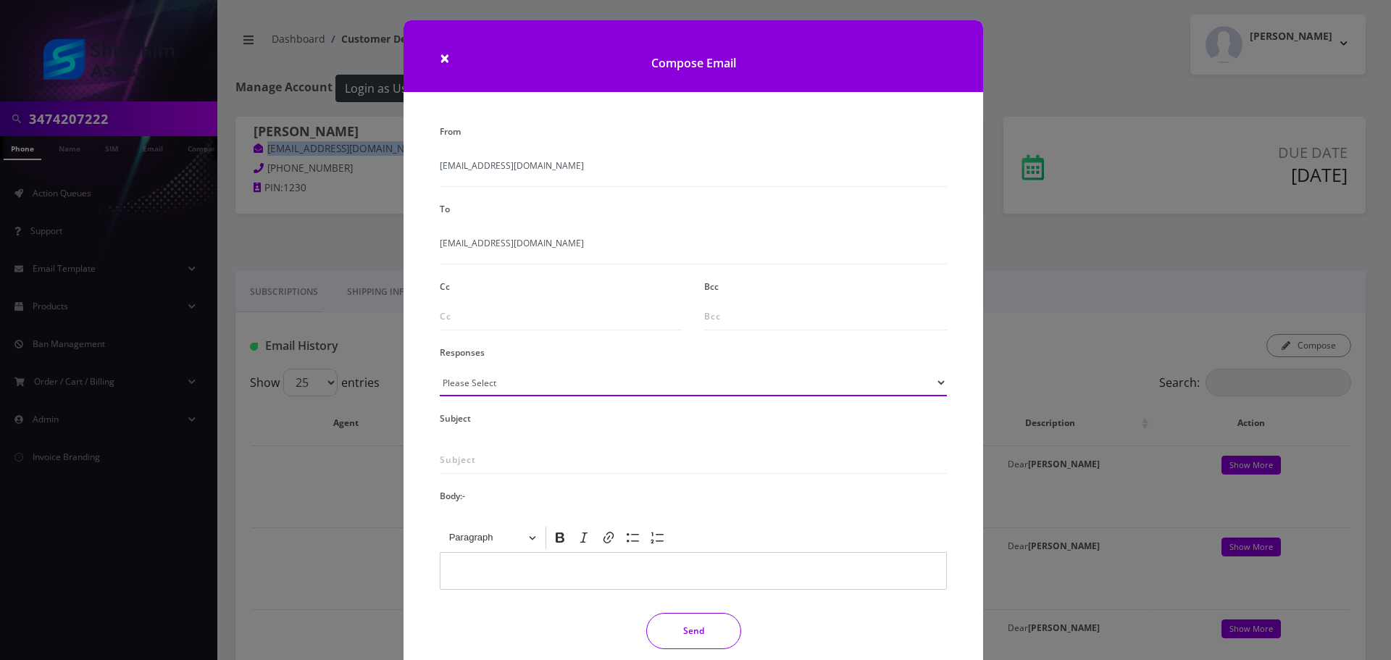
click at [572, 380] on select "Please Select TMobile port Unable to activate CH Pickup Past Due Pick up follow…" at bounding box center [693, 383] width 507 height 28
select select "29"
click at [440, 369] on select "Please Select TMobile port Unable to activate CH Pickup Past Due Pick up follow…" at bounding box center [693, 383] width 507 height 28
type input "Subject: URGENT Action Required: Past Due Payment for Shluchim Assist"
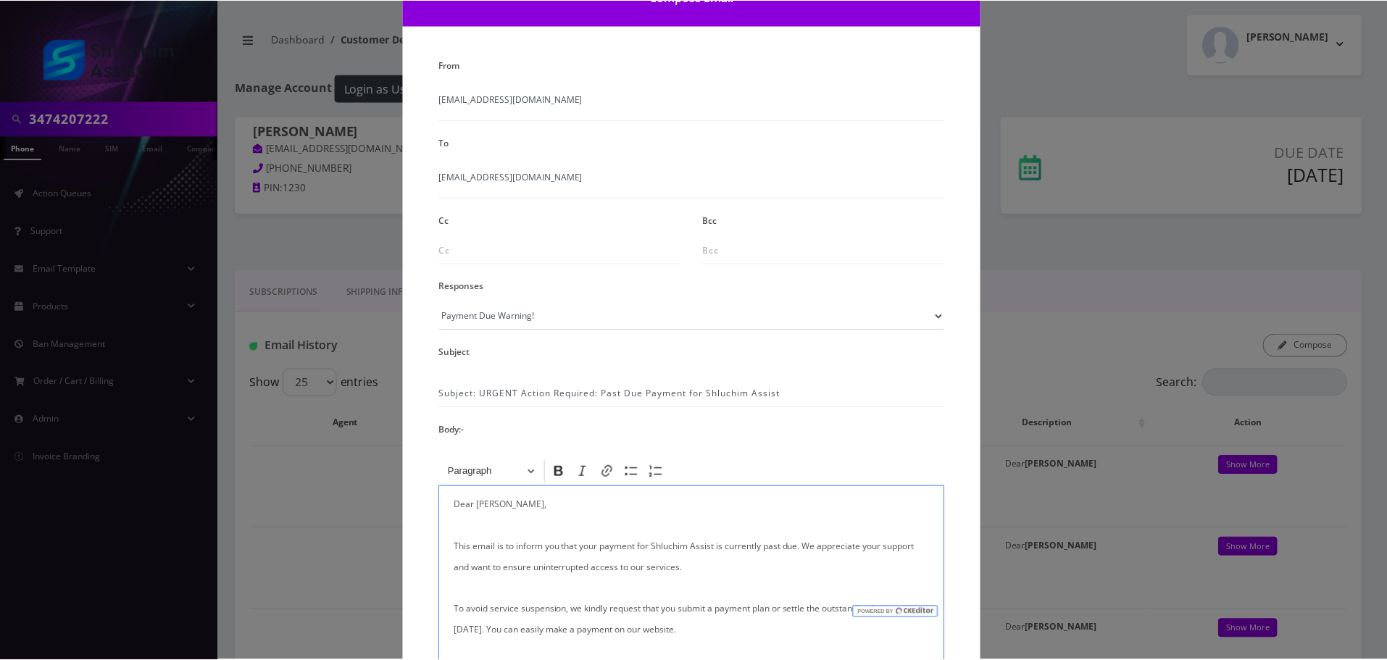
scroll to position [238, 0]
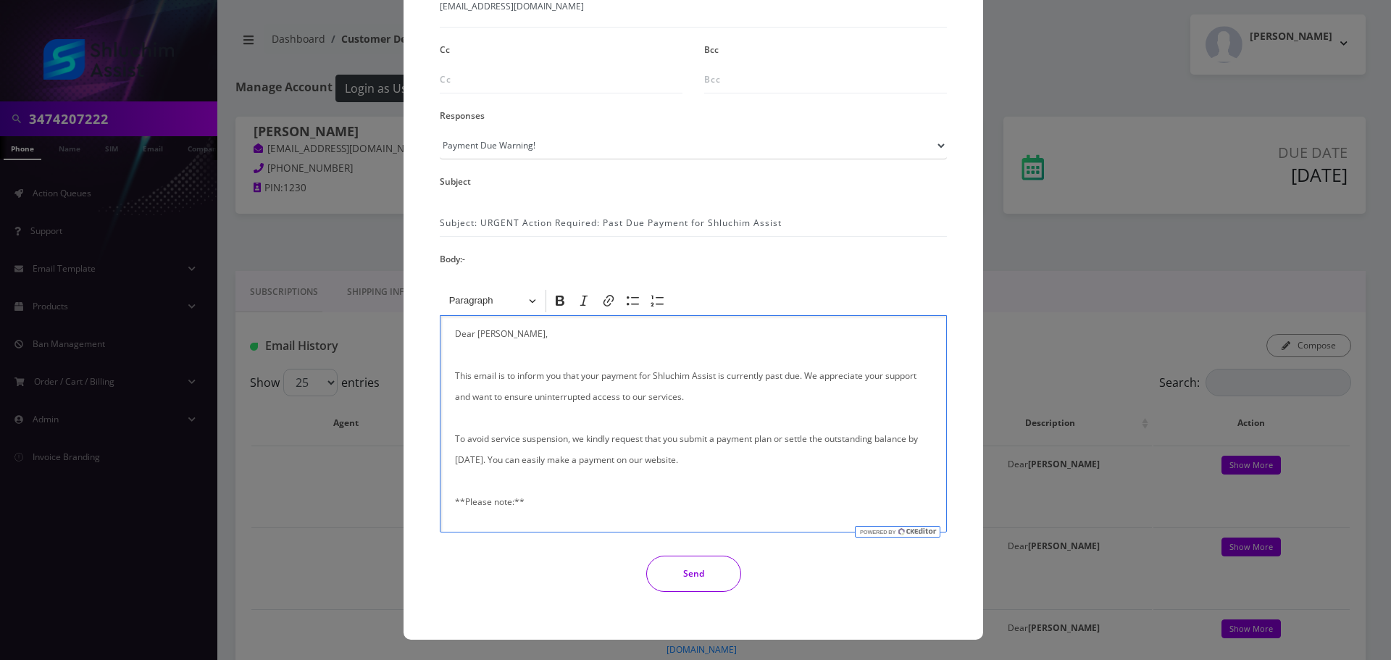
click at [685, 578] on button "Send" at bounding box center [693, 574] width 95 height 36
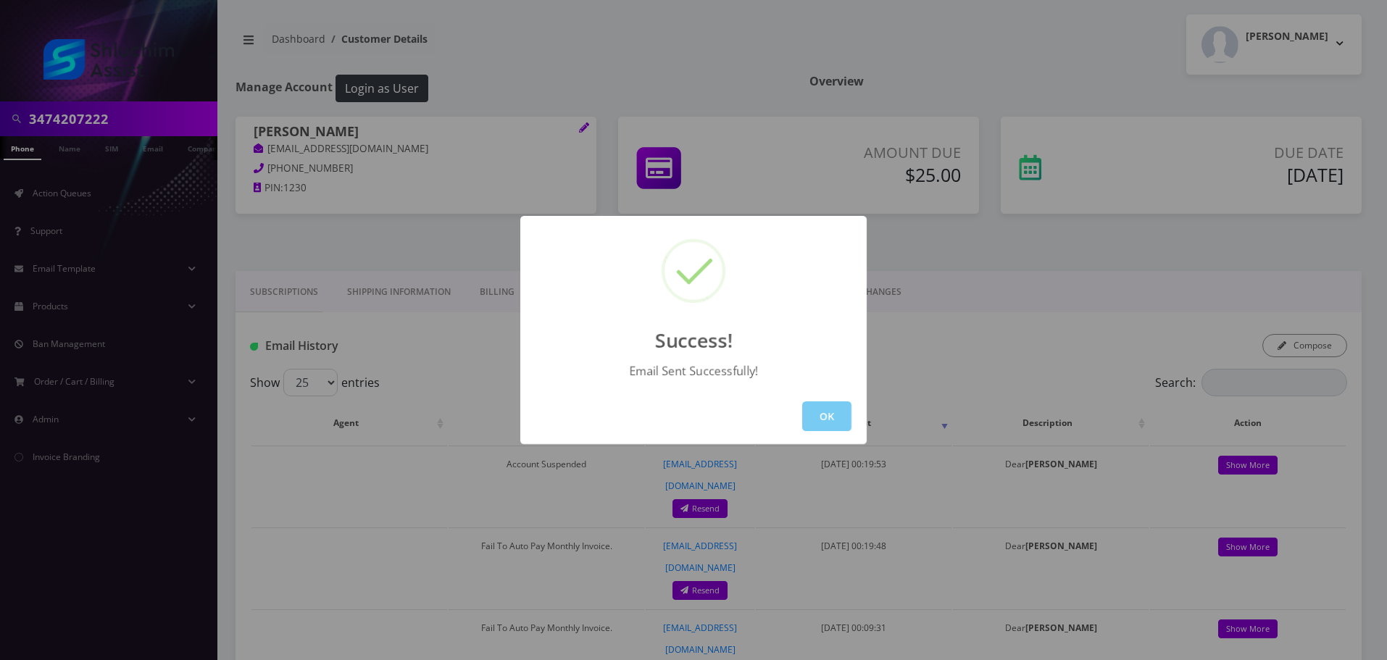
click at [830, 419] on button "OK" at bounding box center [826, 416] width 49 height 30
